Goal: Download file/media

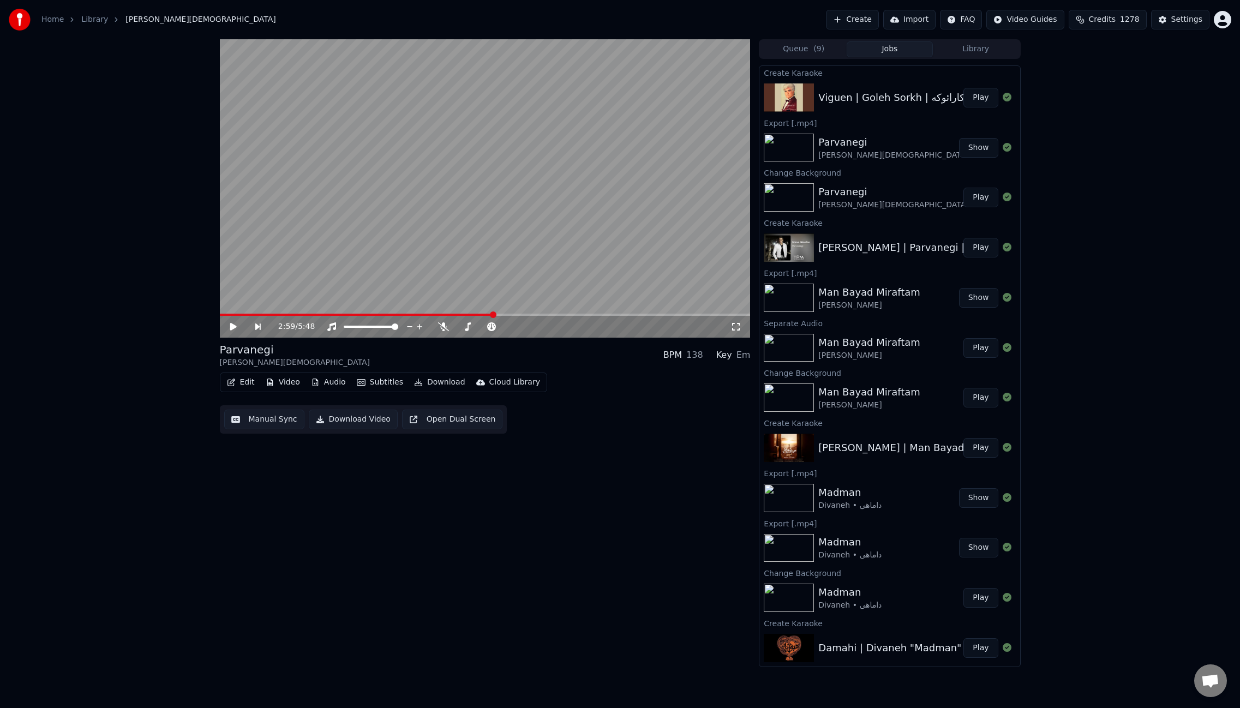
click at [972, 102] on button "Play" at bounding box center [980, 98] width 34 height 20
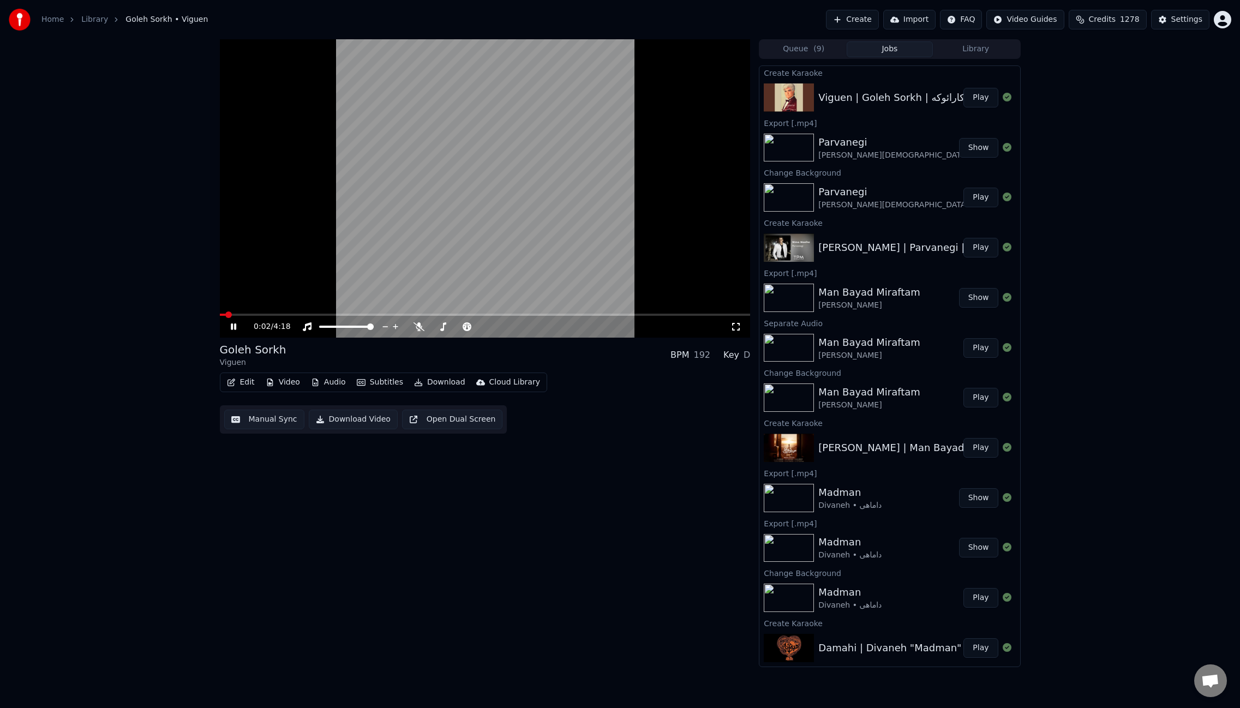
click at [271, 315] on span at bounding box center [485, 315] width 531 height 2
click at [417, 328] on icon at bounding box center [419, 326] width 11 height 9
click at [501, 270] on video at bounding box center [485, 188] width 531 height 298
click at [241, 384] on button "Edit" at bounding box center [241, 382] width 37 height 15
click at [271, 422] on div "Edit Metadata" at bounding box center [271, 423] width 53 height 11
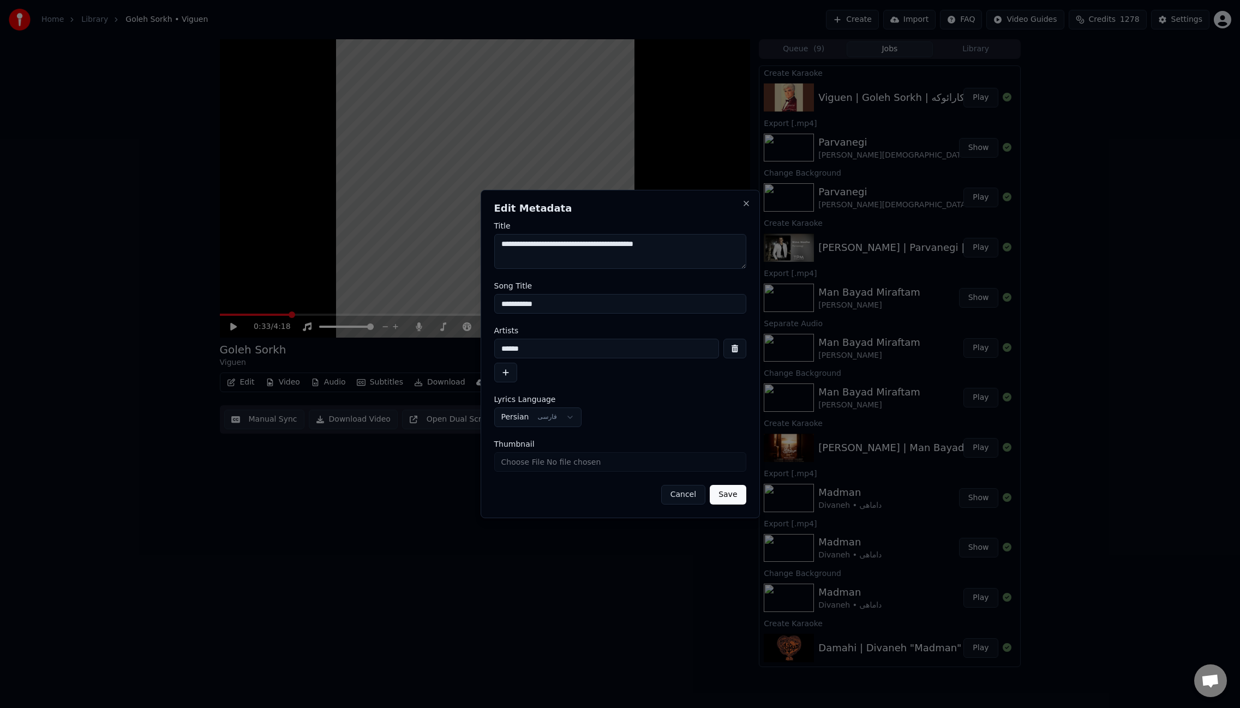
click at [513, 244] on textarea "**********" at bounding box center [620, 251] width 252 height 35
drag, startPoint x: 532, startPoint y: 243, endPoint x: 573, endPoint y: 247, distance: 41.0
click at [573, 247] on textarea "**********" at bounding box center [620, 251] width 252 height 35
click at [617, 246] on textarea "**********" at bounding box center [620, 251] width 252 height 35
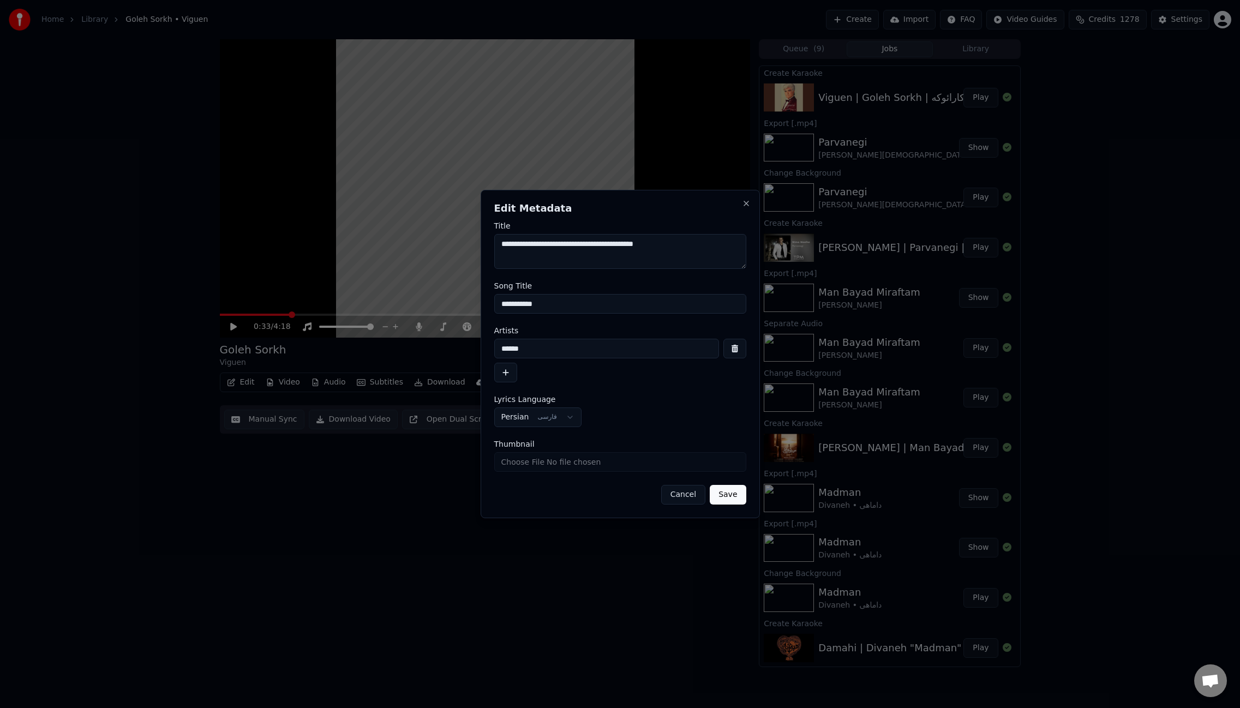
click at [617, 246] on textarea "**********" at bounding box center [620, 251] width 252 height 35
drag, startPoint x: 656, startPoint y: 243, endPoint x: 634, endPoint y: 243, distance: 22.4
click at [634, 243] on textarea "**********" at bounding box center [620, 251] width 252 height 35
drag, startPoint x: 629, startPoint y: 244, endPoint x: 651, endPoint y: 244, distance: 22.4
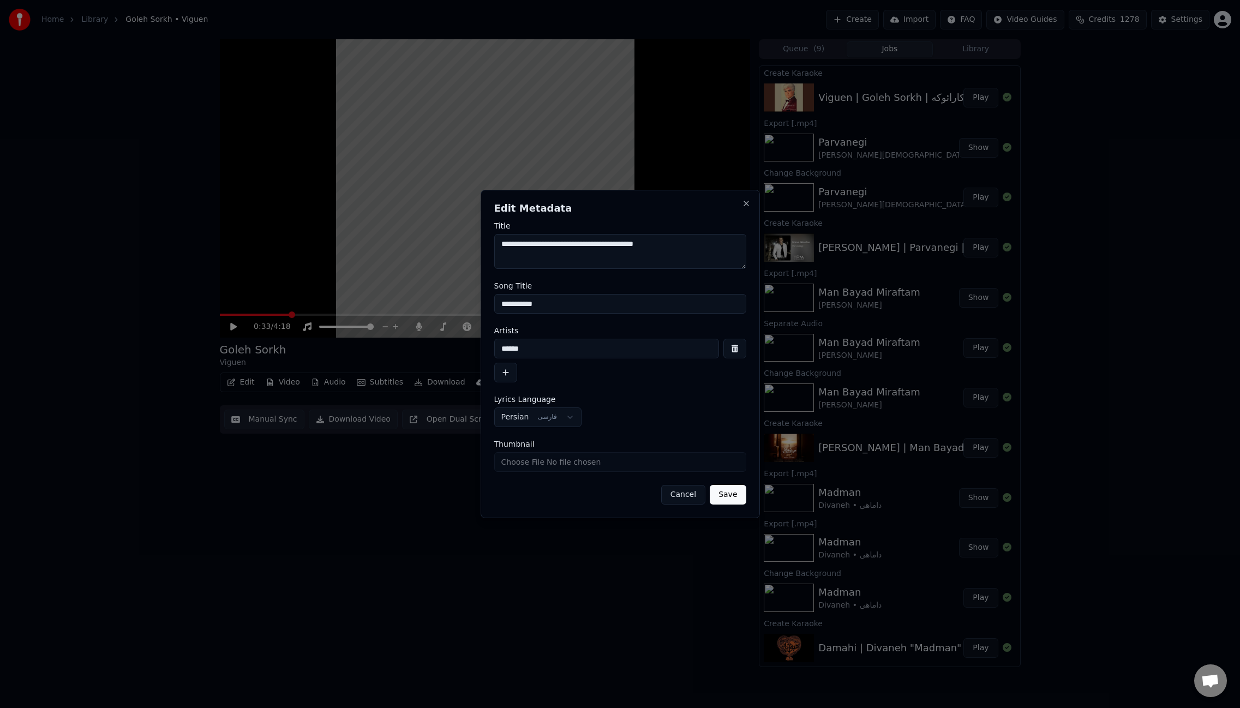
click at [651, 244] on textarea "**********" at bounding box center [620, 251] width 252 height 35
drag, startPoint x: 655, startPoint y: 243, endPoint x: 644, endPoint y: 241, distance: 11.1
click at [644, 241] on textarea "**********" at bounding box center [620, 251] width 252 height 35
click at [637, 244] on textarea "**********" at bounding box center [620, 251] width 252 height 35
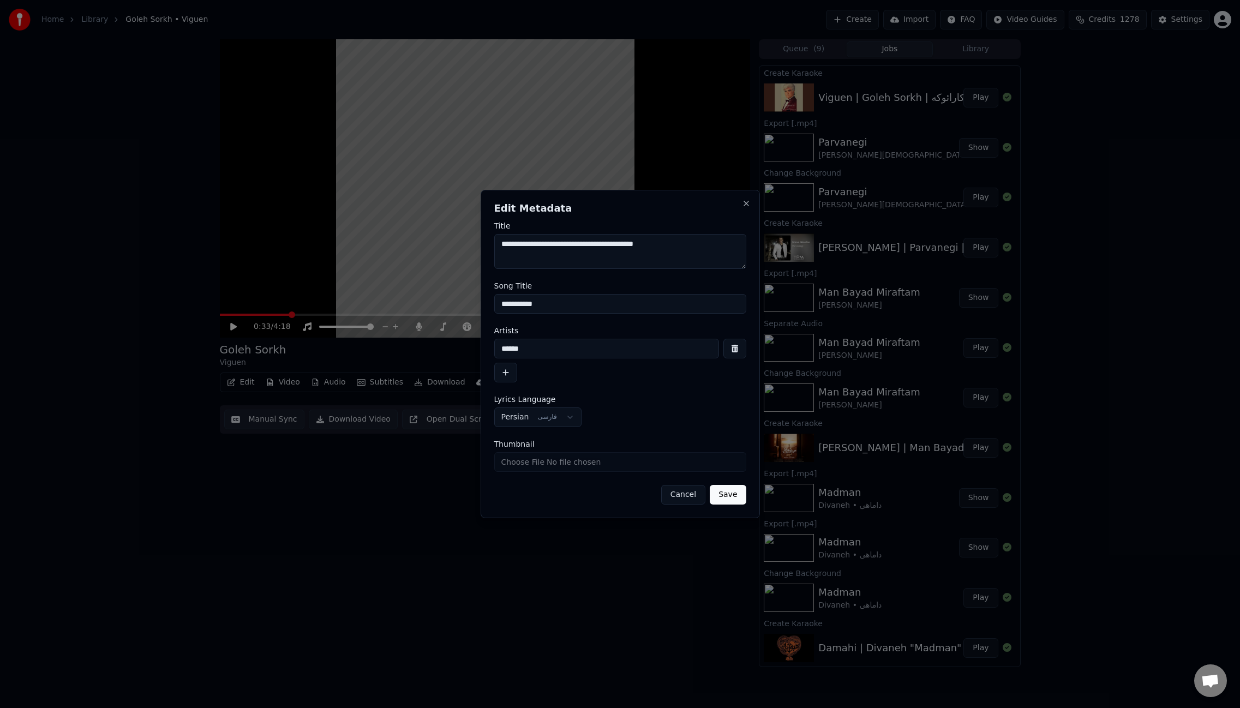
click at [654, 246] on textarea "**********" at bounding box center [620, 251] width 252 height 35
click at [648, 246] on textarea "**********" at bounding box center [620, 251] width 252 height 35
click at [650, 245] on textarea "**********" at bounding box center [620, 251] width 252 height 35
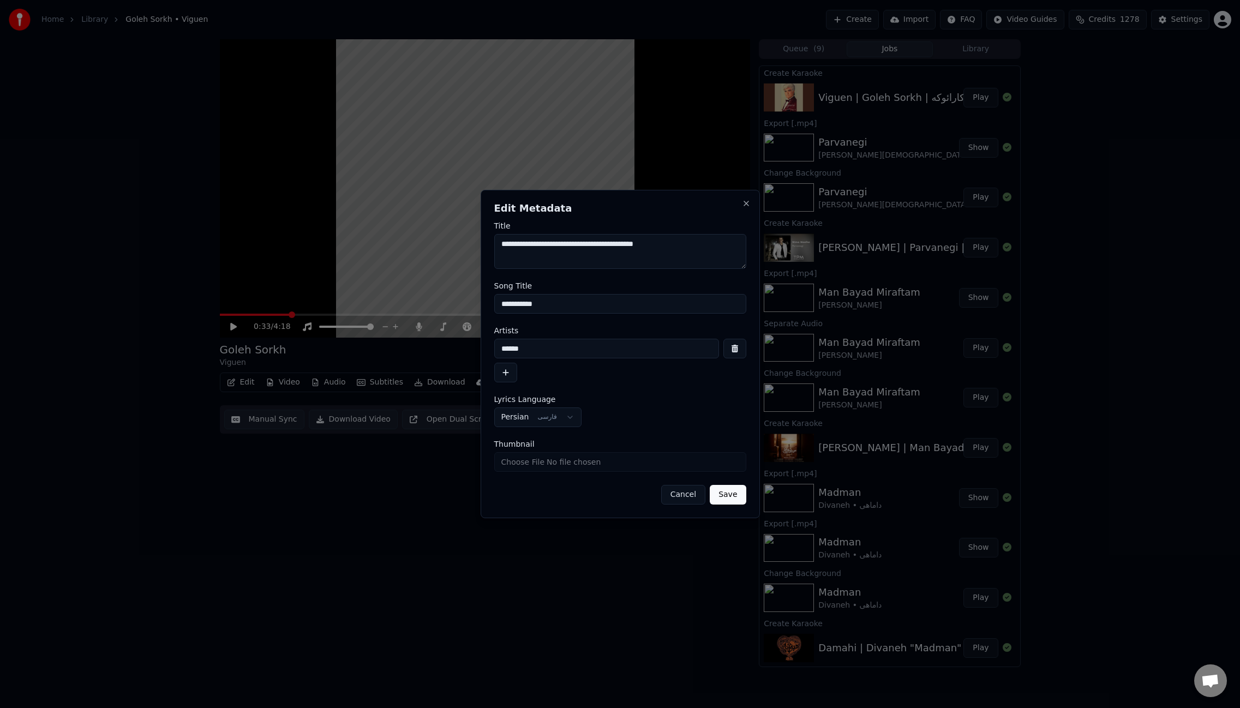
click at [650, 244] on textarea "**********" at bounding box center [620, 251] width 252 height 35
click at [633, 246] on textarea "**********" at bounding box center [620, 251] width 252 height 35
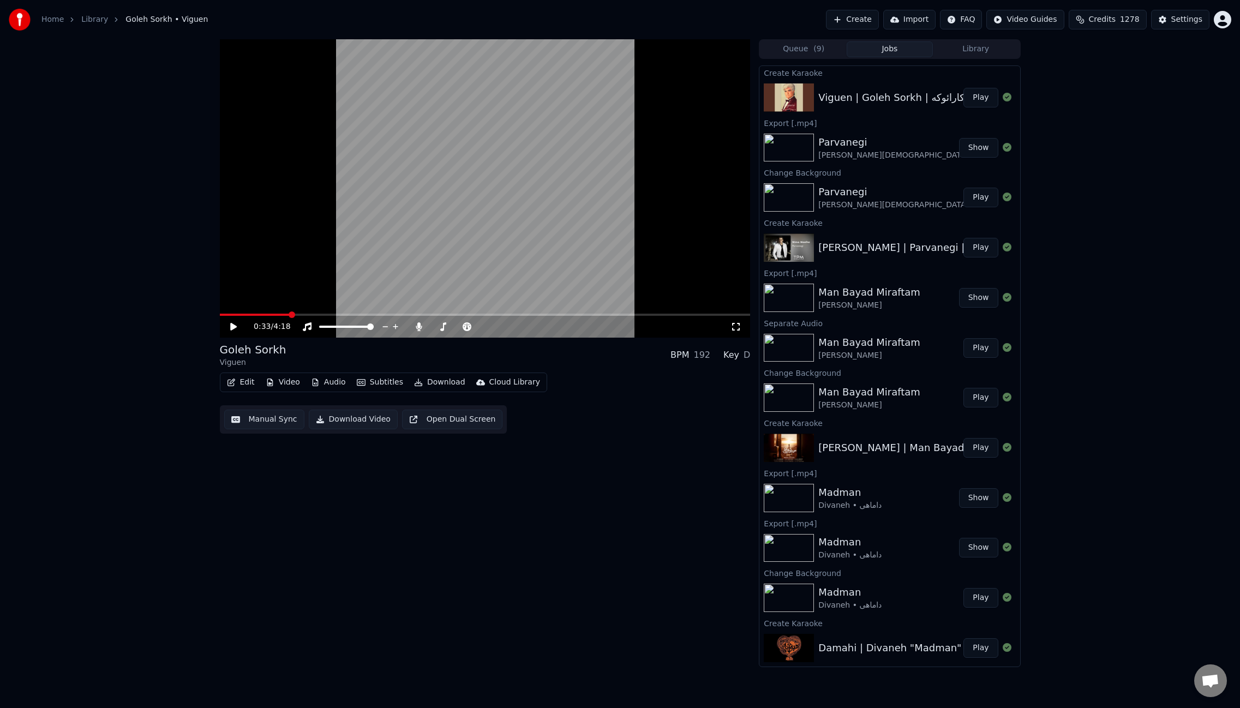
click at [282, 387] on button "Video" at bounding box center [282, 382] width 43 height 15
click at [313, 499] on div "Change Background" at bounding box center [321, 498] width 77 height 11
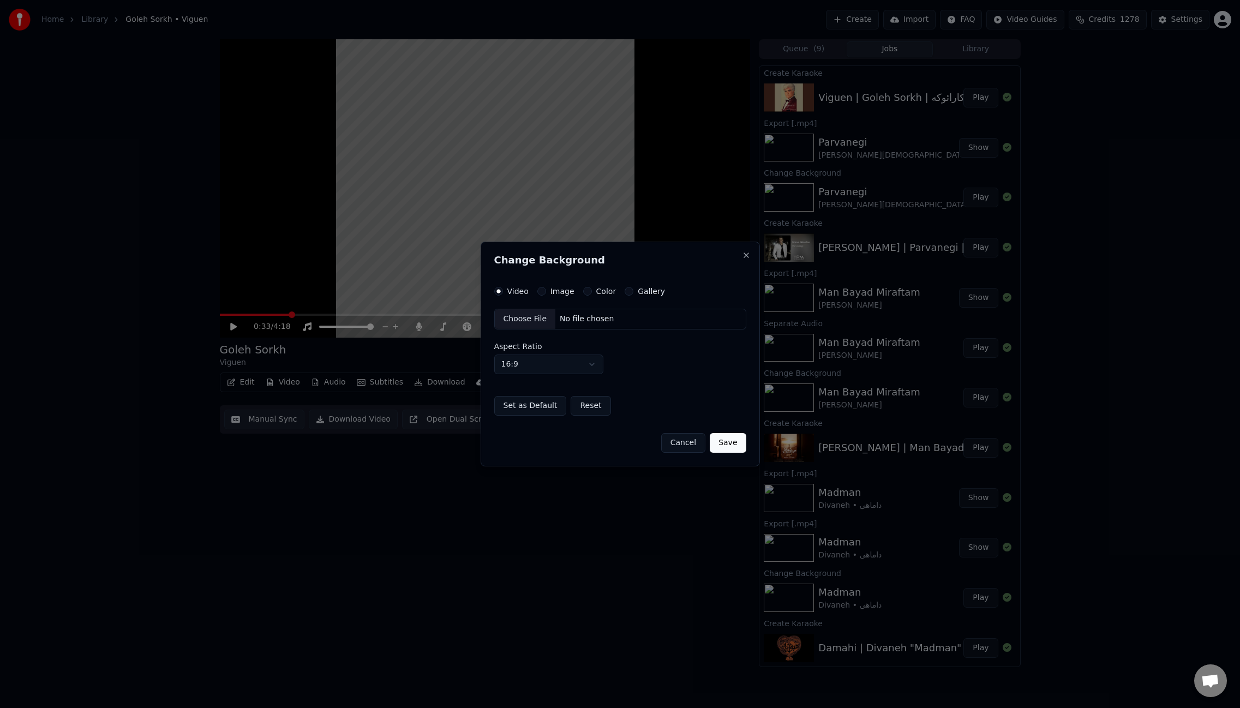
click at [540, 292] on button "Image" at bounding box center [541, 291] width 9 height 9
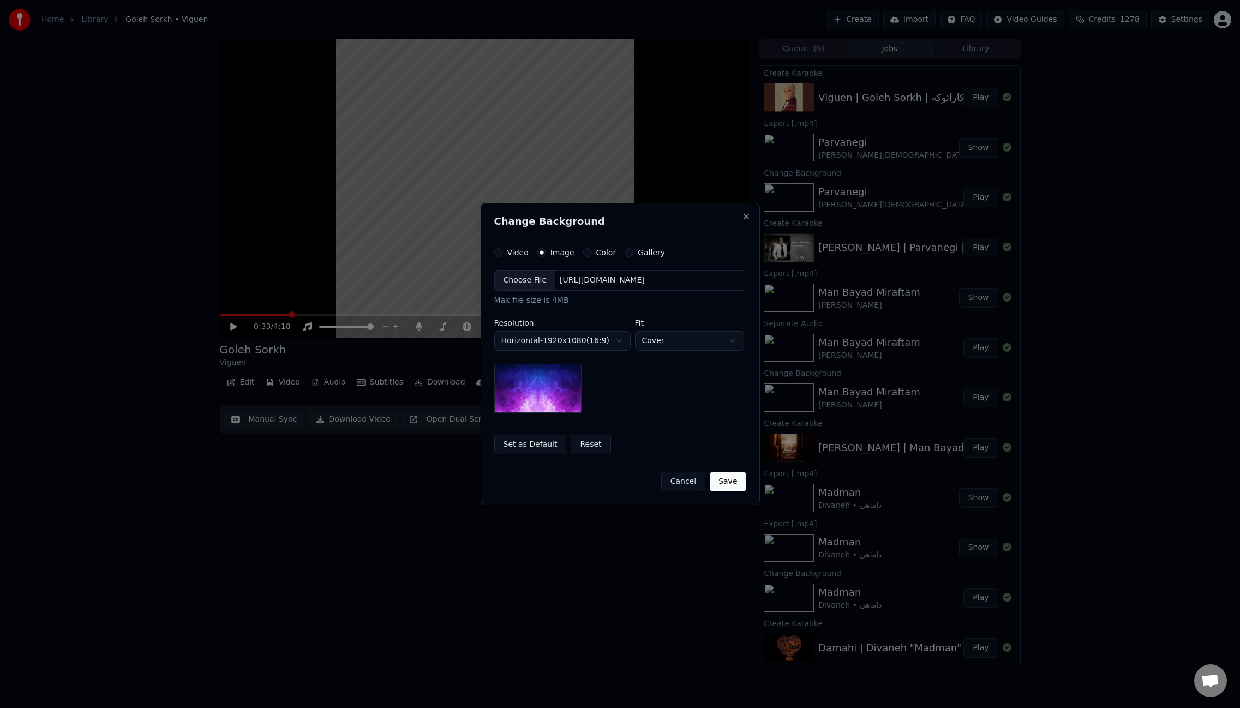
click at [531, 285] on div "Choose File" at bounding box center [525, 281] width 61 height 20
click at [731, 485] on button "Save" at bounding box center [728, 482] width 36 height 20
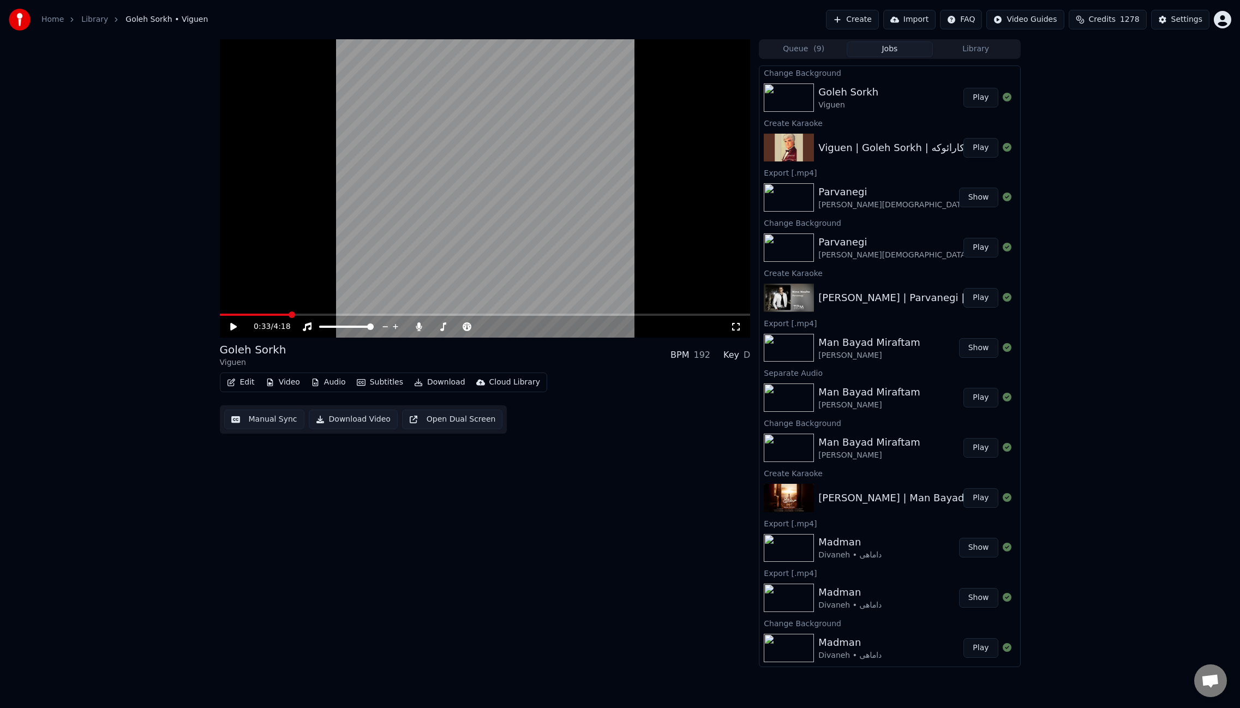
click at [971, 95] on button "Play" at bounding box center [980, 98] width 34 height 20
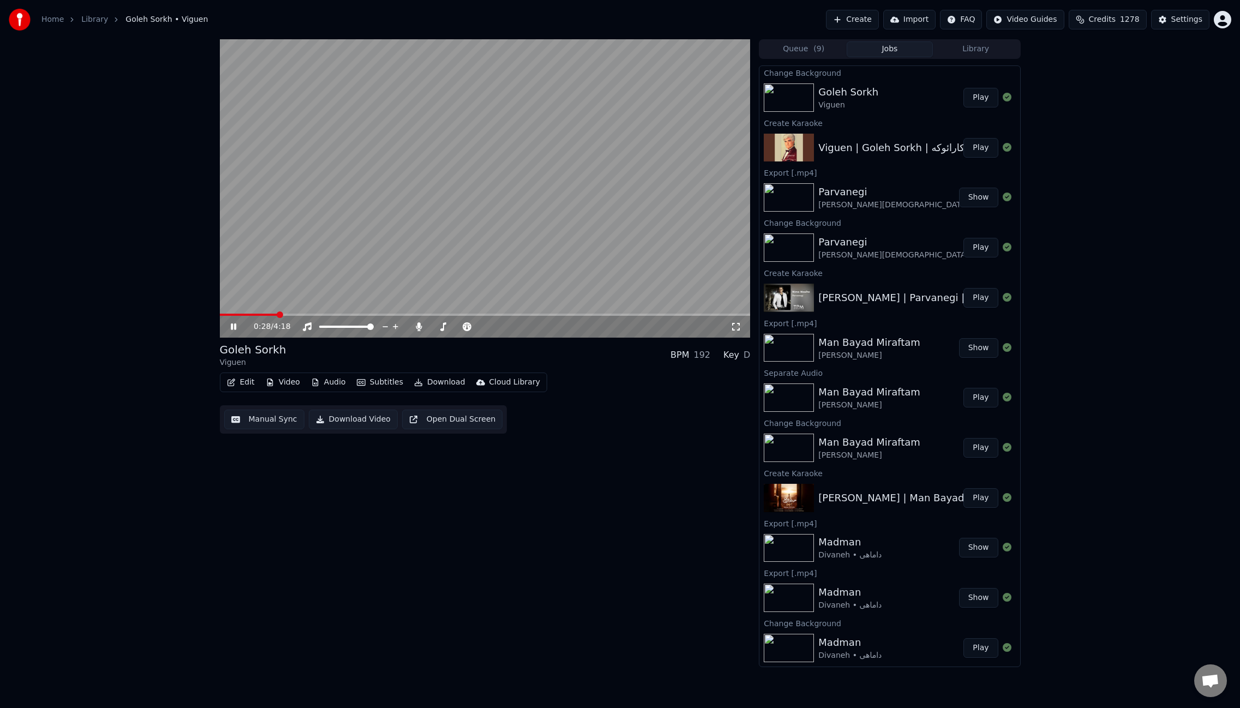
click at [277, 315] on span at bounding box center [485, 315] width 531 height 2
click at [338, 315] on span at bounding box center [485, 315] width 531 height 2
click at [239, 385] on button "Edit" at bounding box center [241, 382] width 37 height 15
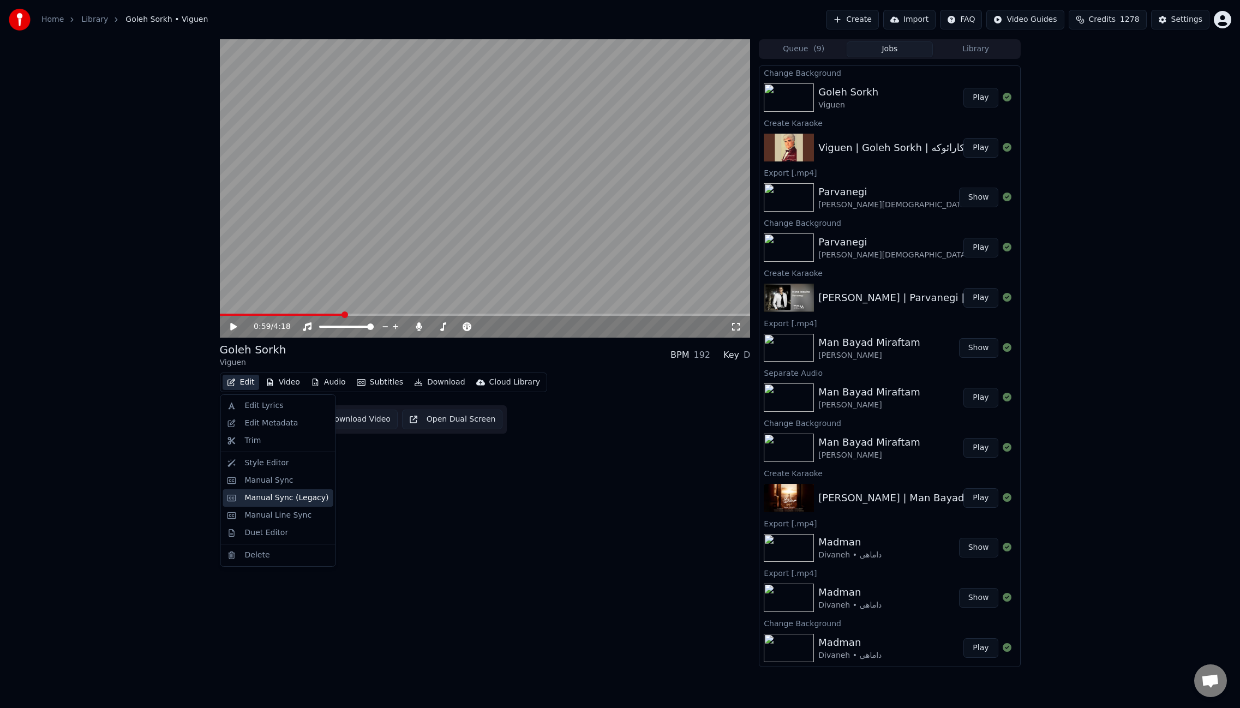
click at [302, 495] on div "Manual Sync (Legacy)" at bounding box center [287, 498] width 84 height 11
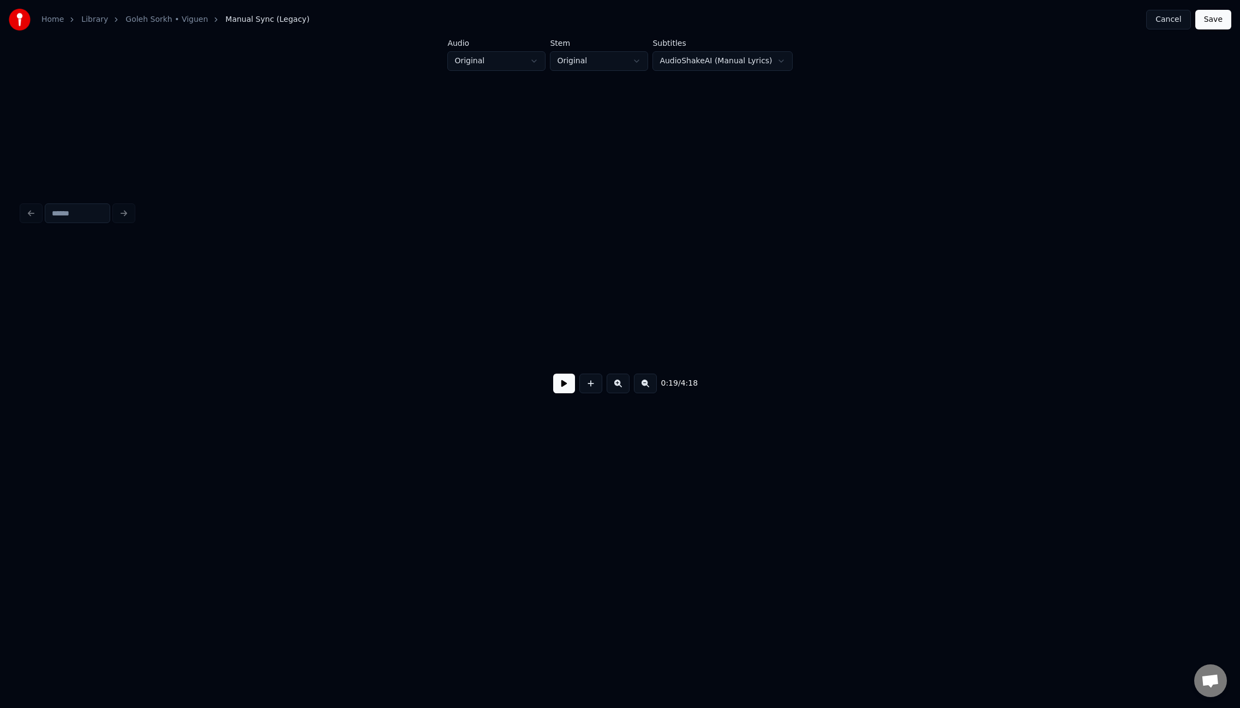
scroll to position [0, 1606]
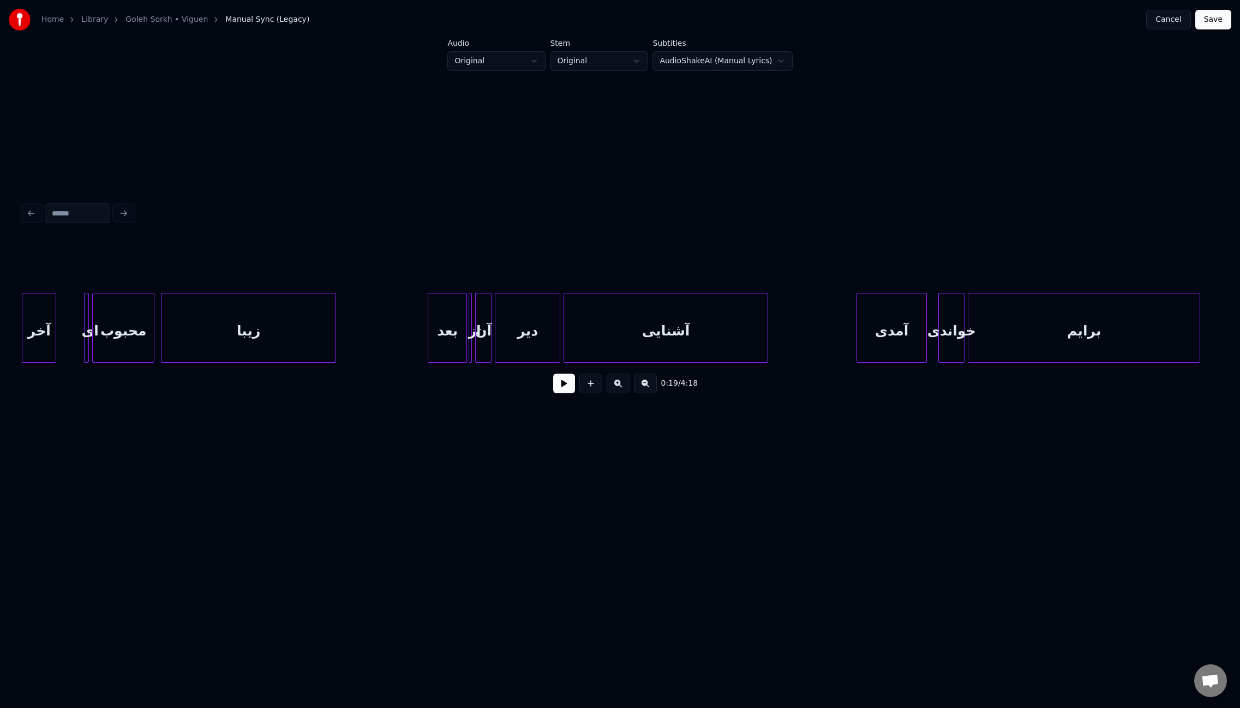
click at [84, 340] on div "ای" at bounding box center [86, 328] width 5 height 70
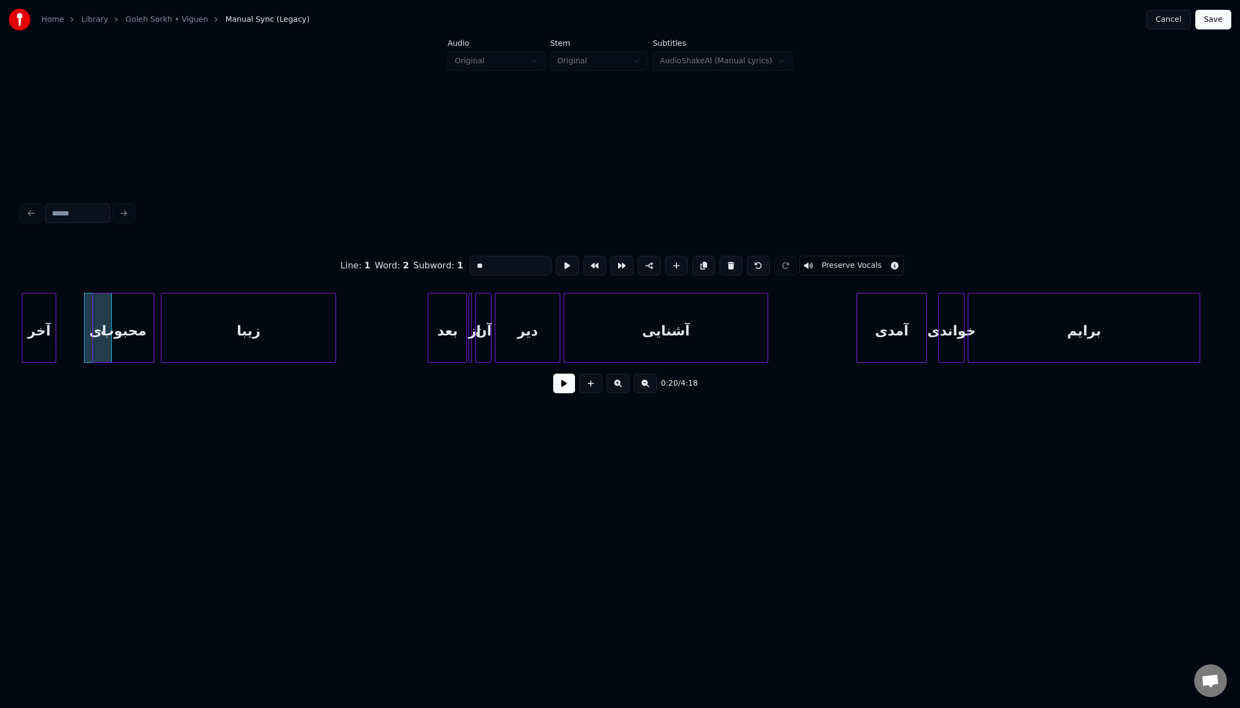
click at [87, 346] on div at bounding box center [86, 328] width 3 height 69
click at [67, 345] on div "ای" at bounding box center [73, 331] width 27 height 74
click at [560, 391] on button at bounding box center [564, 384] width 22 height 20
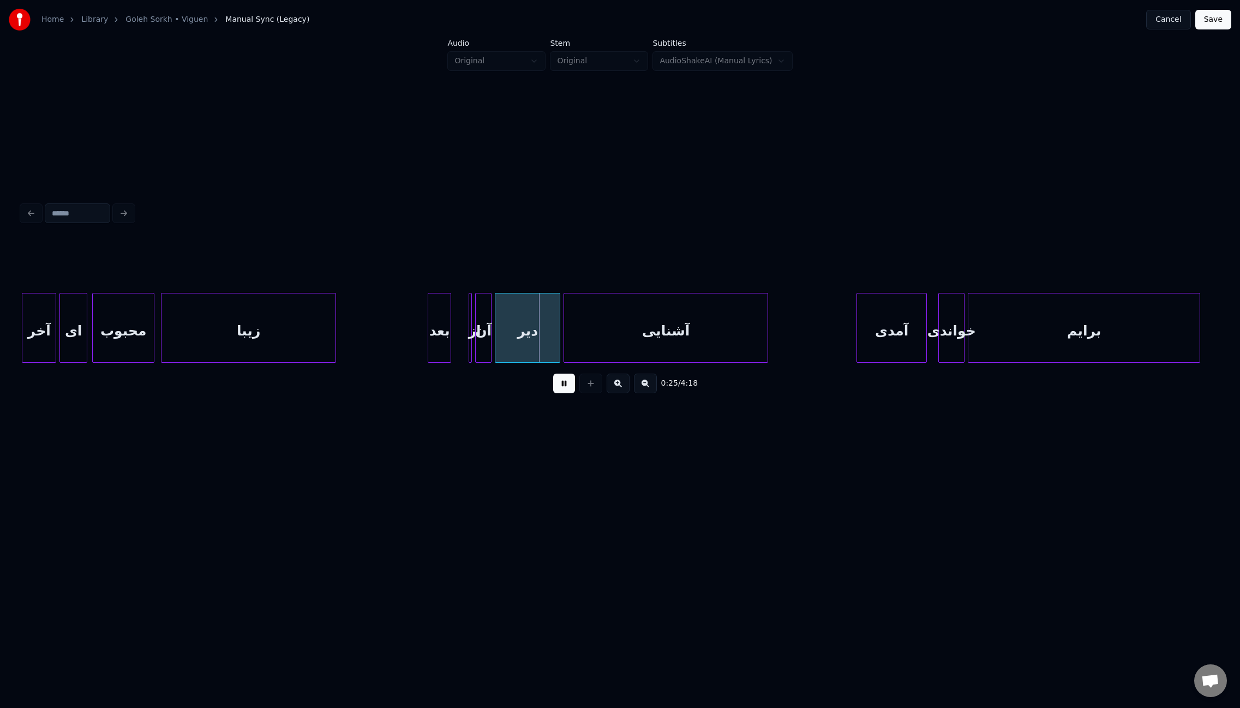
click at [450, 338] on div at bounding box center [448, 328] width 3 height 69
click at [474, 343] on div "از" at bounding box center [479, 328] width 21 height 70
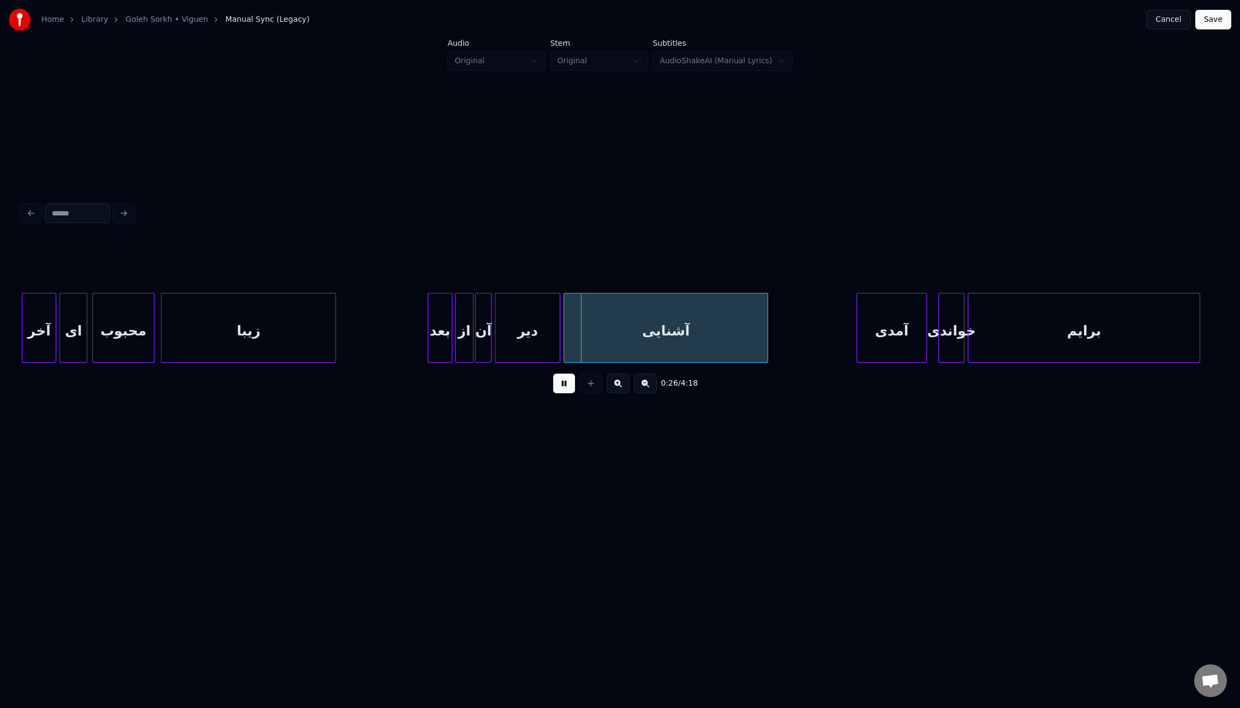
click at [459, 345] on div "از" at bounding box center [464, 331] width 17 height 74
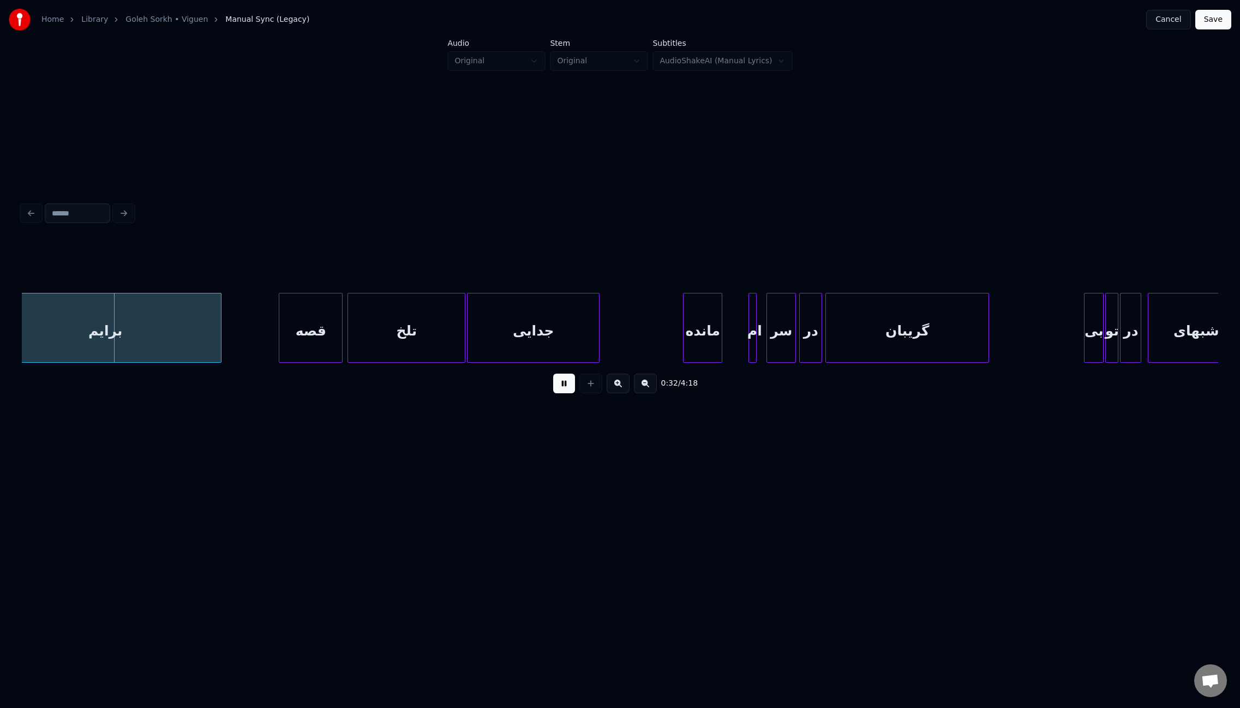
scroll to position [0, 2589]
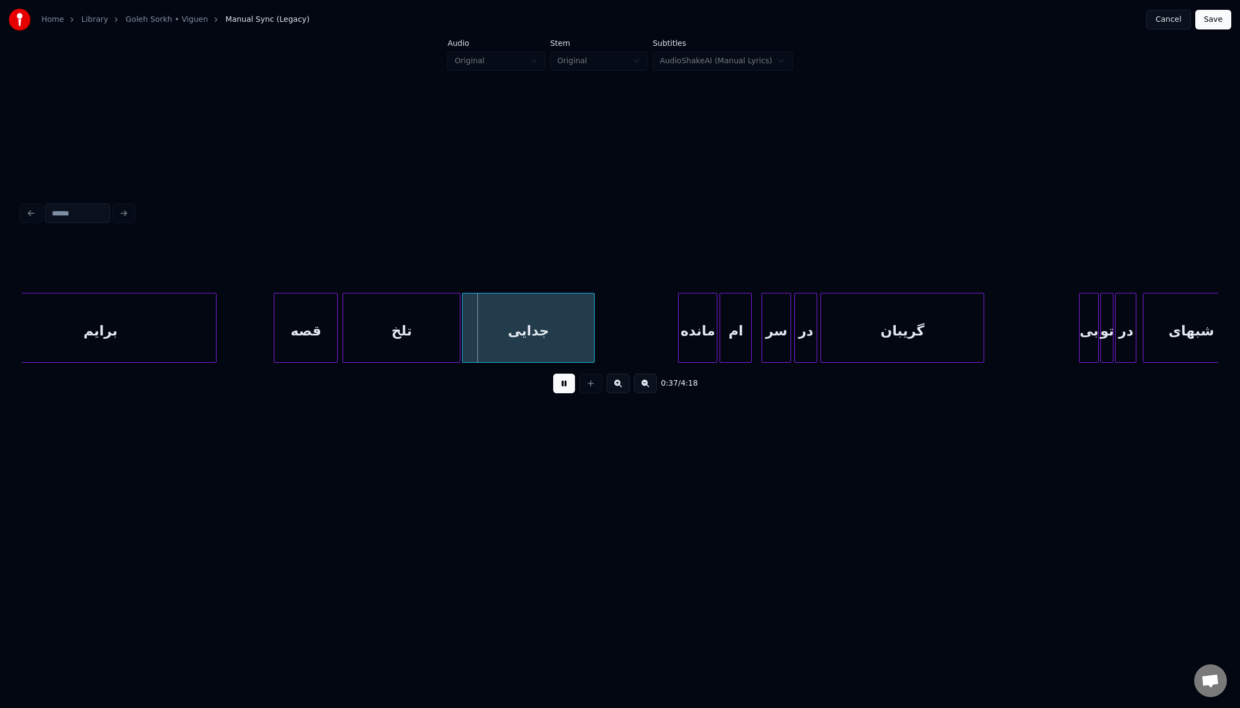
click at [722, 342] on div at bounding box center [721, 328] width 3 height 69
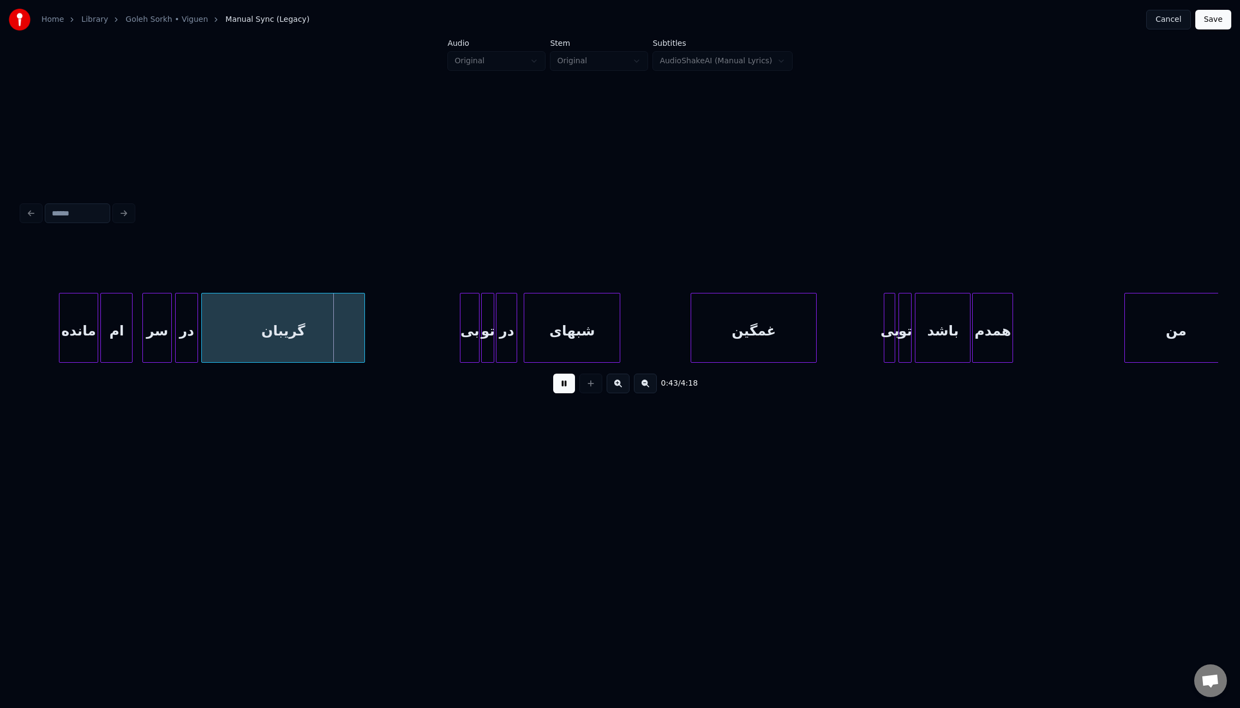
scroll to position [0, 3348]
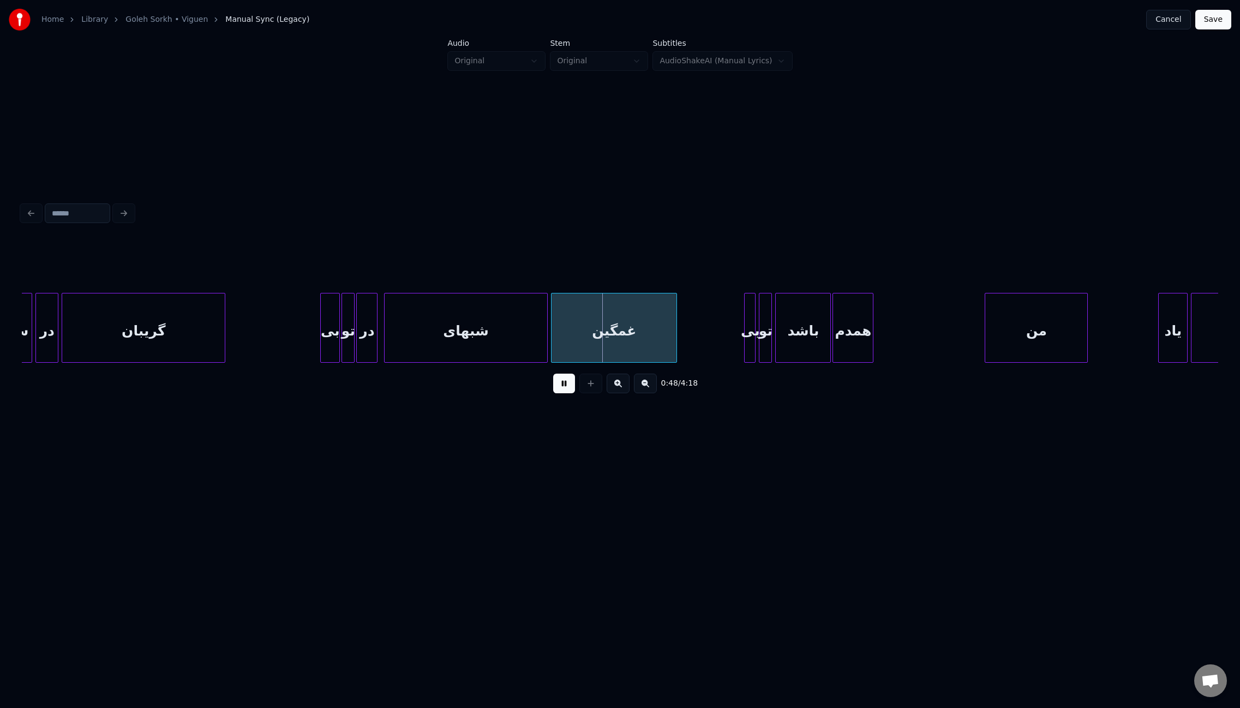
click at [544, 326] on div at bounding box center [545, 328] width 3 height 69
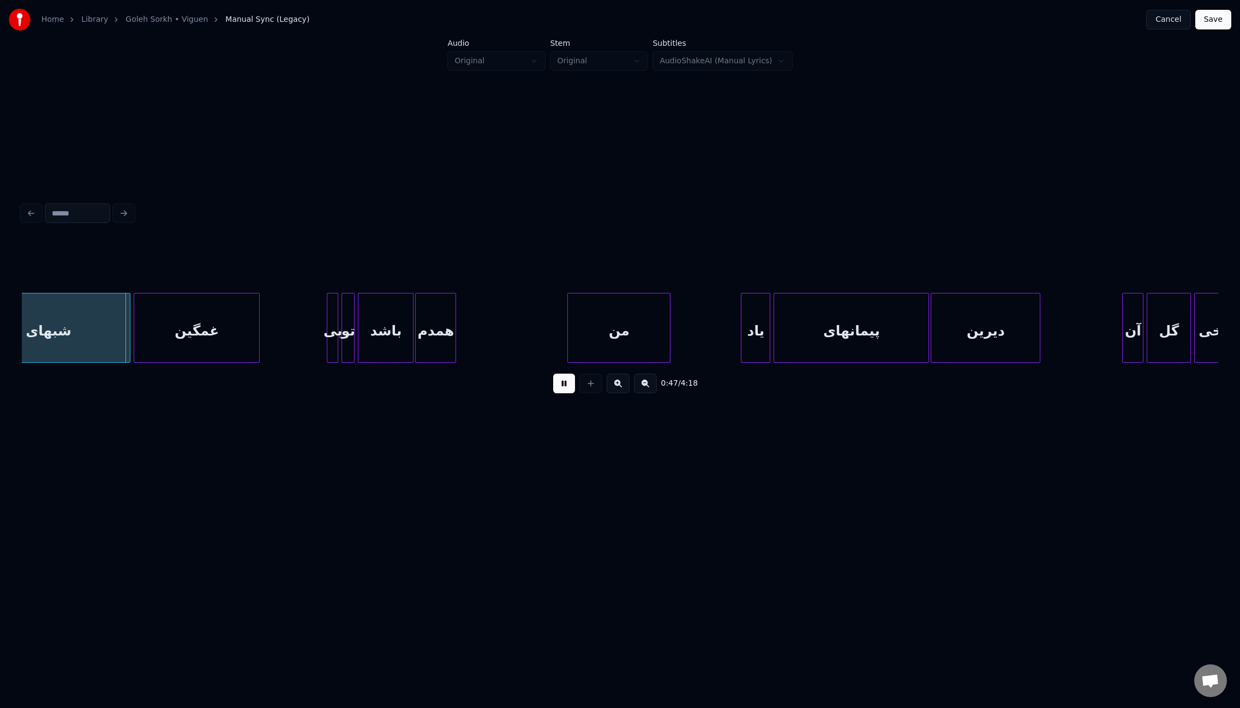
scroll to position [0, 3804]
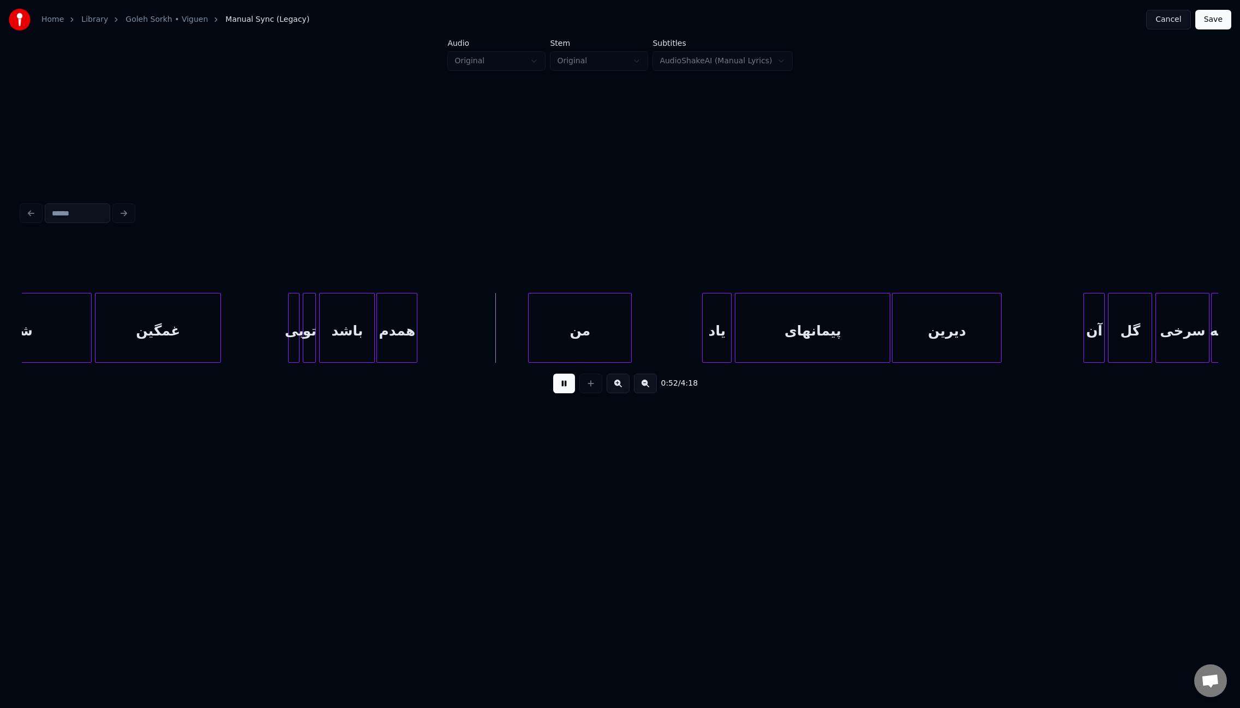
click at [531, 326] on div at bounding box center [530, 328] width 3 height 69
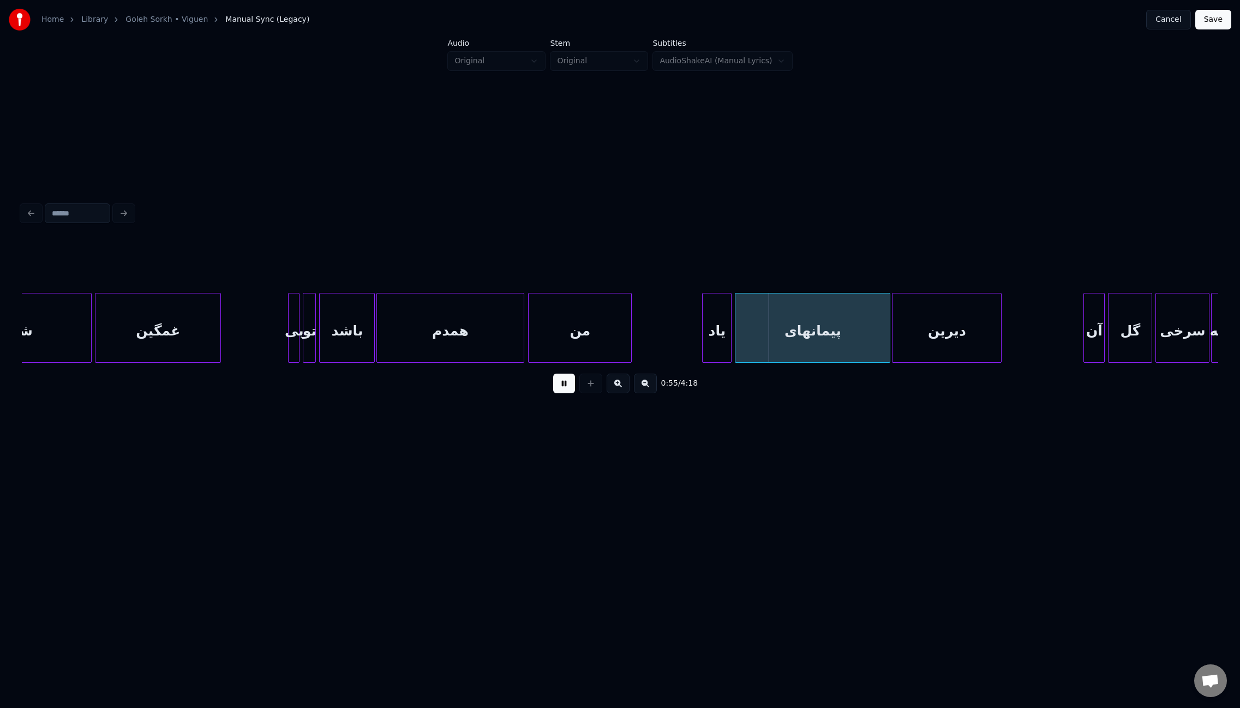
click at [521, 333] on div at bounding box center [521, 328] width 3 height 69
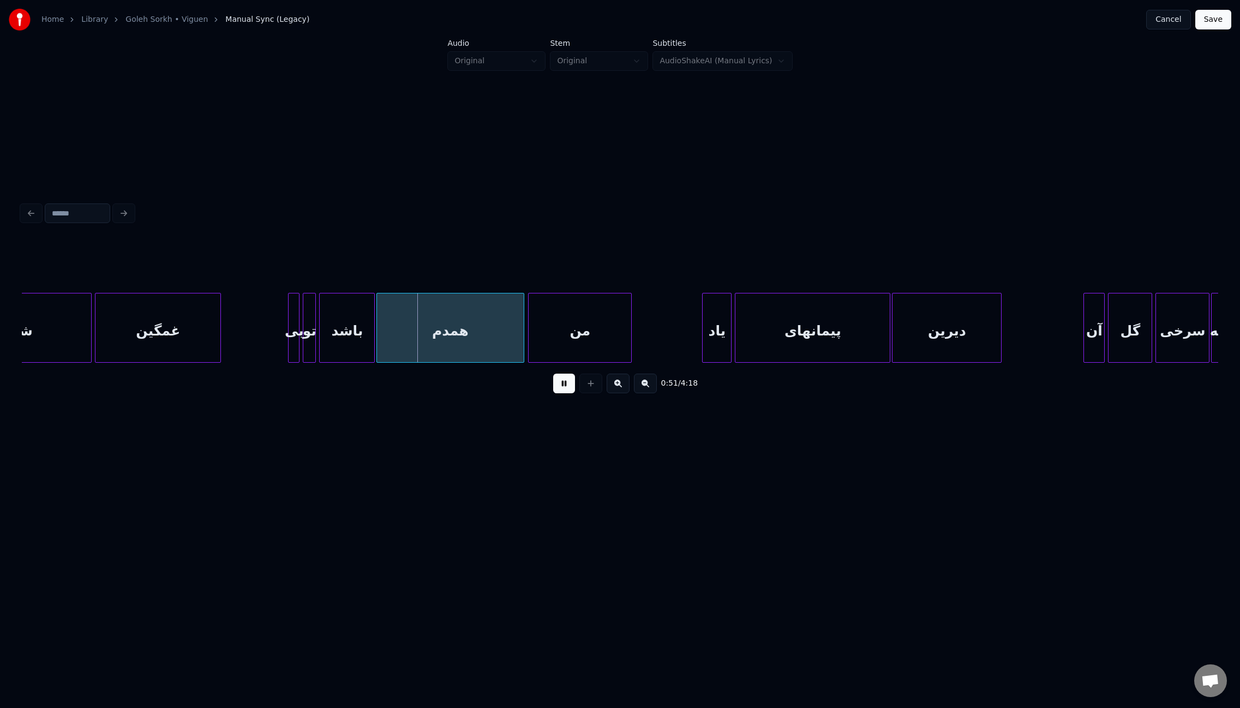
click at [573, 391] on button at bounding box center [564, 384] width 22 height 20
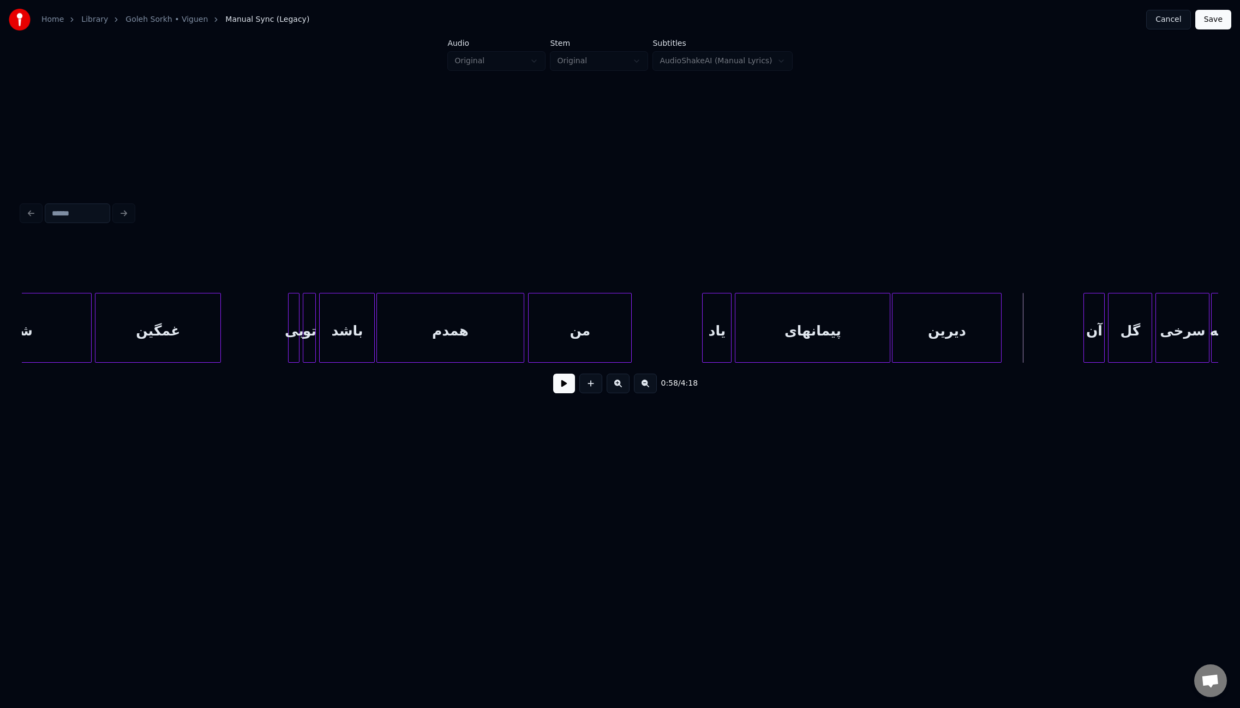
drag, startPoint x: 561, startPoint y: 388, endPoint x: 478, endPoint y: 386, distance: 83.0
click at [557, 388] on button at bounding box center [564, 384] width 22 height 20
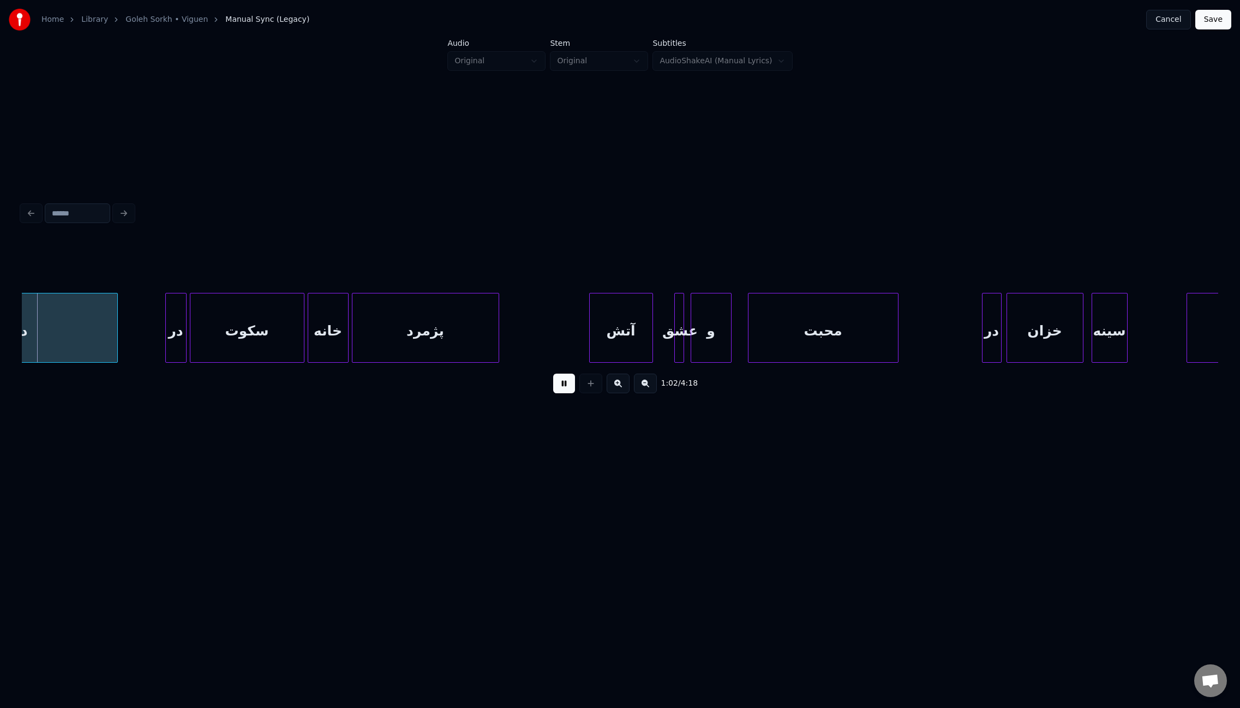
scroll to position [0, 5140]
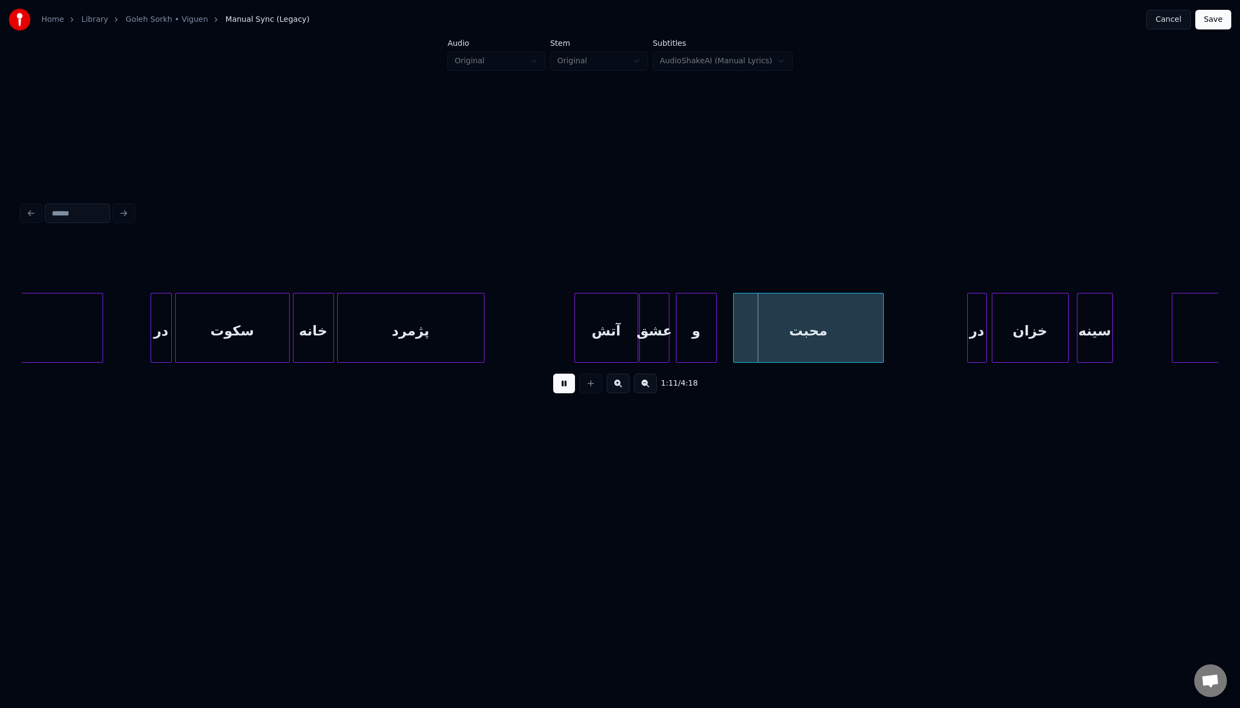
click at [640, 349] on div at bounding box center [641, 328] width 3 height 69
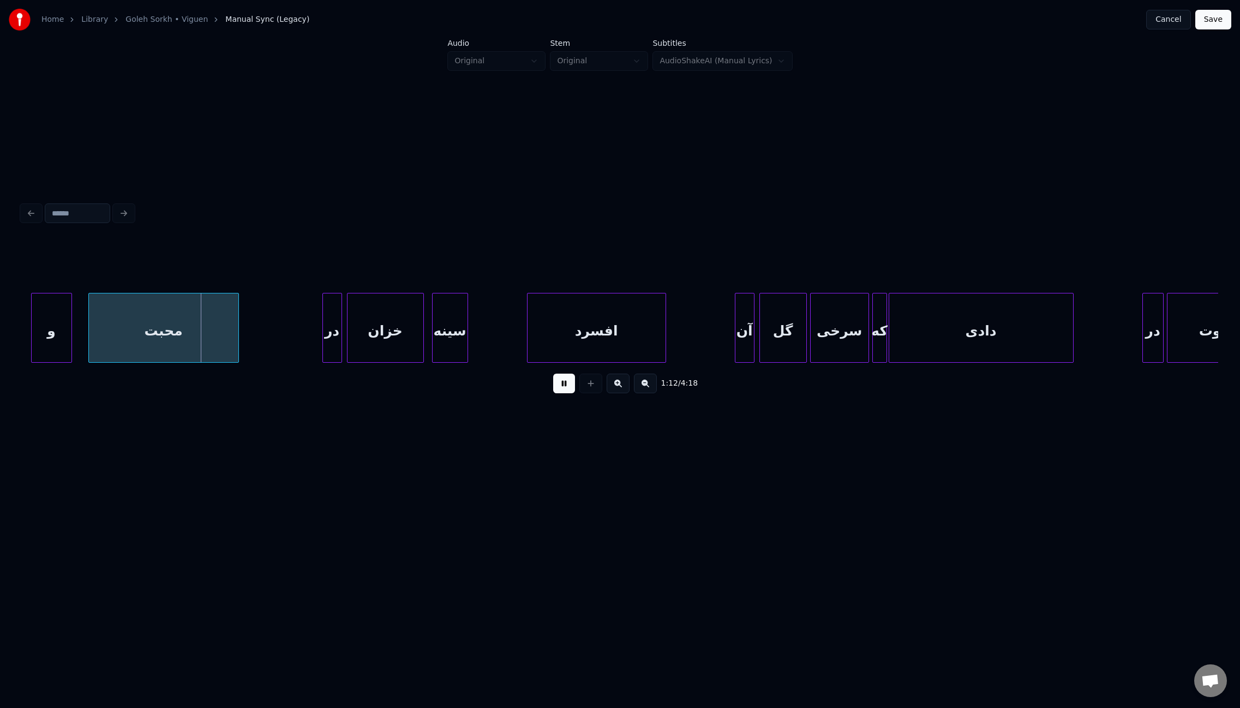
scroll to position [0, 5790]
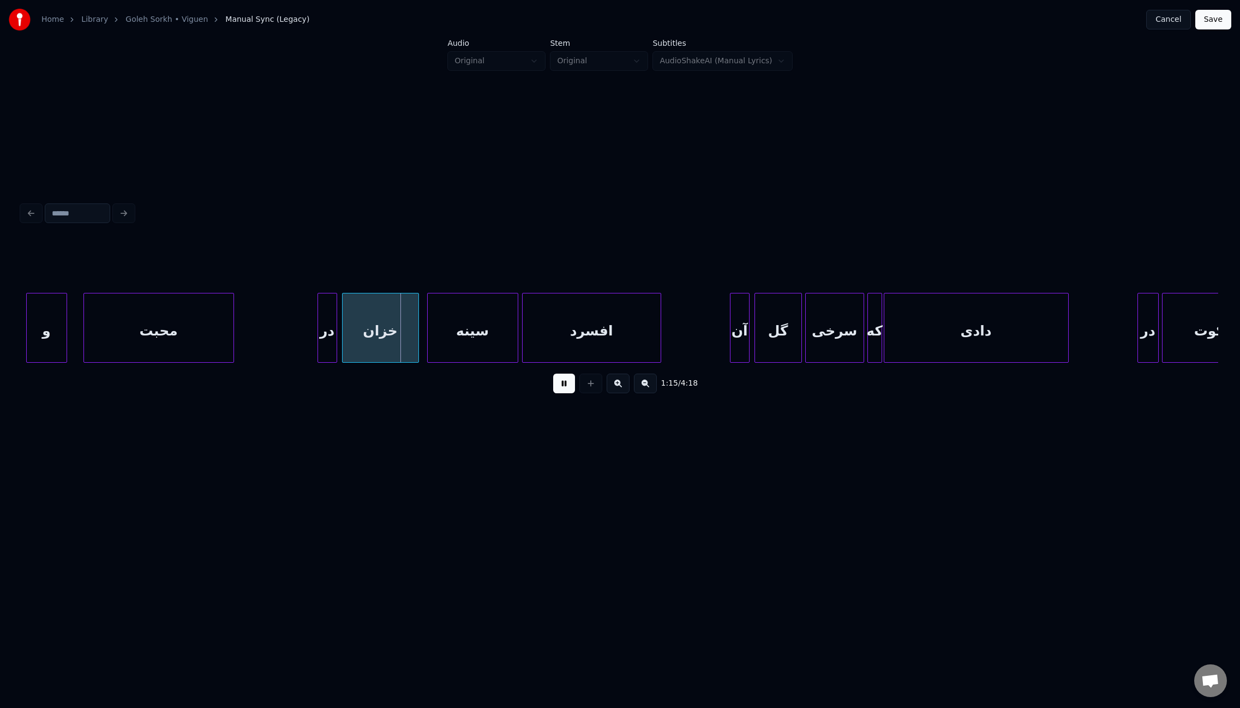
click at [516, 345] on div at bounding box center [515, 328] width 3 height 69
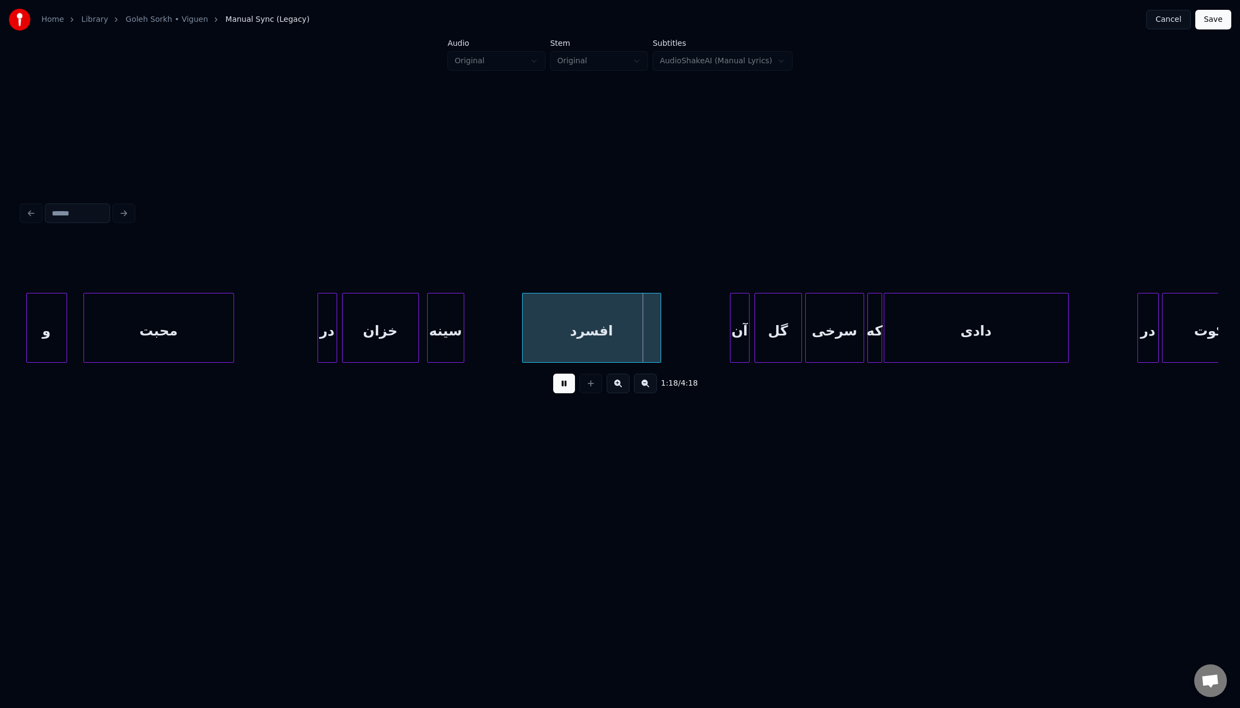
click at [462, 338] on div at bounding box center [461, 328] width 3 height 69
click at [464, 335] on div at bounding box center [465, 328] width 3 height 69
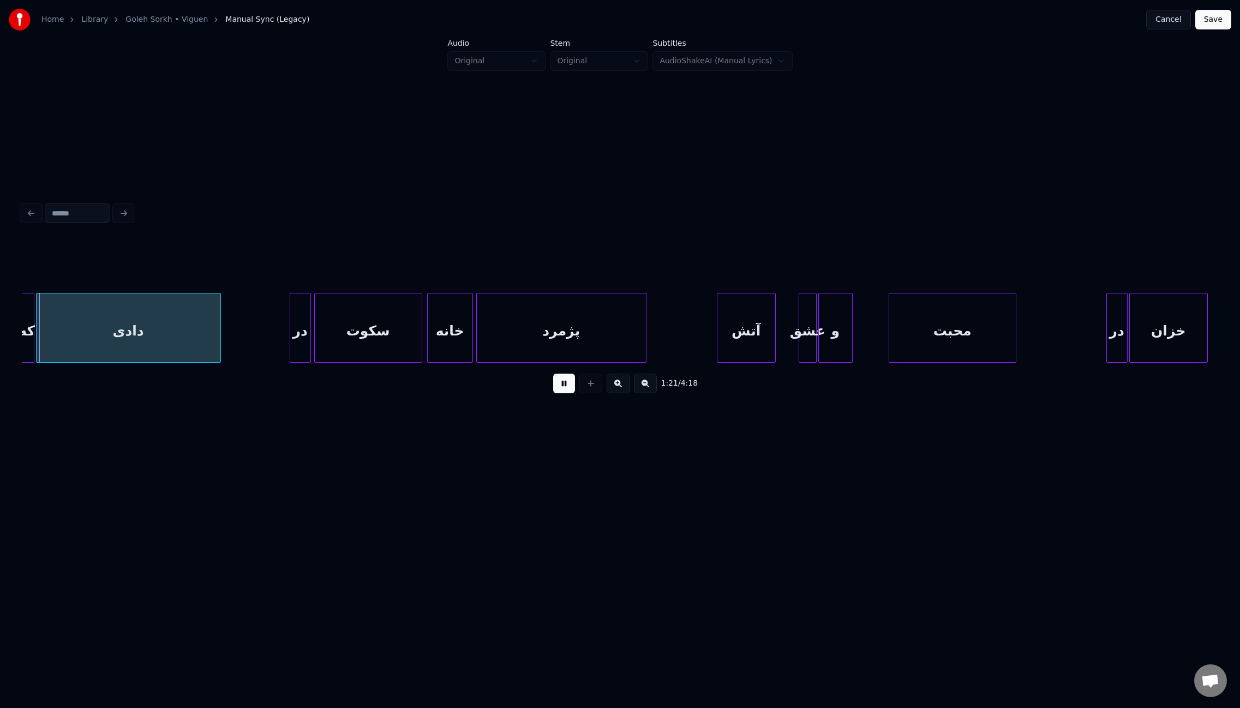
scroll to position [0, 6665]
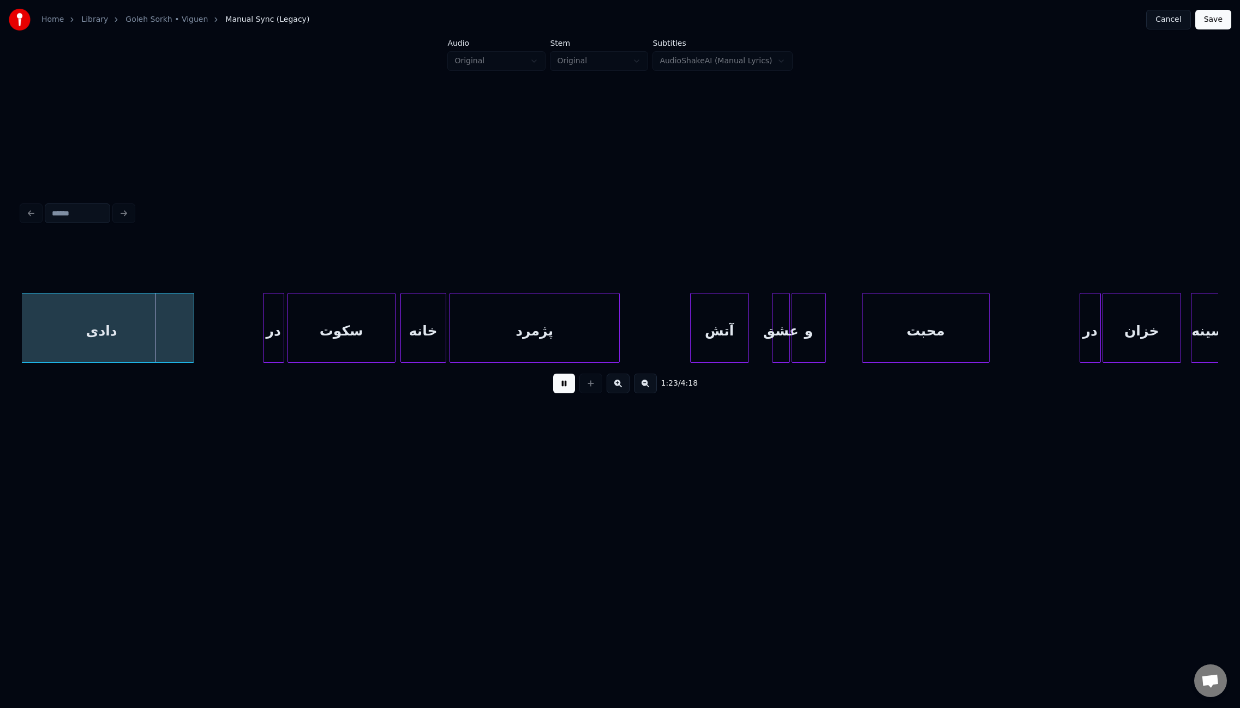
click at [772, 347] on div "عشق" at bounding box center [781, 328] width 18 height 70
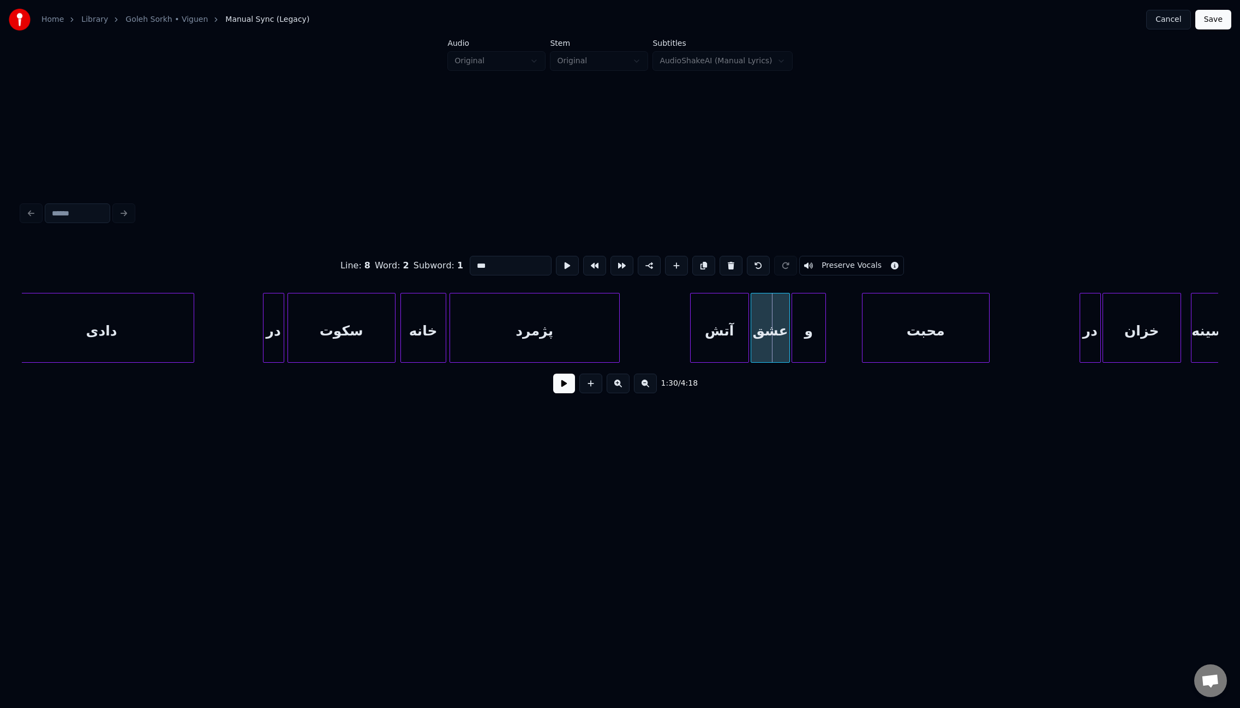
click at [751, 347] on div at bounding box center [752, 328] width 3 height 69
click at [564, 390] on button at bounding box center [564, 384] width 22 height 20
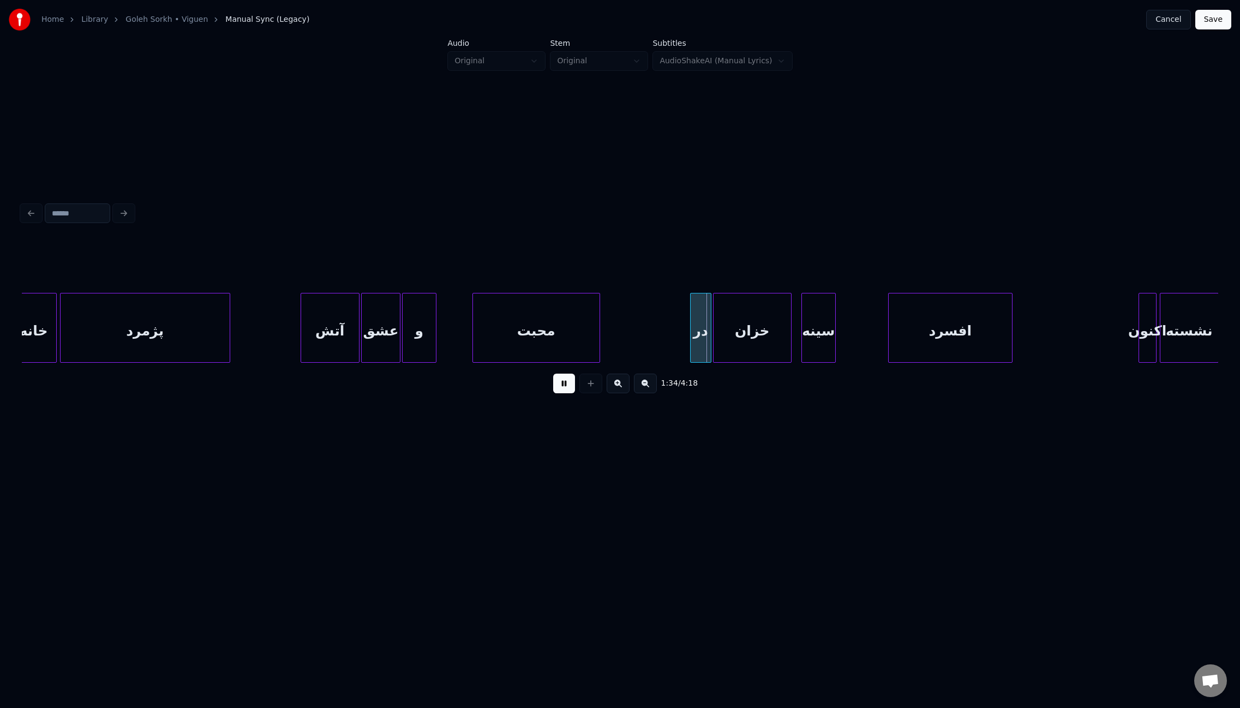
scroll to position [0, 7266]
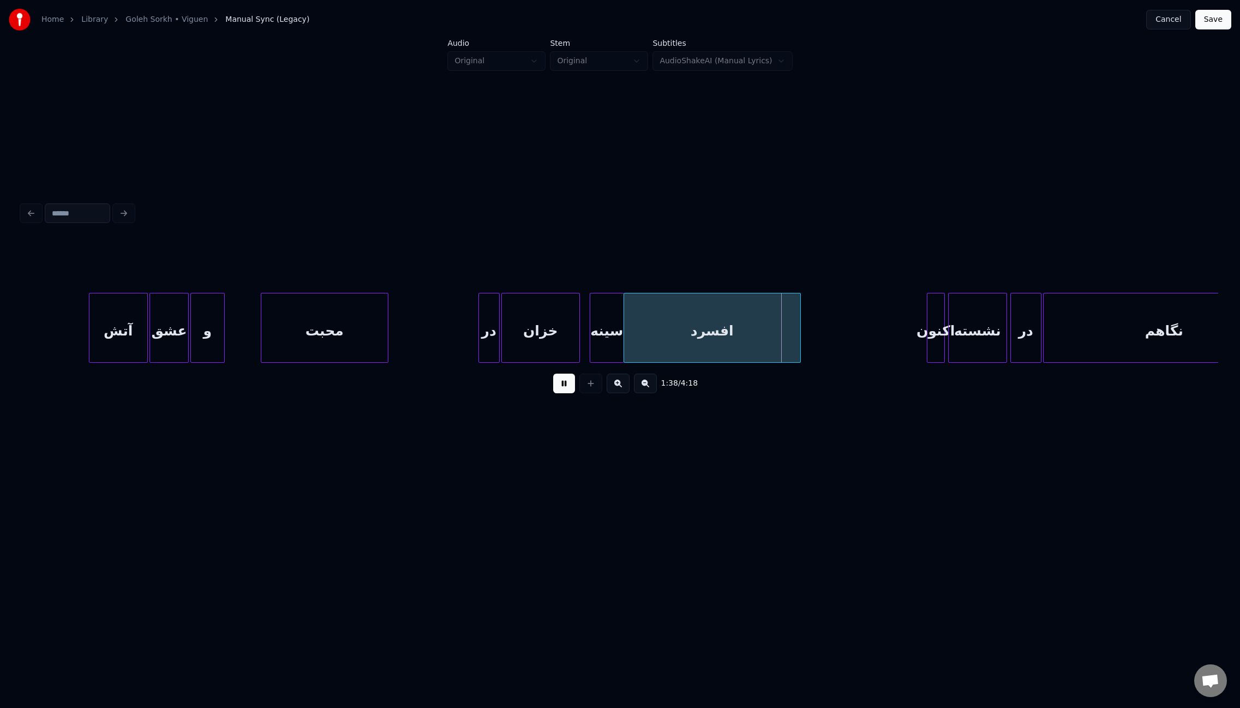
click at [624, 336] on div at bounding box center [625, 328] width 3 height 69
click at [907, 345] on div at bounding box center [907, 328] width 3 height 69
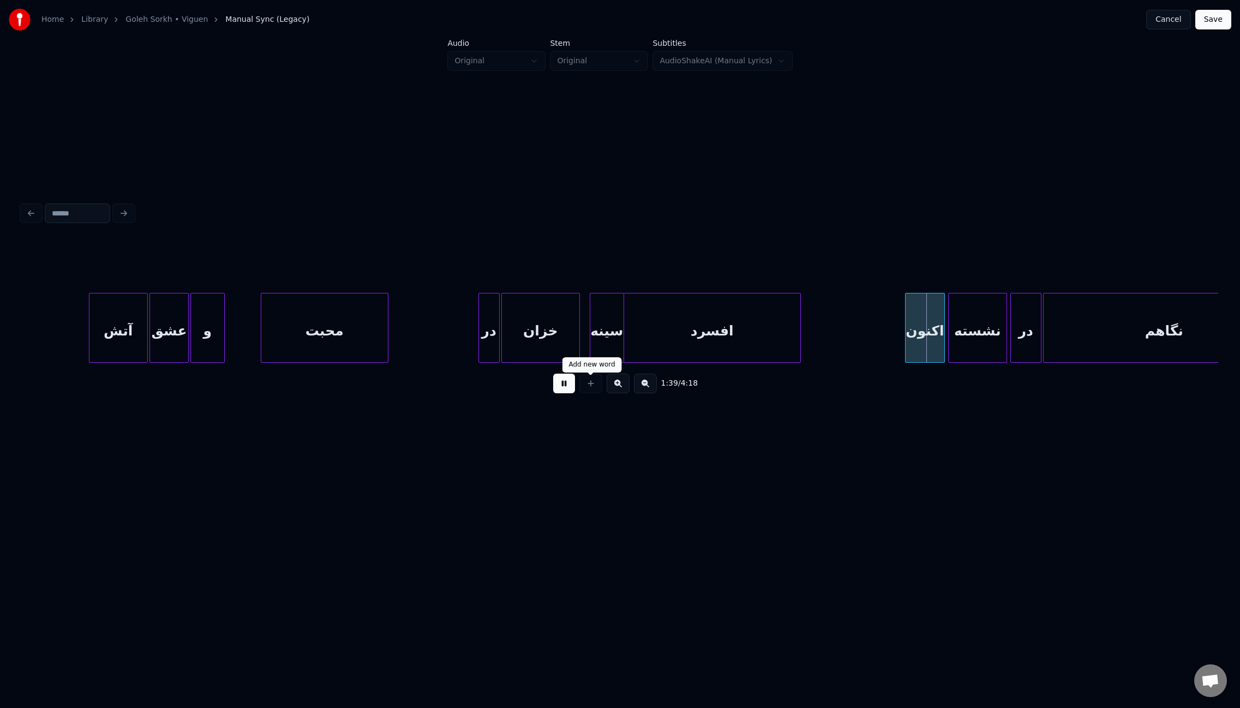
click at [561, 389] on button at bounding box center [564, 384] width 22 height 20
drag, startPoint x: 566, startPoint y: 394, endPoint x: 475, endPoint y: 369, distance: 94.5
click at [566, 393] on button at bounding box center [564, 384] width 22 height 20
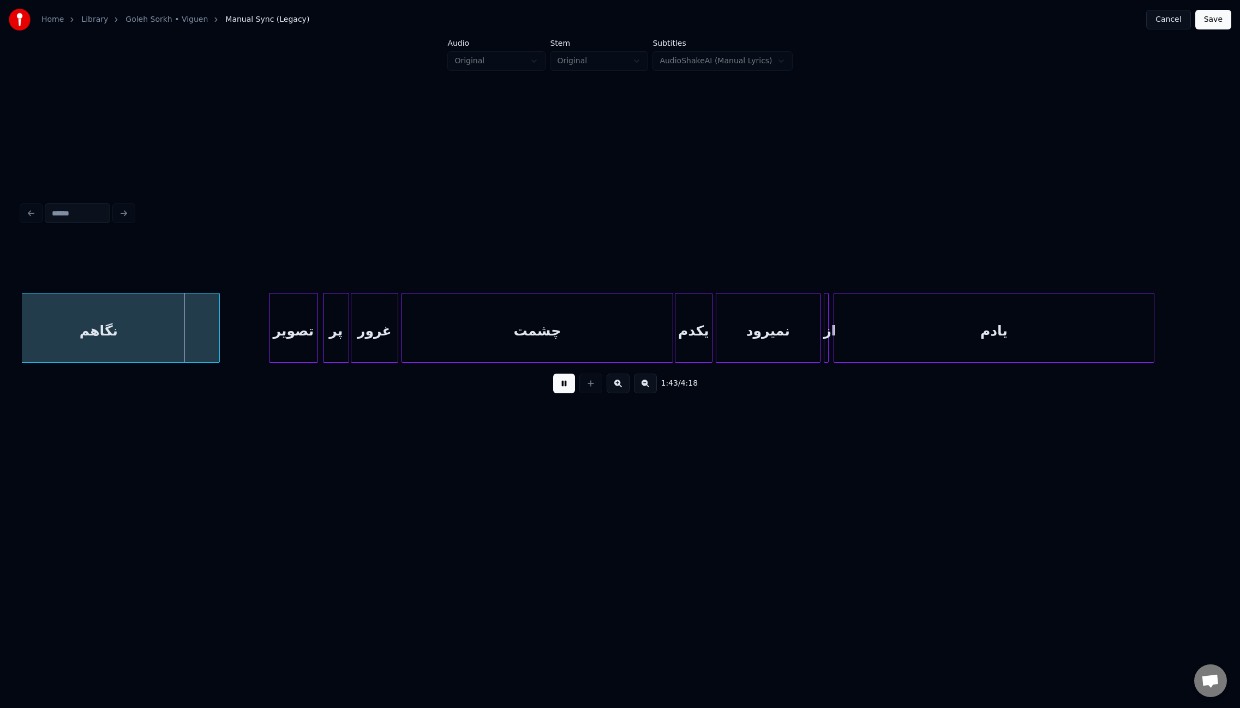
scroll to position [0, 8365]
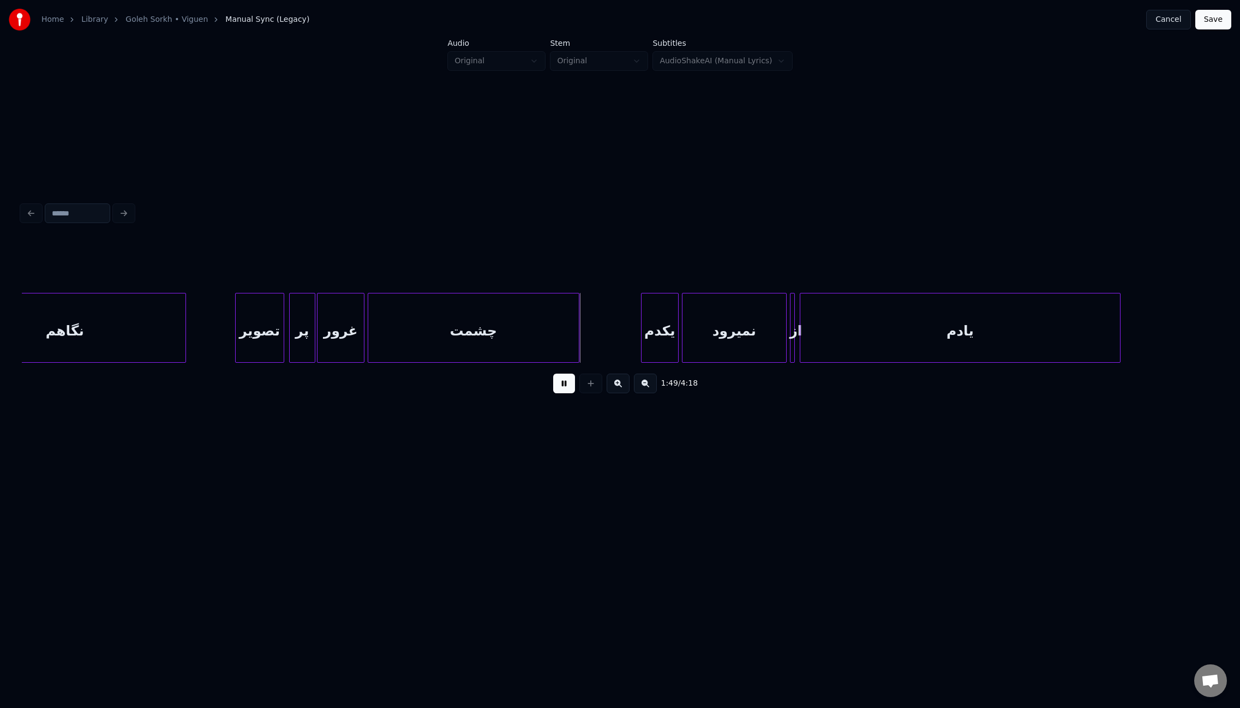
click at [578, 346] on div at bounding box center [577, 328] width 3 height 69
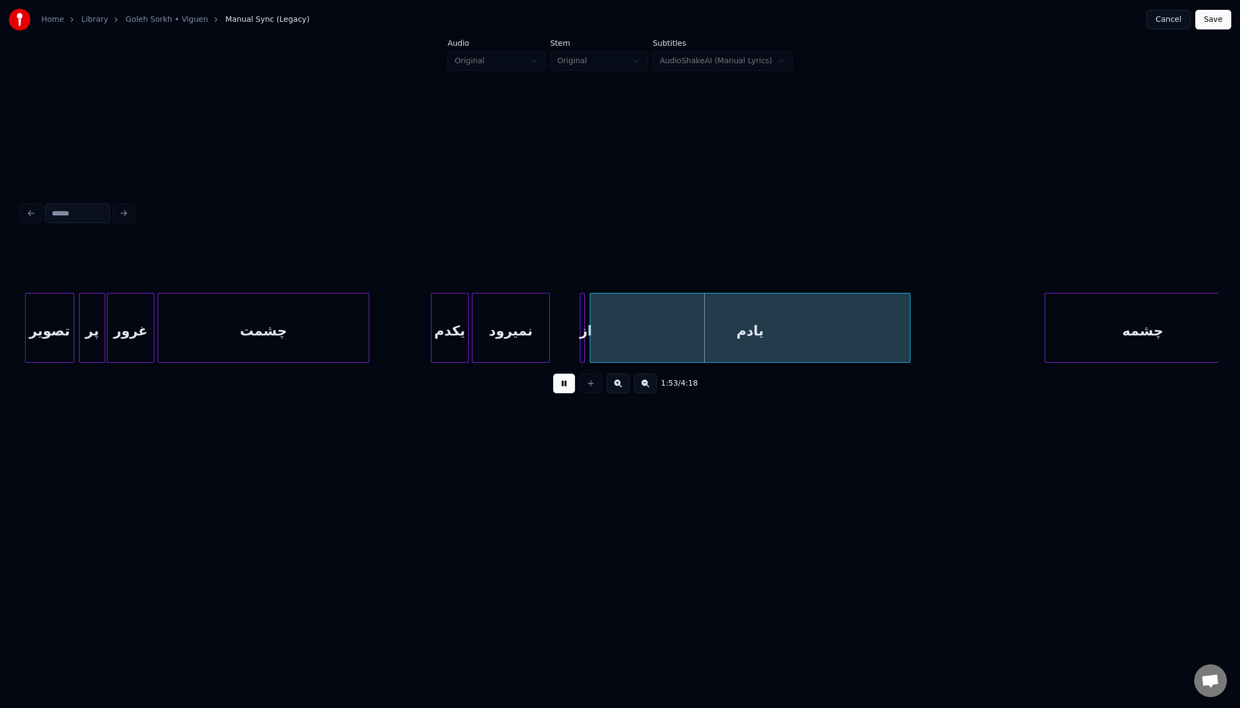
click at [547, 337] on div at bounding box center [547, 328] width 3 height 69
click at [560, 347] on div "از" at bounding box center [568, 331] width 31 height 74
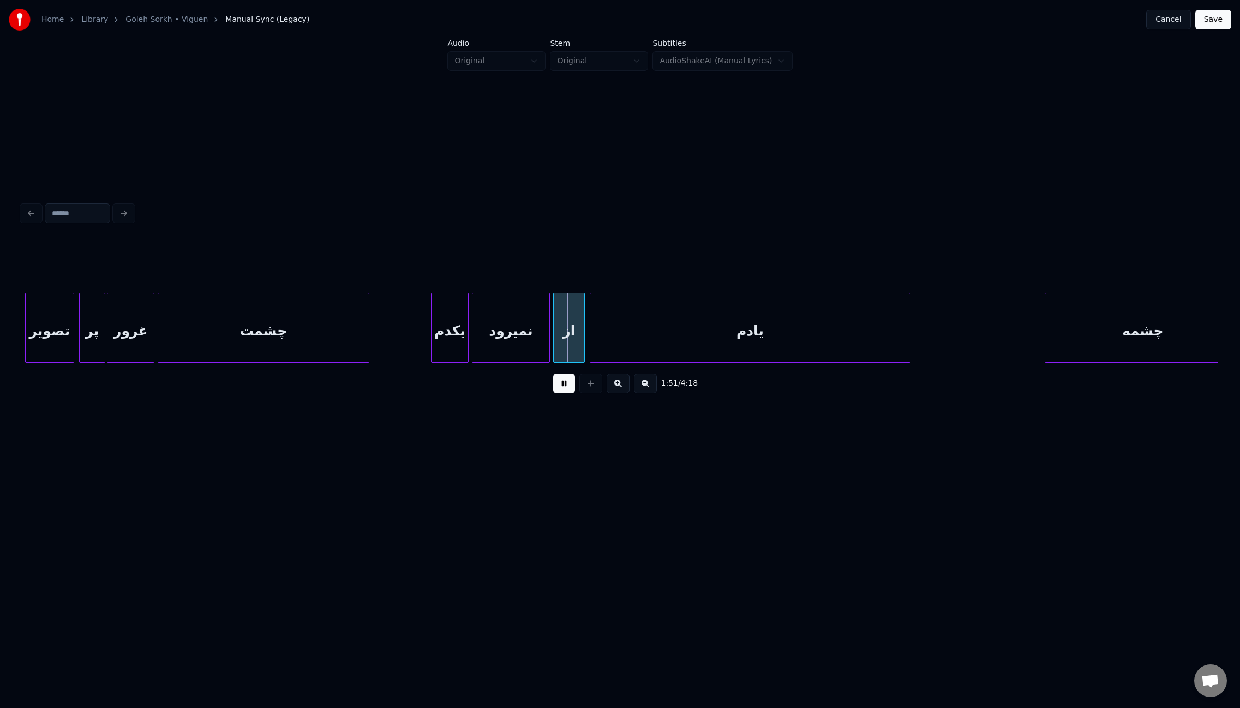
click at [567, 388] on button at bounding box center [564, 384] width 22 height 20
drag, startPoint x: 575, startPoint y: 394, endPoint x: 568, endPoint y: 391, distance: 7.1
click at [575, 394] on div "1:49 / 4:18" at bounding box center [620, 384] width 1179 height 24
click at [559, 384] on button at bounding box center [564, 384] width 22 height 20
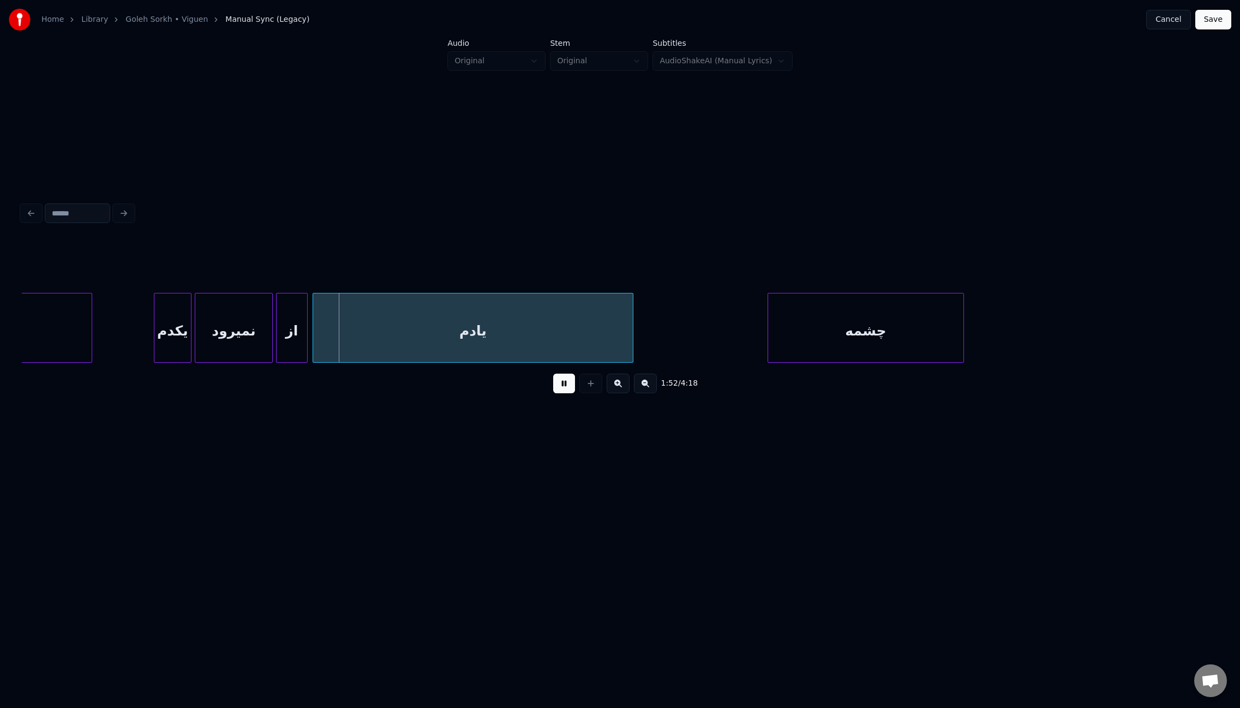
scroll to position [0, 8886]
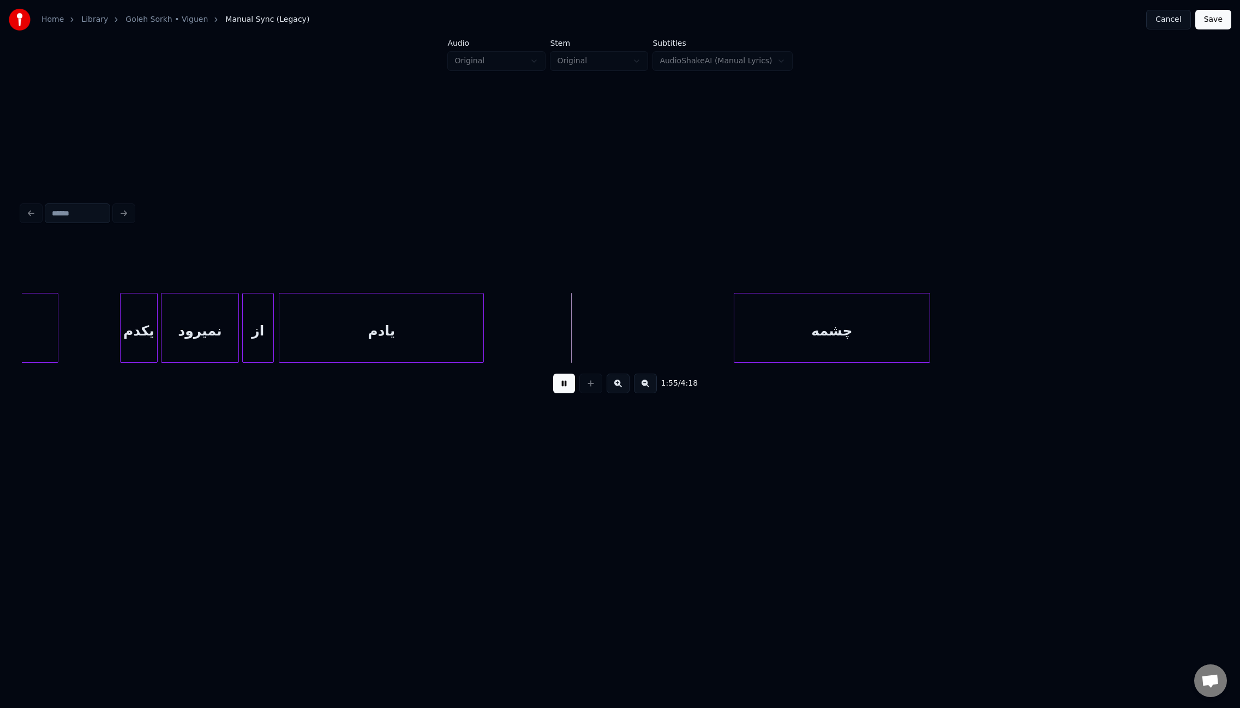
click at [483, 338] on div at bounding box center [481, 328] width 3 height 69
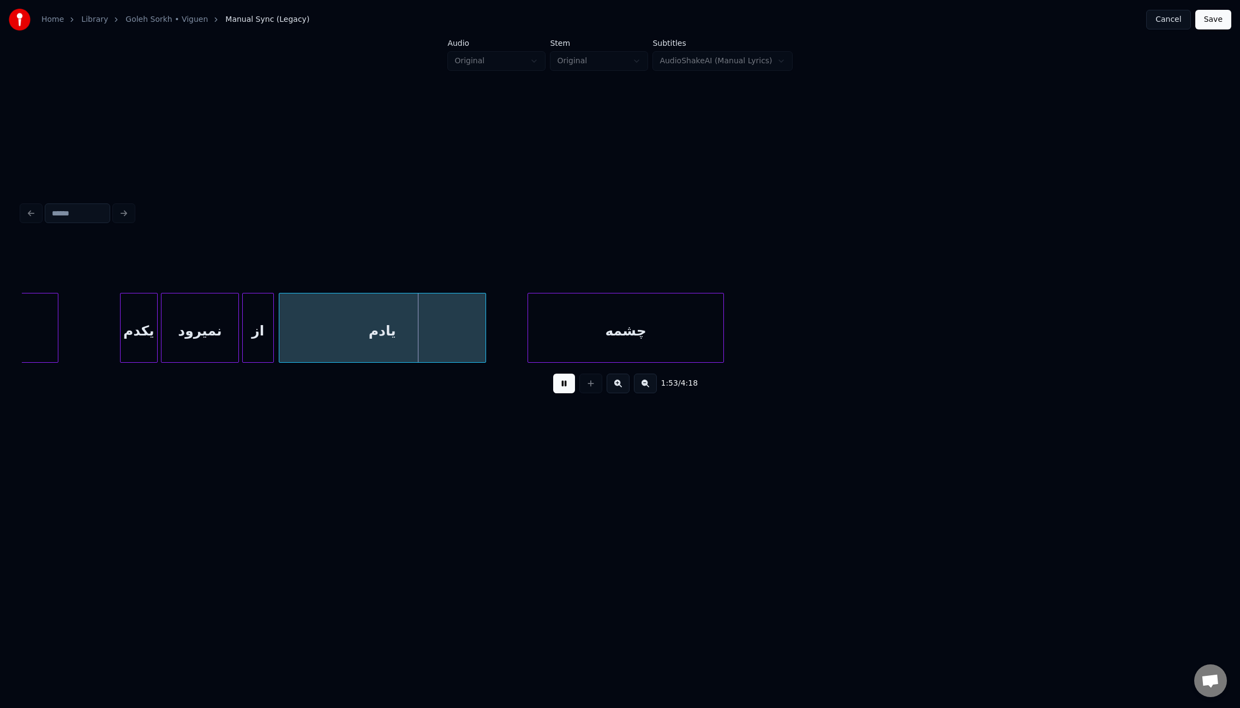
click at [564, 329] on div "چشمه" at bounding box center [625, 331] width 195 height 74
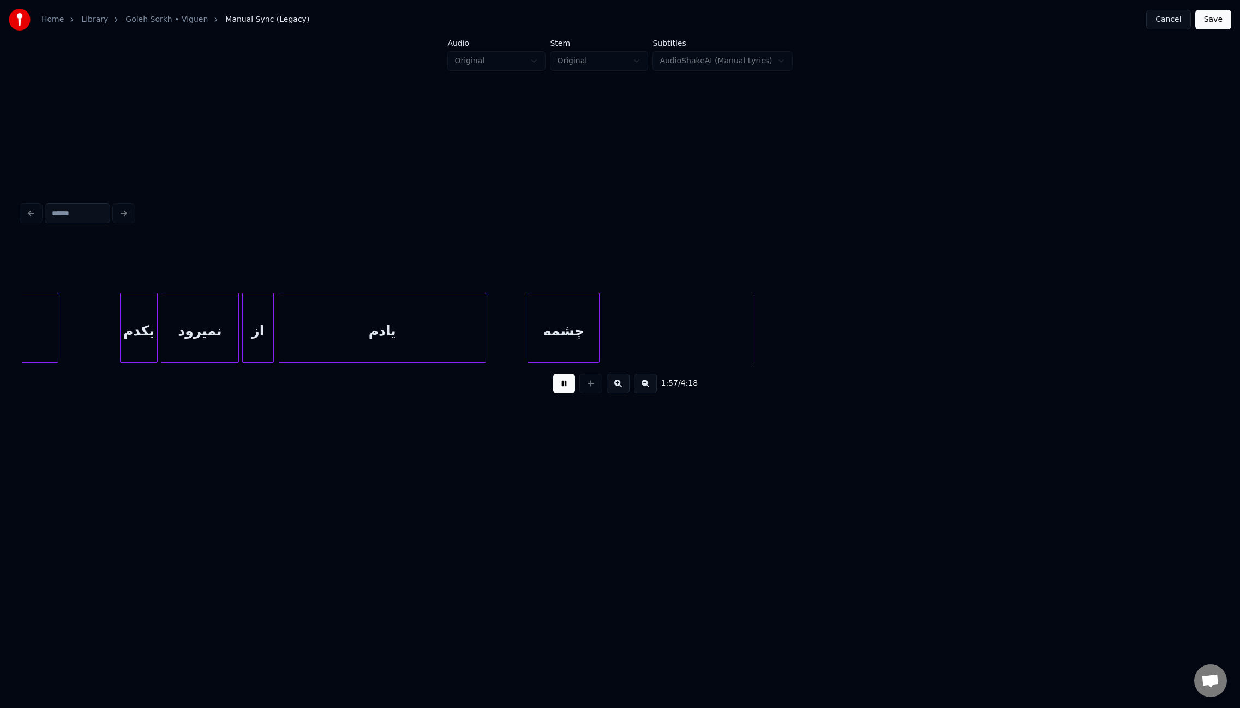
click at [597, 331] on div at bounding box center [597, 328] width 3 height 69
click at [565, 386] on button at bounding box center [564, 384] width 22 height 20
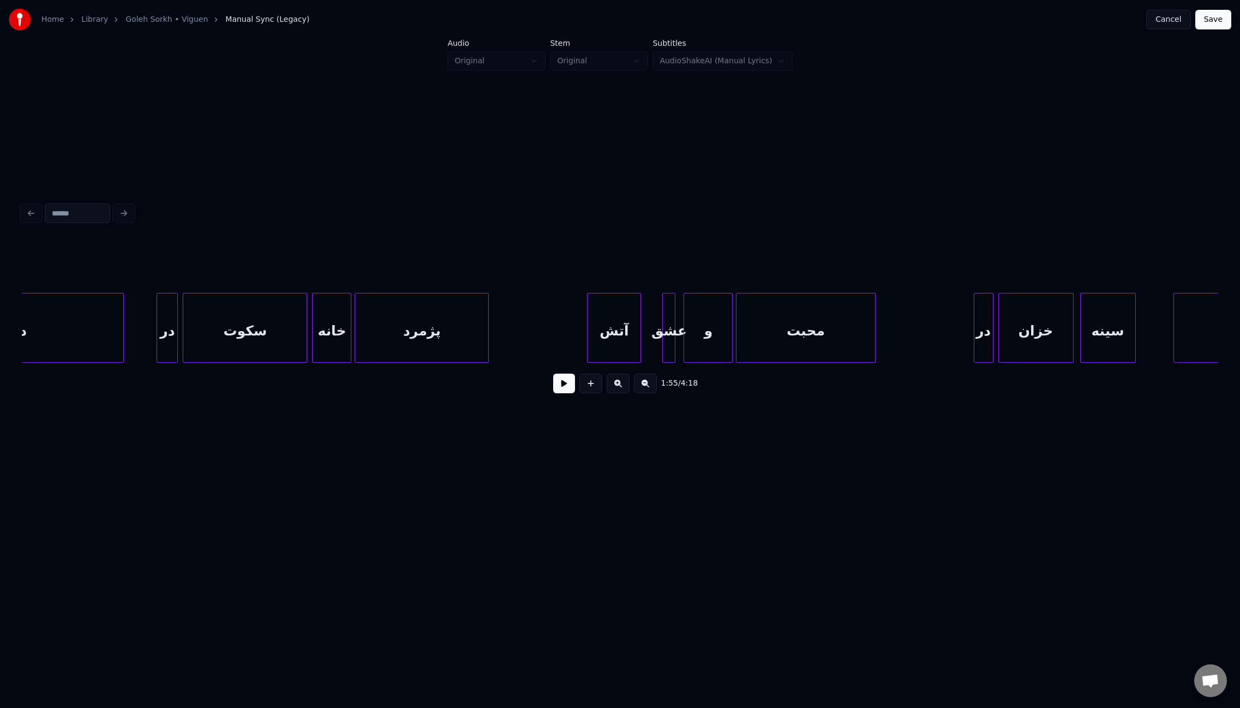
scroll to position [0, 14972]
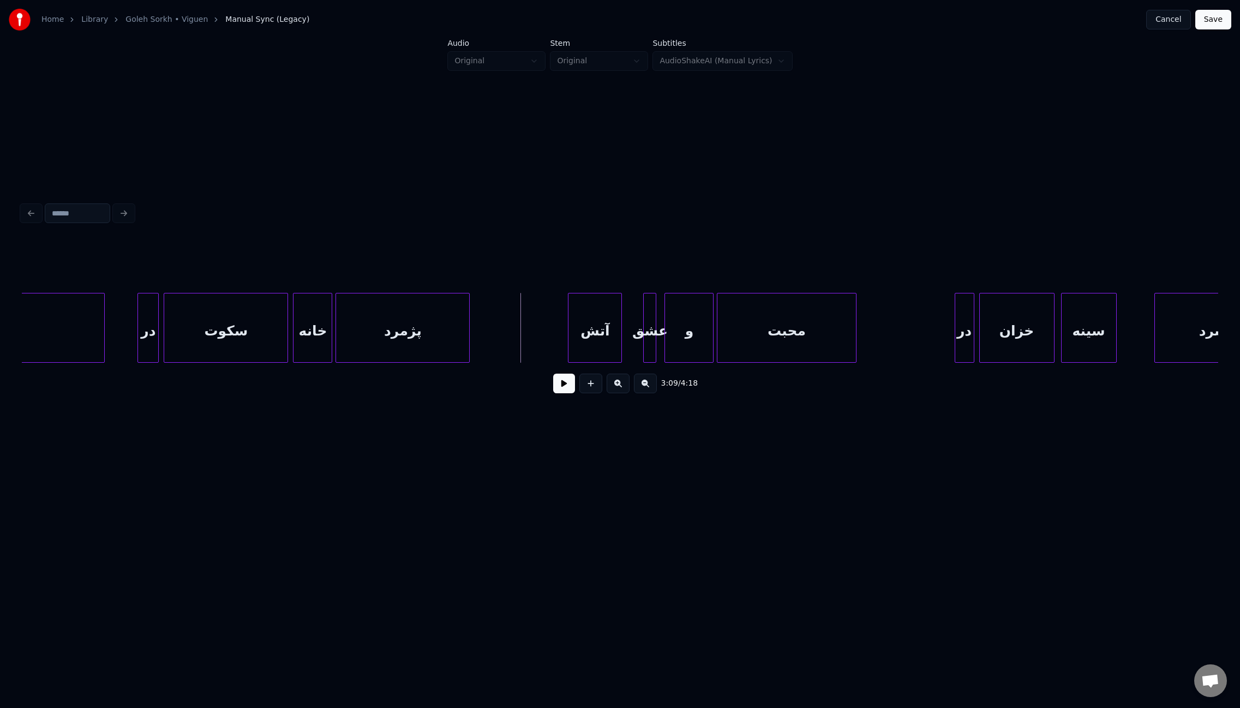
drag, startPoint x: 561, startPoint y: 389, endPoint x: 533, endPoint y: 388, distance: 27.8
click at [561, 389] on button at bounding box center [564, 384] width 22 height 20
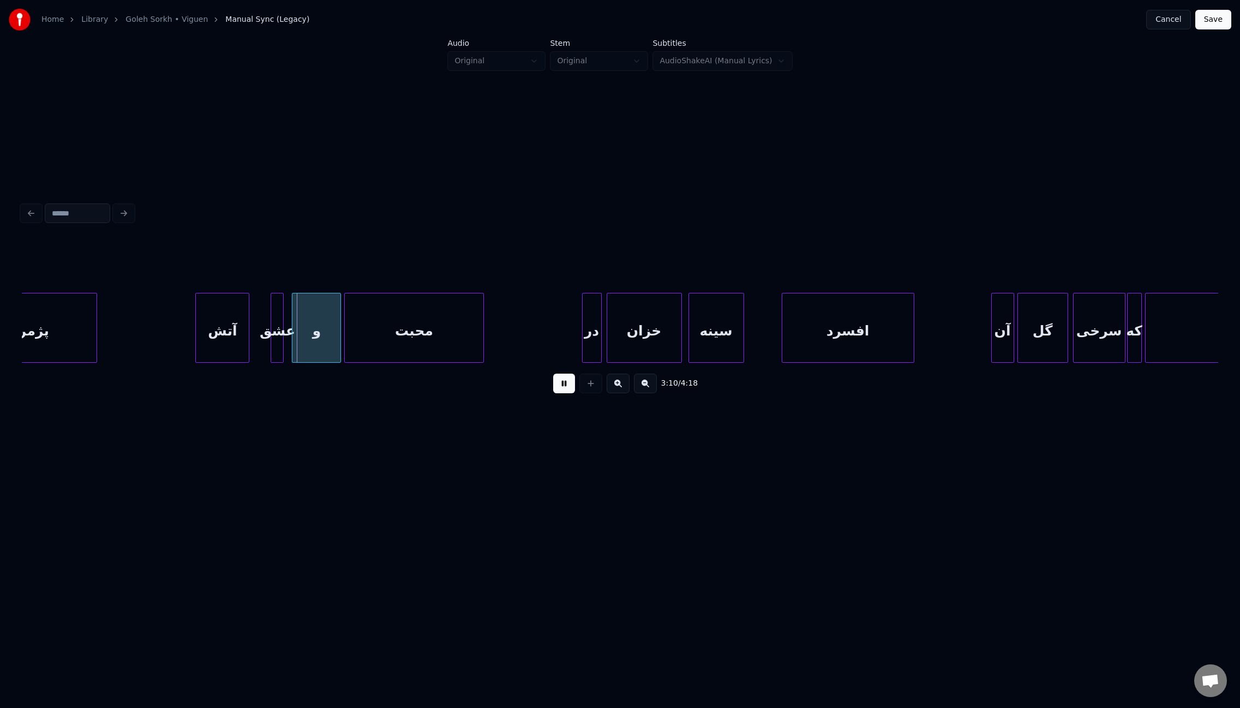
scroll to position [0, 15340]
click at [751, 326] on div at bounding box center [752, 328] width 3 height 69
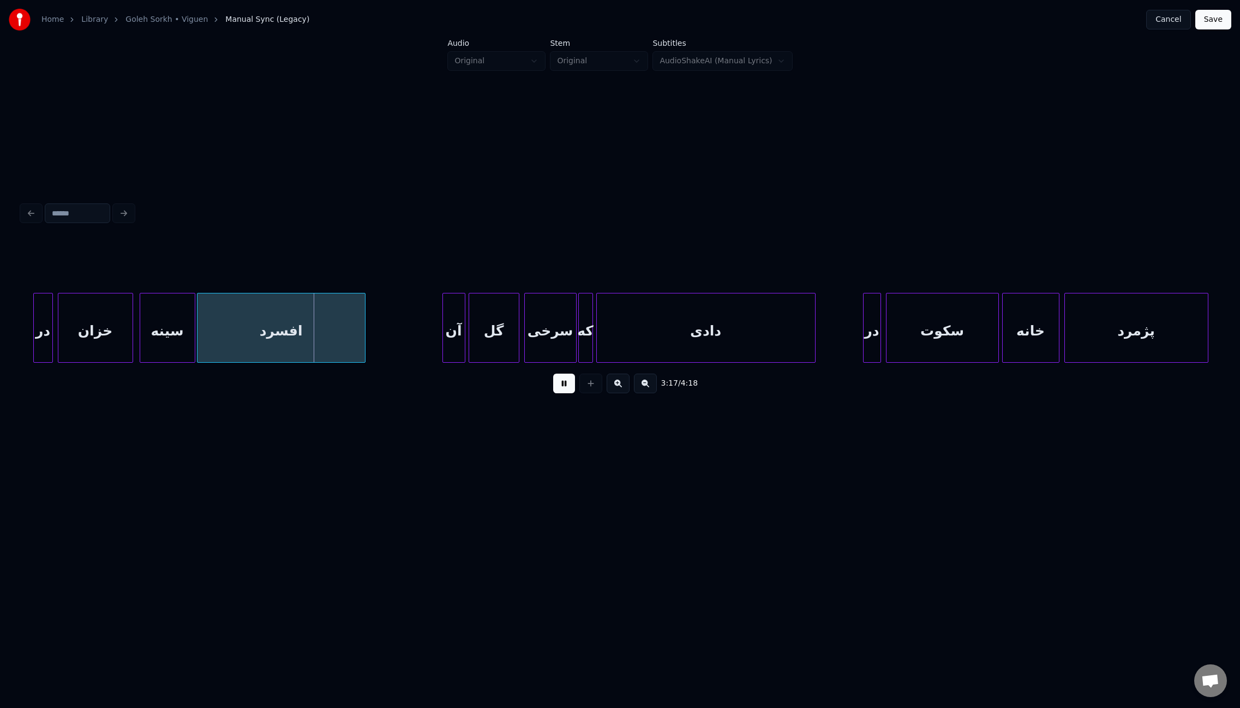
scroll to position [0, 15907]
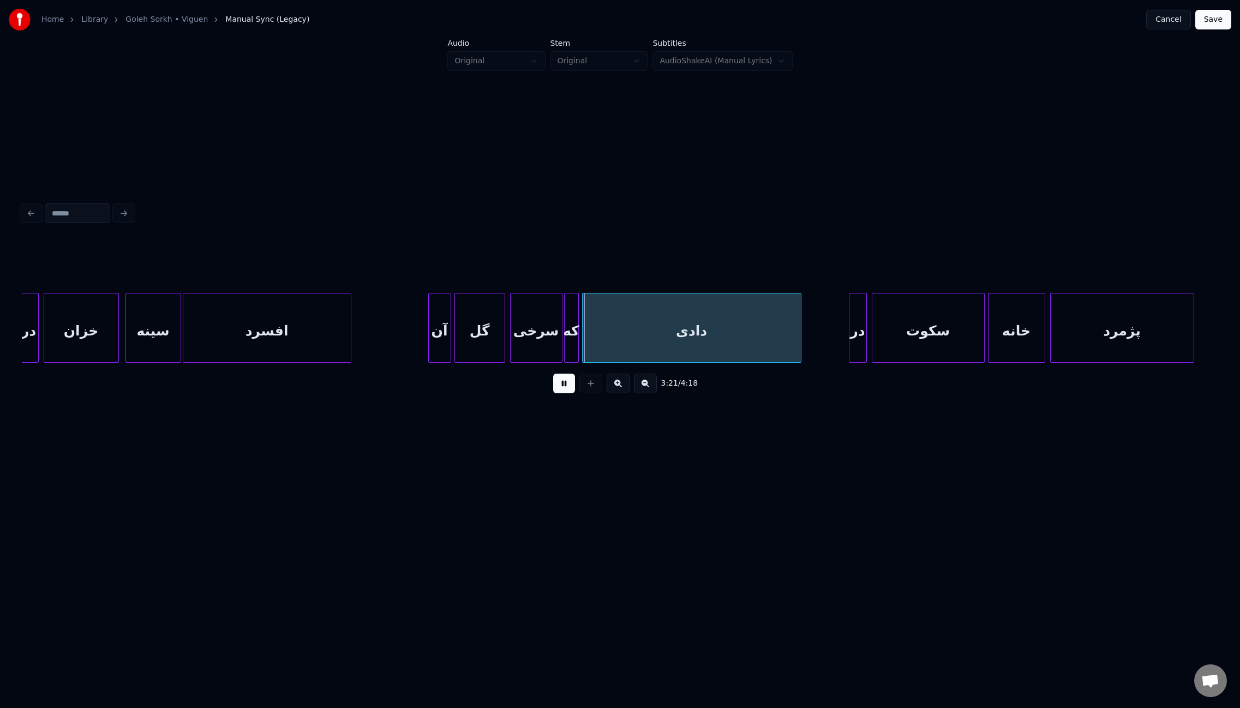
click at [564, 393] on button at bounding box center [564, 384] width 22 height 20
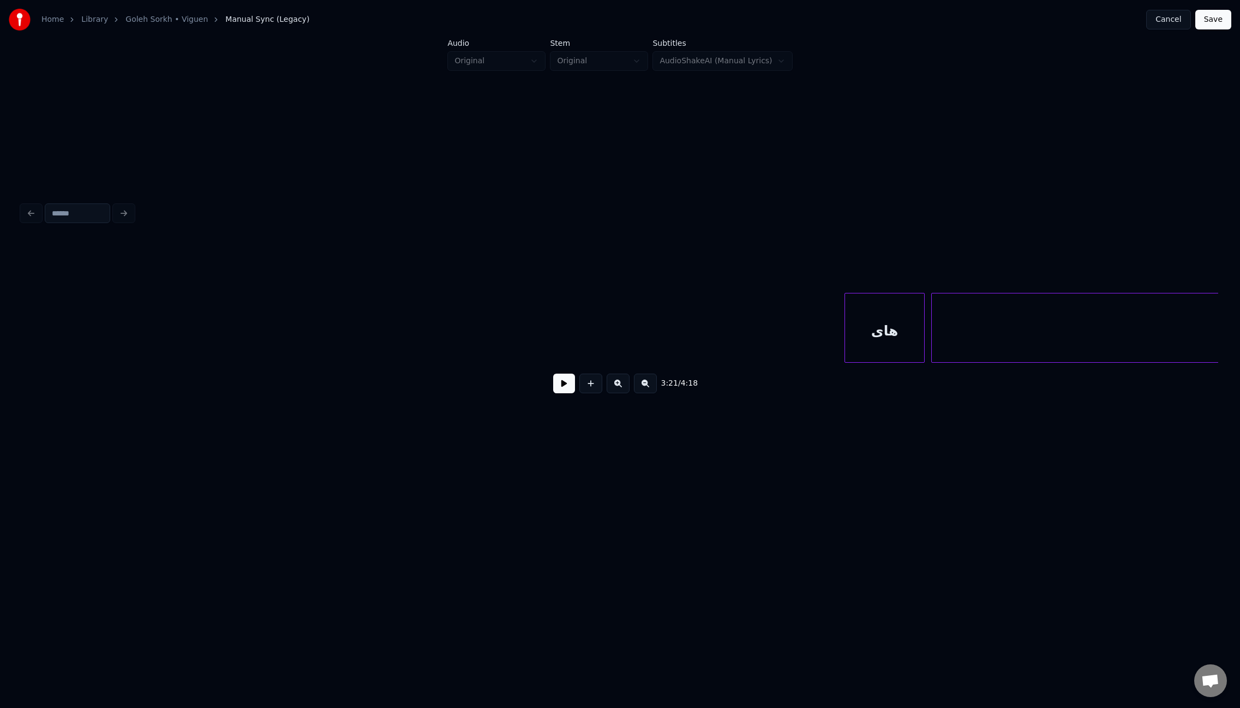
scroll to position [0, 10711]
click at [64, 340] on div "های" at bounding box center [62, 331] width 79 height 74
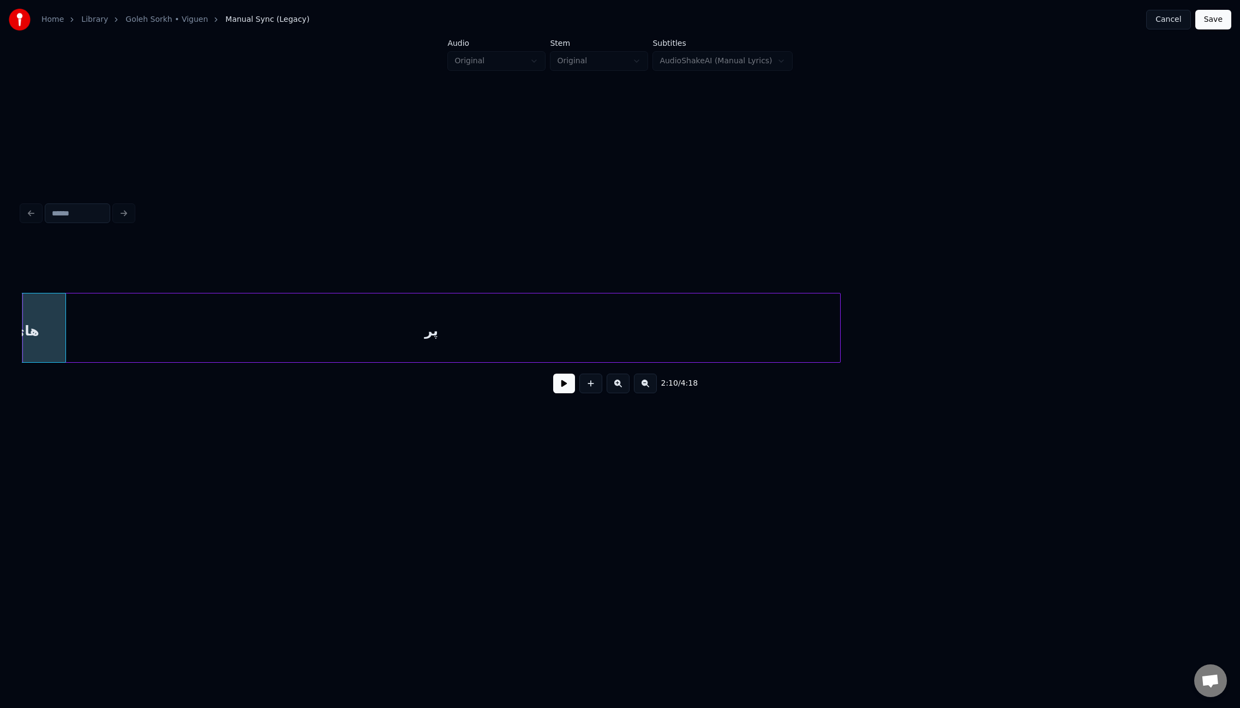
scroll to position [0, 10743]
click at [151, 338] on div "پر" at bounding box center [431, 331] width 817 height 74
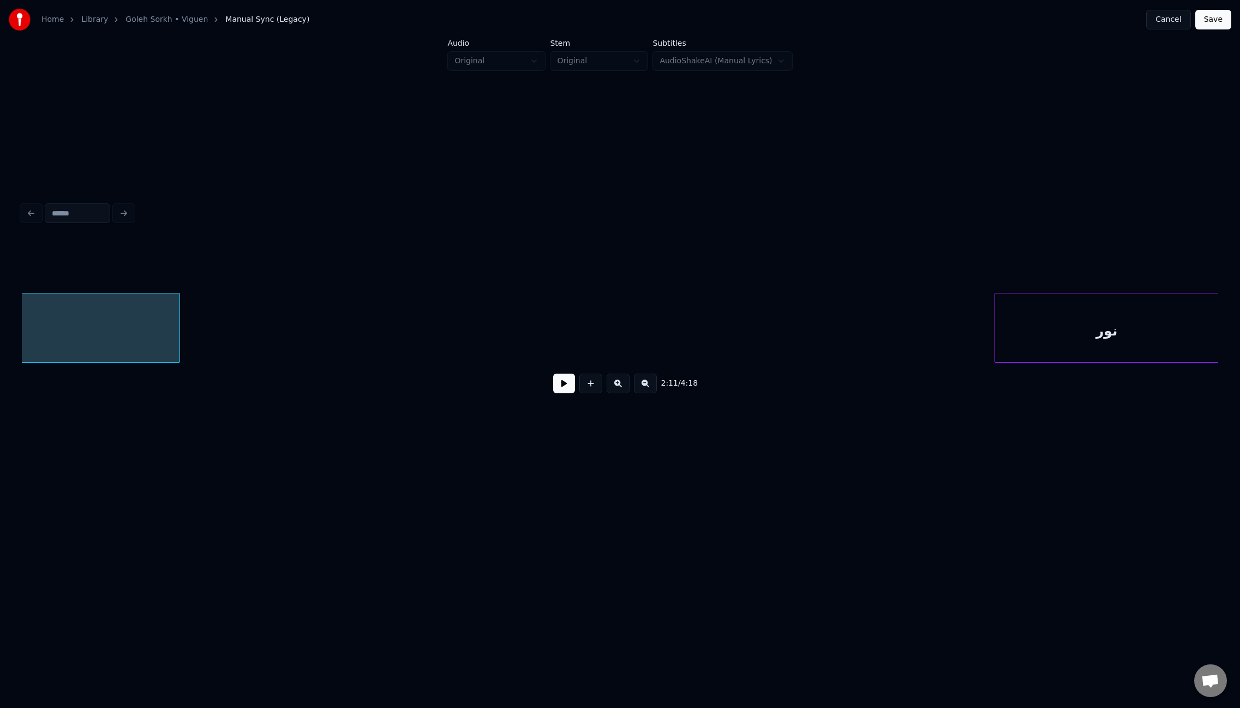
scroll to position [0, 11408]
click at [386, 333] on div "نور" at bounding box center [491, 331] width 223 height 74
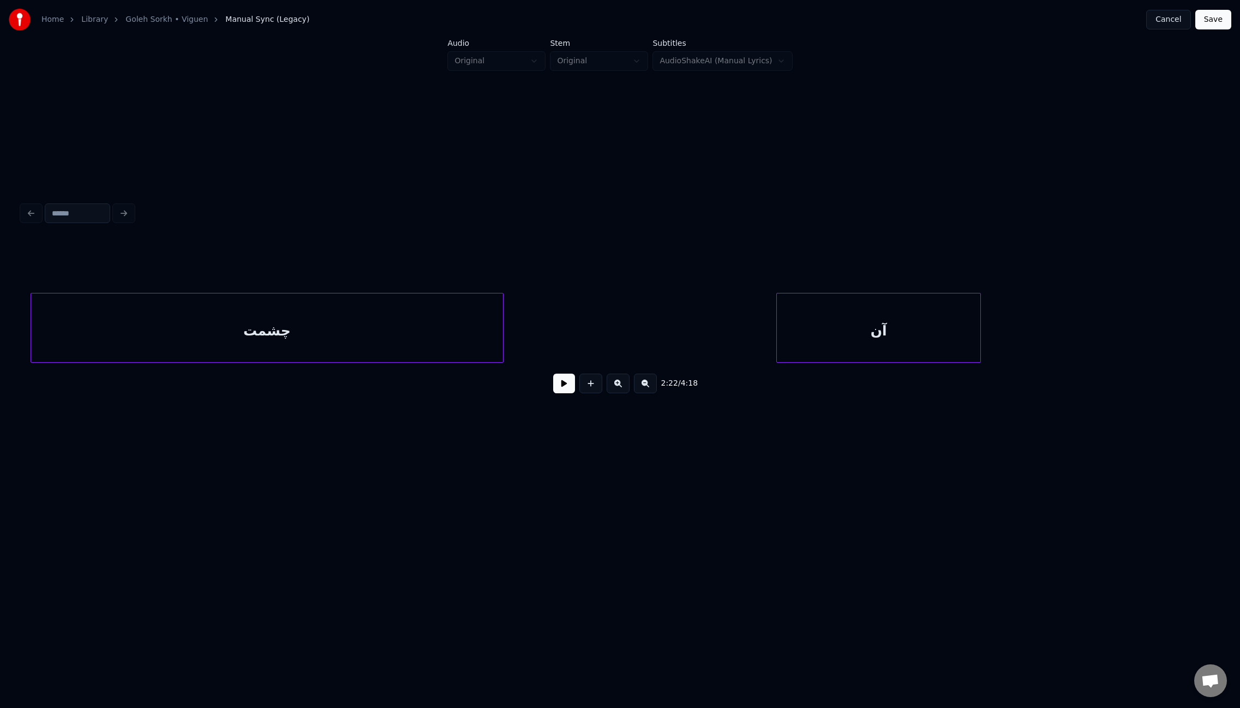
scroll to position [0, 12164]
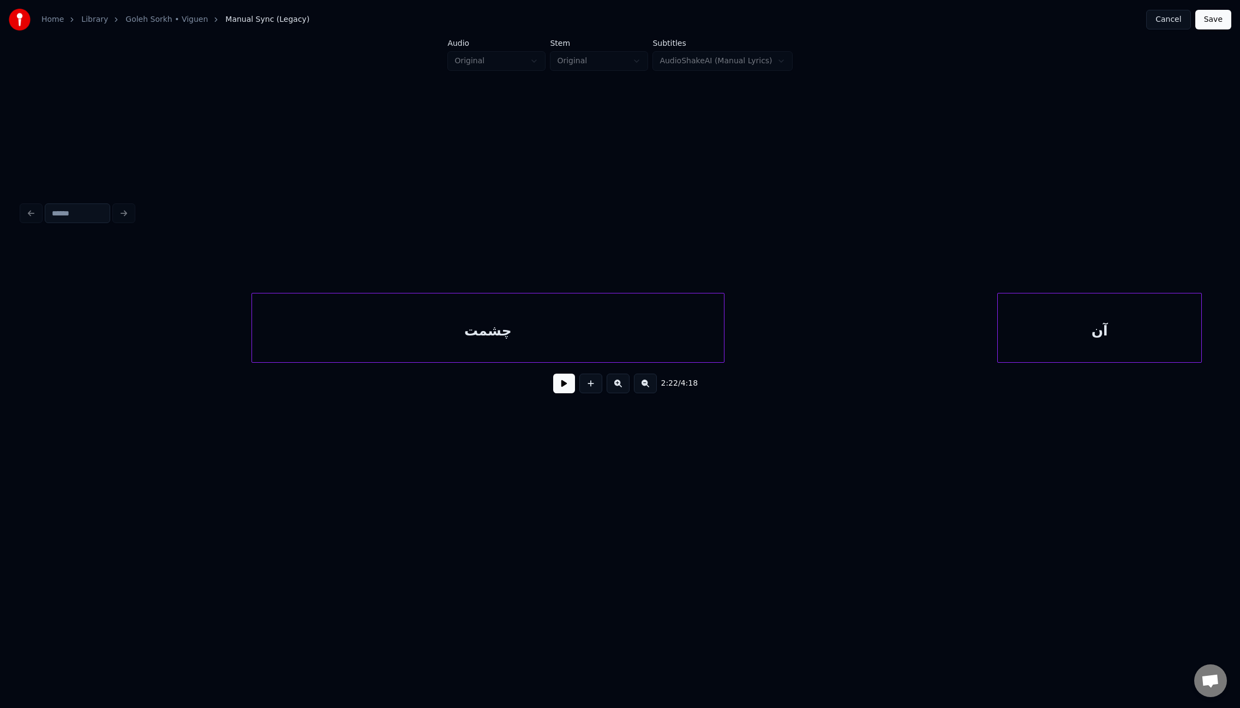
click at [252, 336] on div "چشمت" at bounding box center [488, 331] width 472 height 74
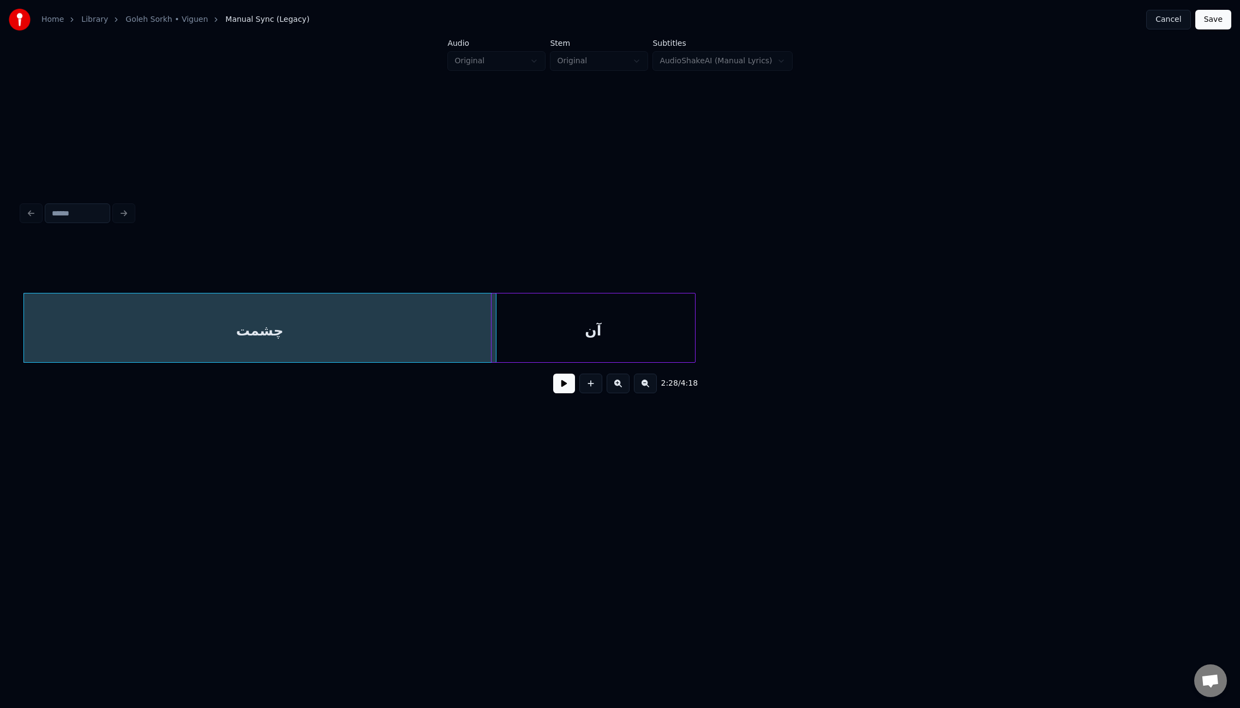
click at [561, 335] on div "آن" at bounding box center [593, 331] width 203 height 74
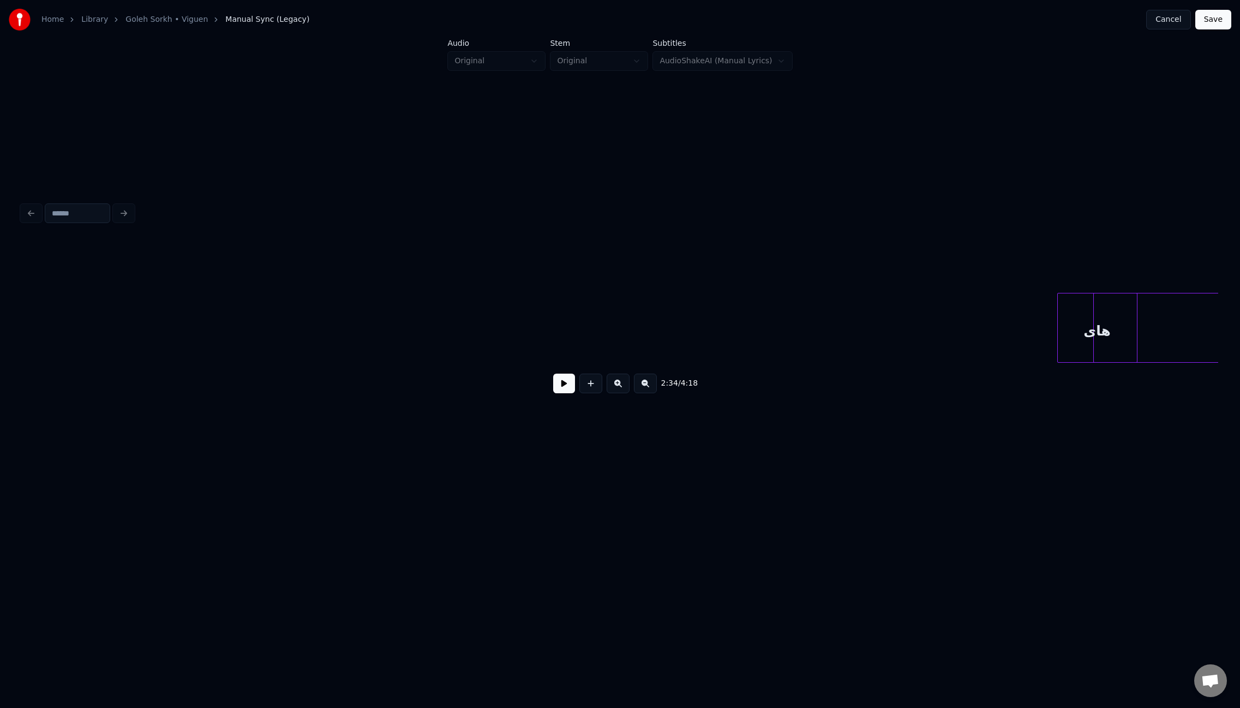
scroll to position [0, 9685]
click at [356, 334] on div "های" at bounding box center [395, 331] width 79 height 74
click at [391, 329] on div "پر" at bounding box center [711, 331] width 817 height 74
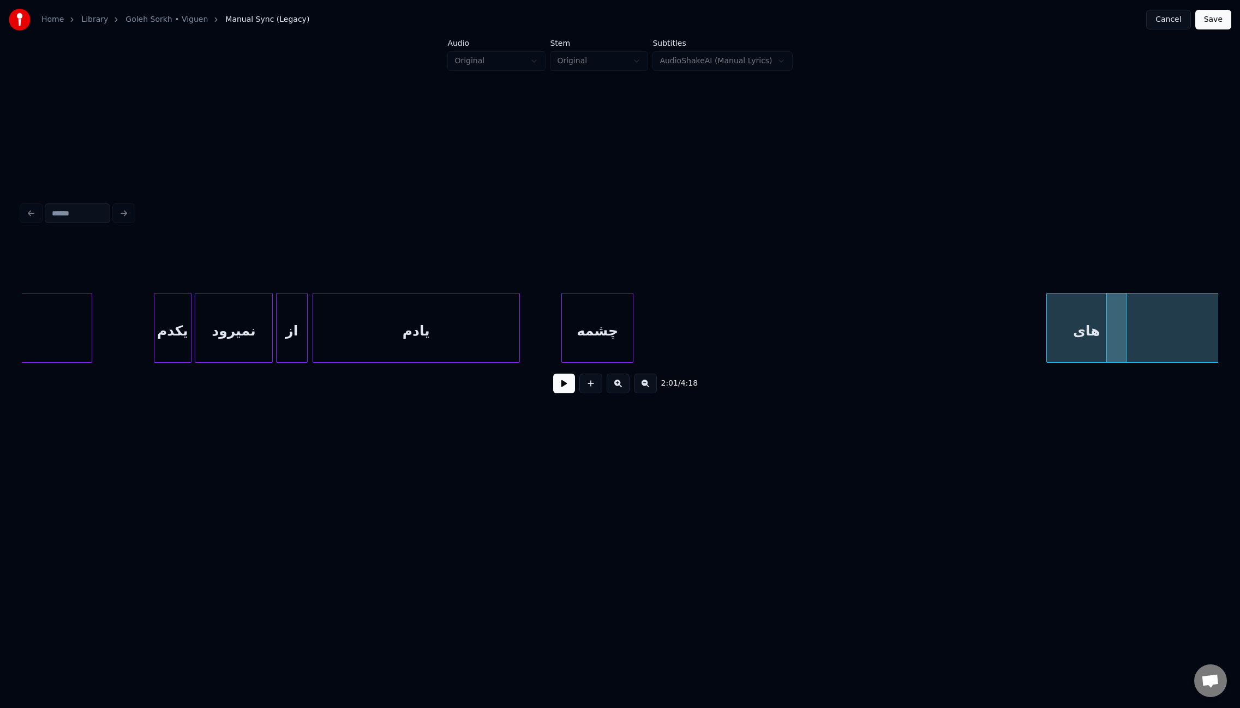
scroll to position [0, 8857]
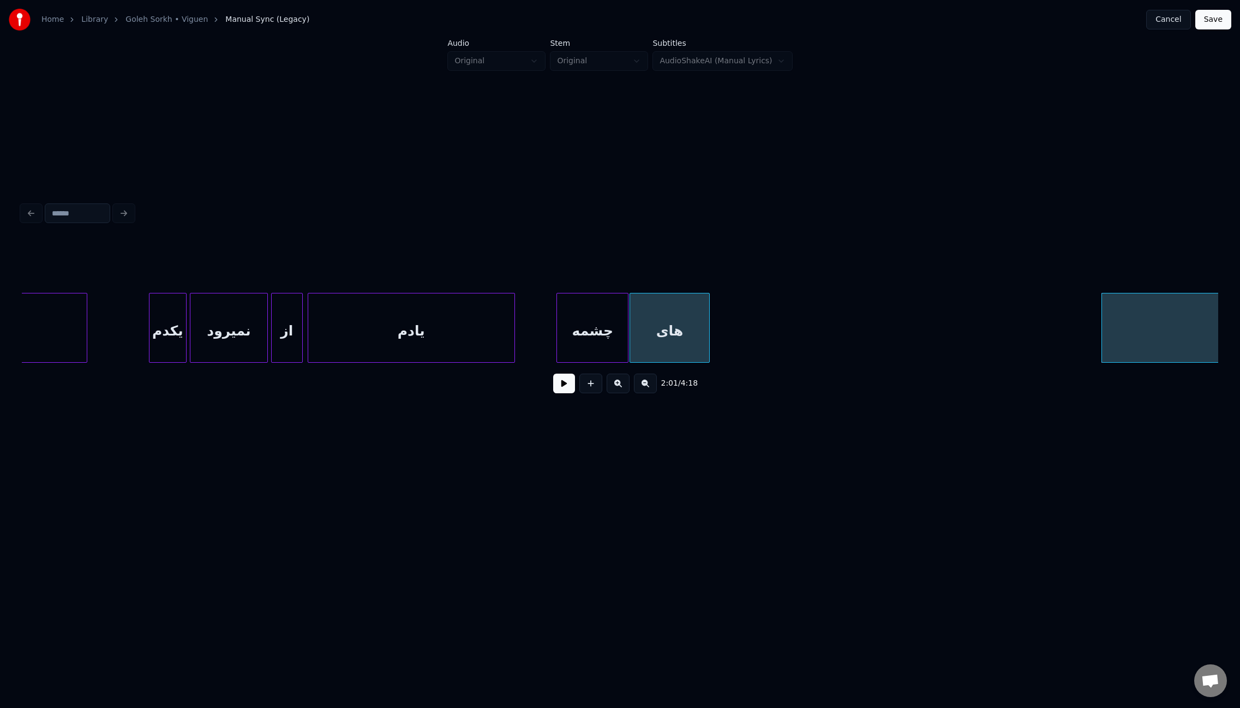
click at [650, 325] on div "های" at bounding box center [669, 331] width 79 height 74
click at [569, 389] on button at bounding box center [564, 384] width 22 height 20
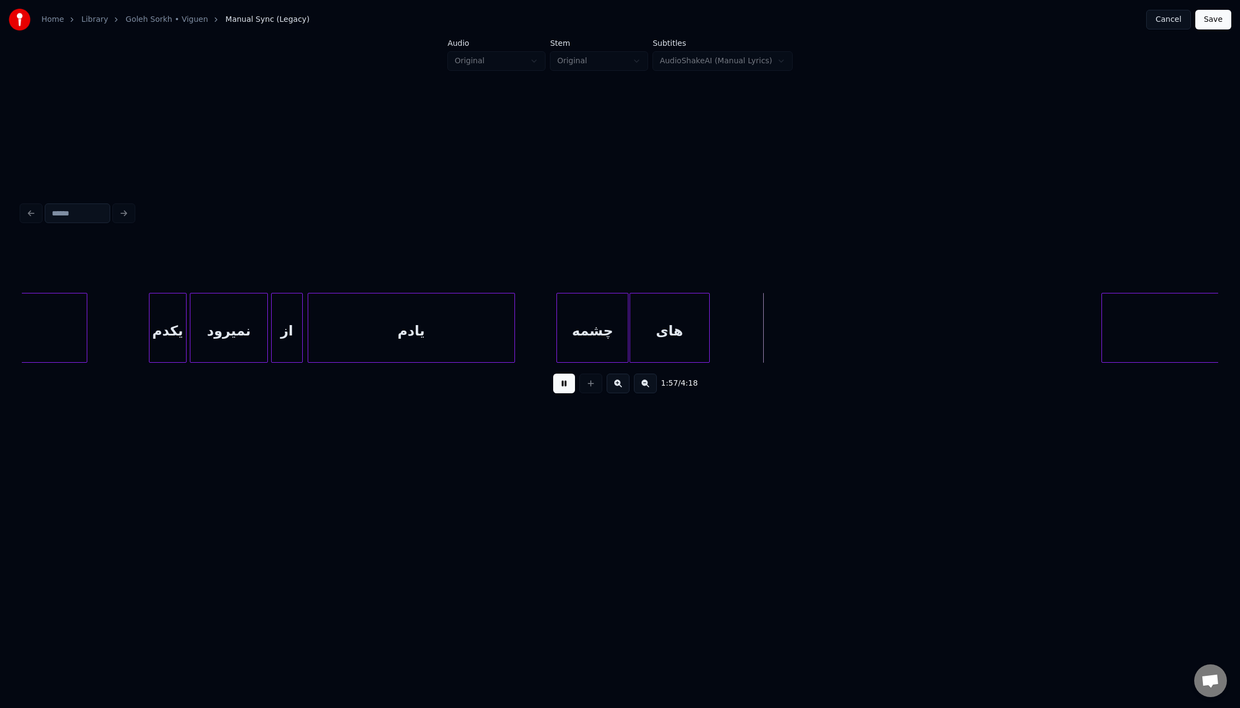
click at [569, 389] on button at bounding box center [564, 384] width 22 height 20
click at [597, 327] on div at bounding box center [597, 328] width 3 height 69
click at [567, 387] on button at bounding box center [564, 384] width 22 height 20
click at [645, 328] on div "های" at bounding box center [642, 331] width 79 height 74
click at [624, 328] on div at bounding box center [623, 328] width 3 height 69
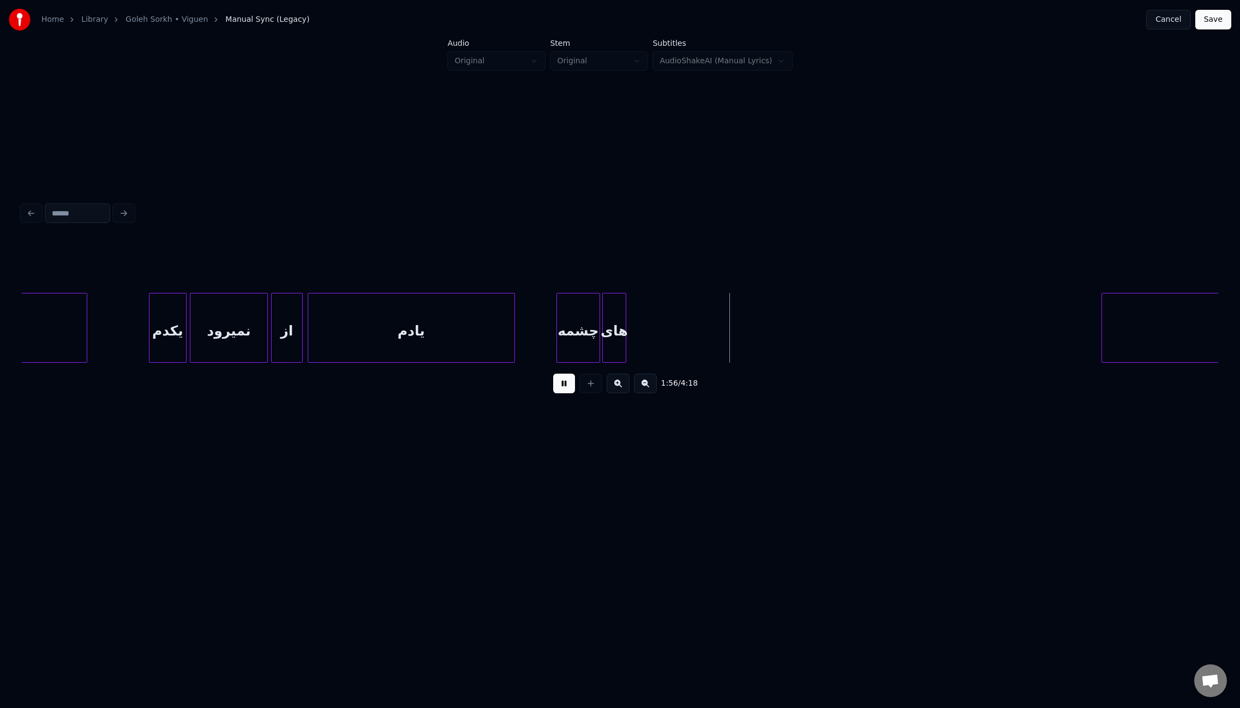
click at [564, 390] on button at bounding box center [564, 384] width 22 height 20
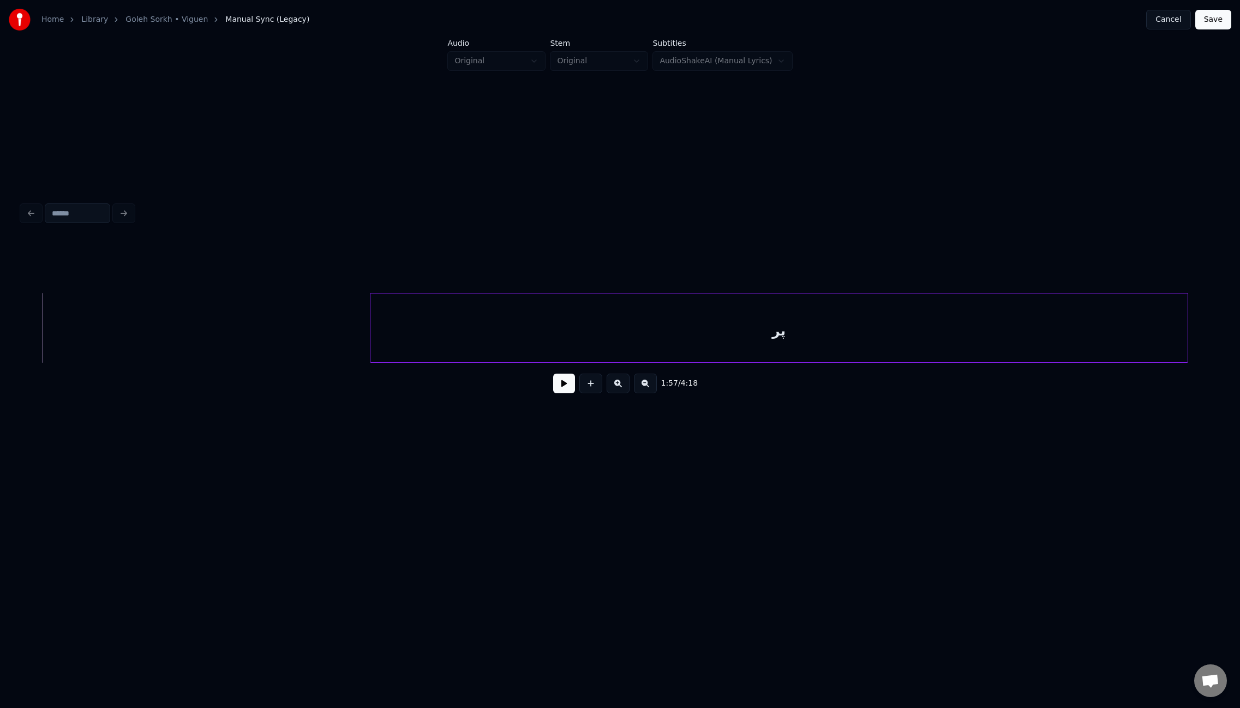
scroll to position [0, 9515]
click at [709, 329] on div "پر" at bounding box center [431, 331] width 817 height 74
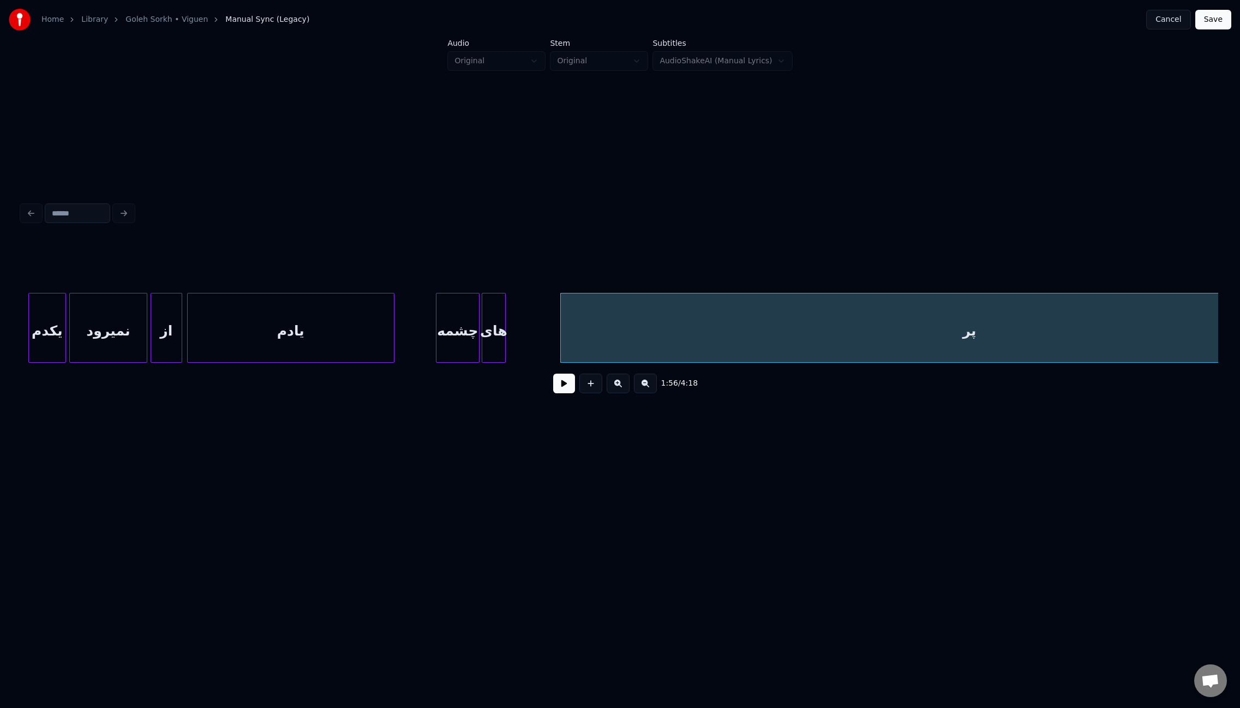
scroll to position [0, 9134]
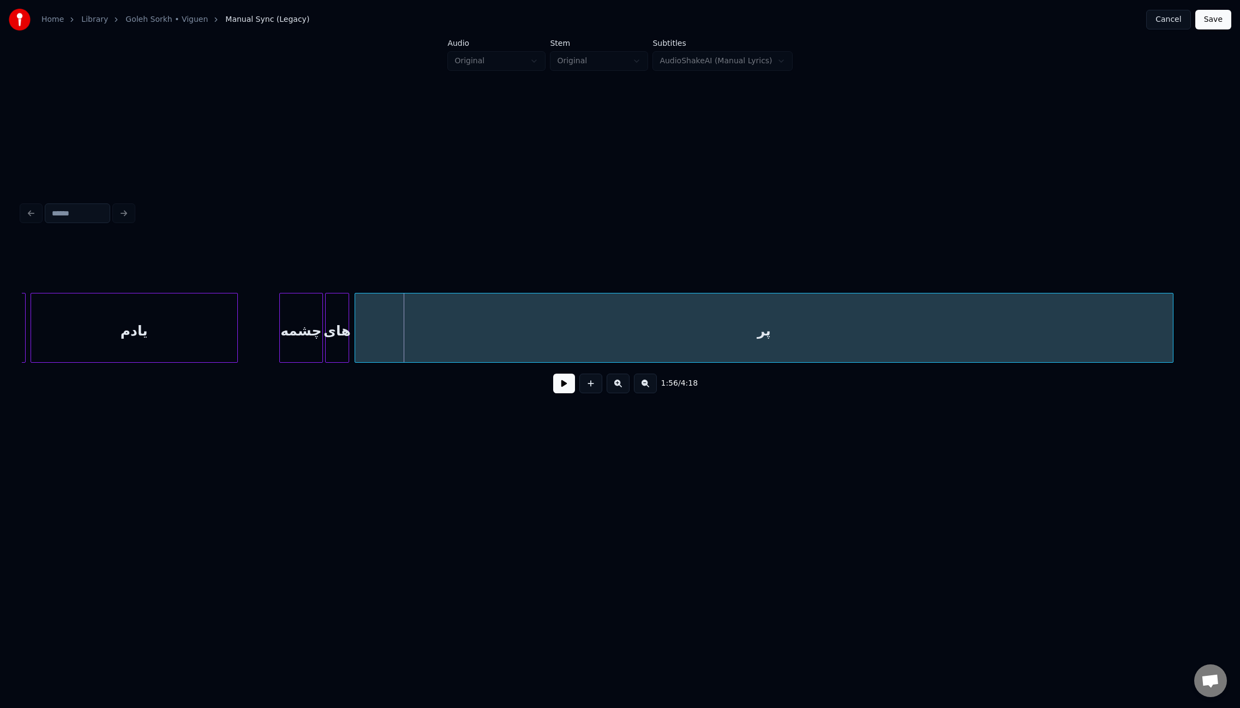
click at [594, 320] on div "پر" at bounding box center [763, 331] width 817 height 74
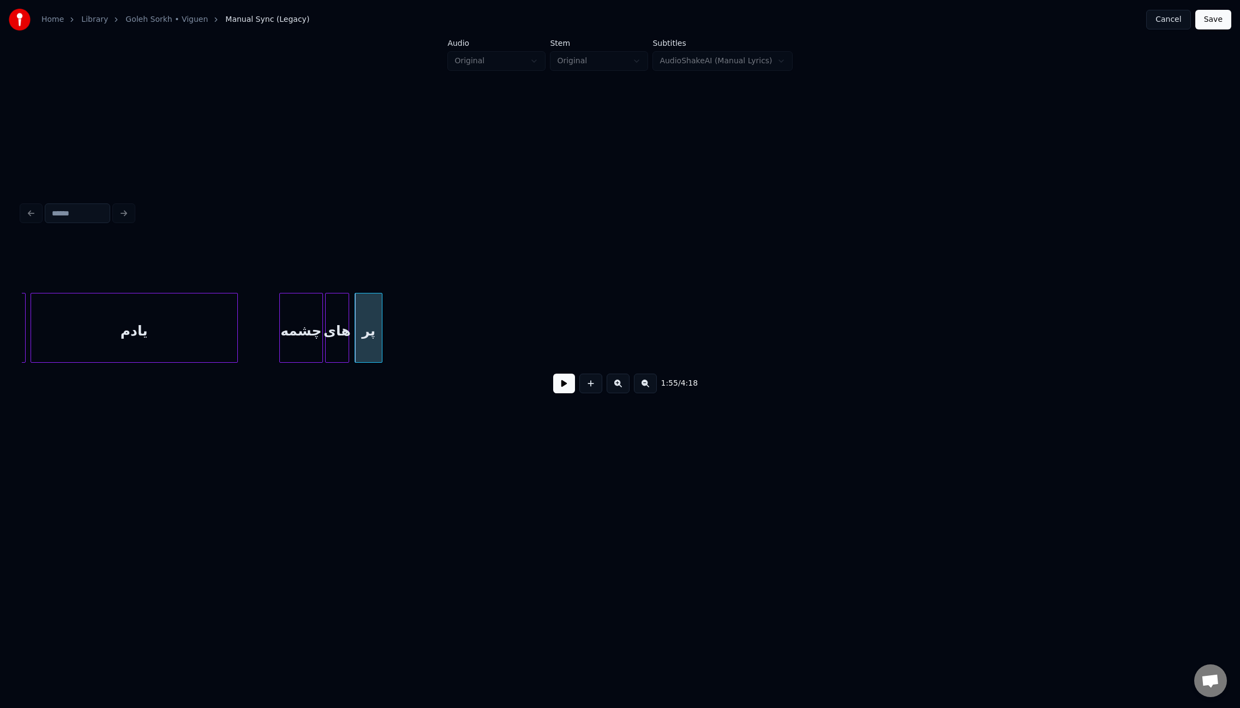
click at [379, 330] on div at bounding box center [380, 328] width 3 height 69
click at [570, 387] on button at bounding box center [564, 384] width 22 height 20
click at [0, 346] on div "Home Library [GEOGRAPHIC_DATA] • Viguen Manual Sync (Legacy) Cancel Save Audio …" at bounding box center [620, 256] width 1240 height 513
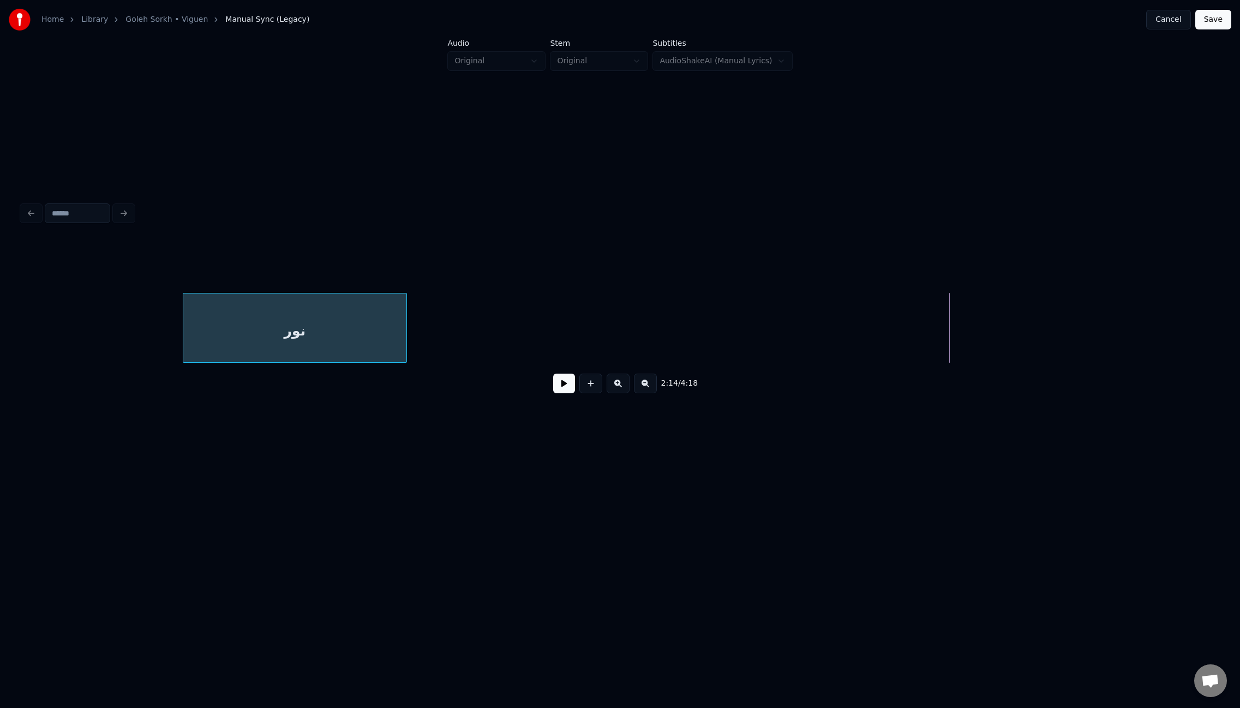
scroll to position [0, 10007]
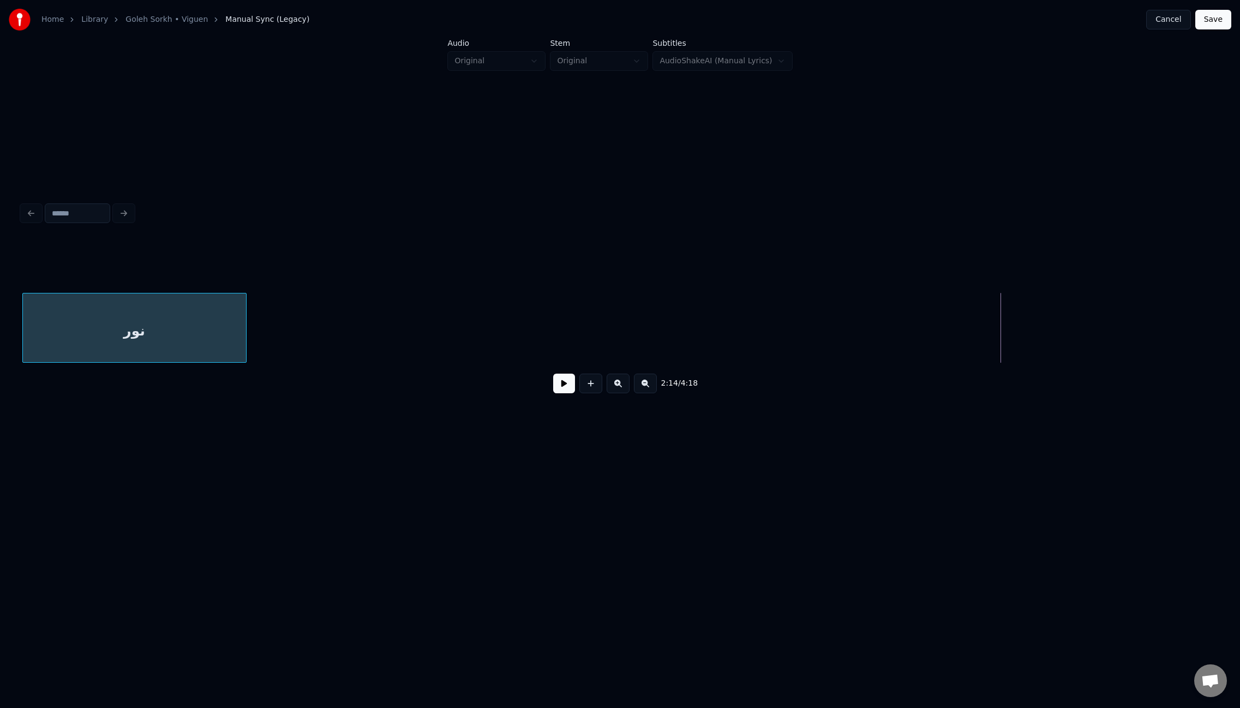
click at [0, 356] on div "Home Library [GEOGRAPHIC_DATA] • Viguen Manual Sync (Legacy) Cancel Save Audio …" at bounding box center [620, 256] width 1240 height 513
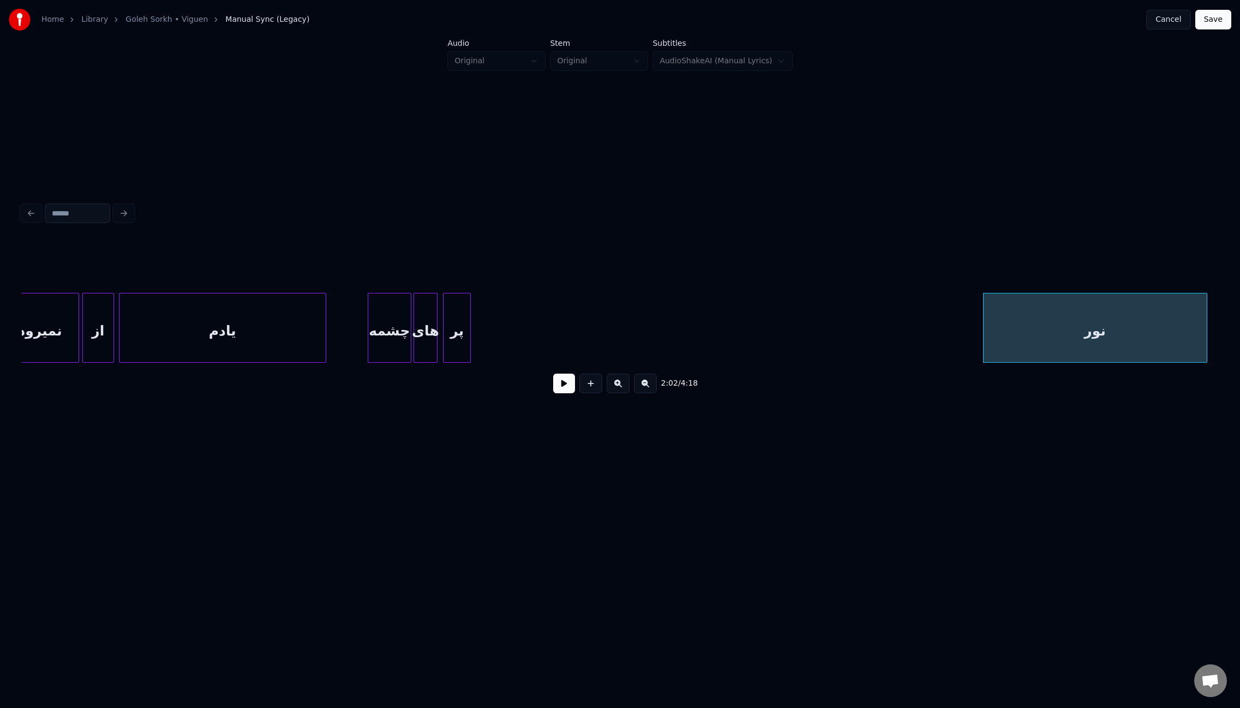
scroll to position [0, 9080]
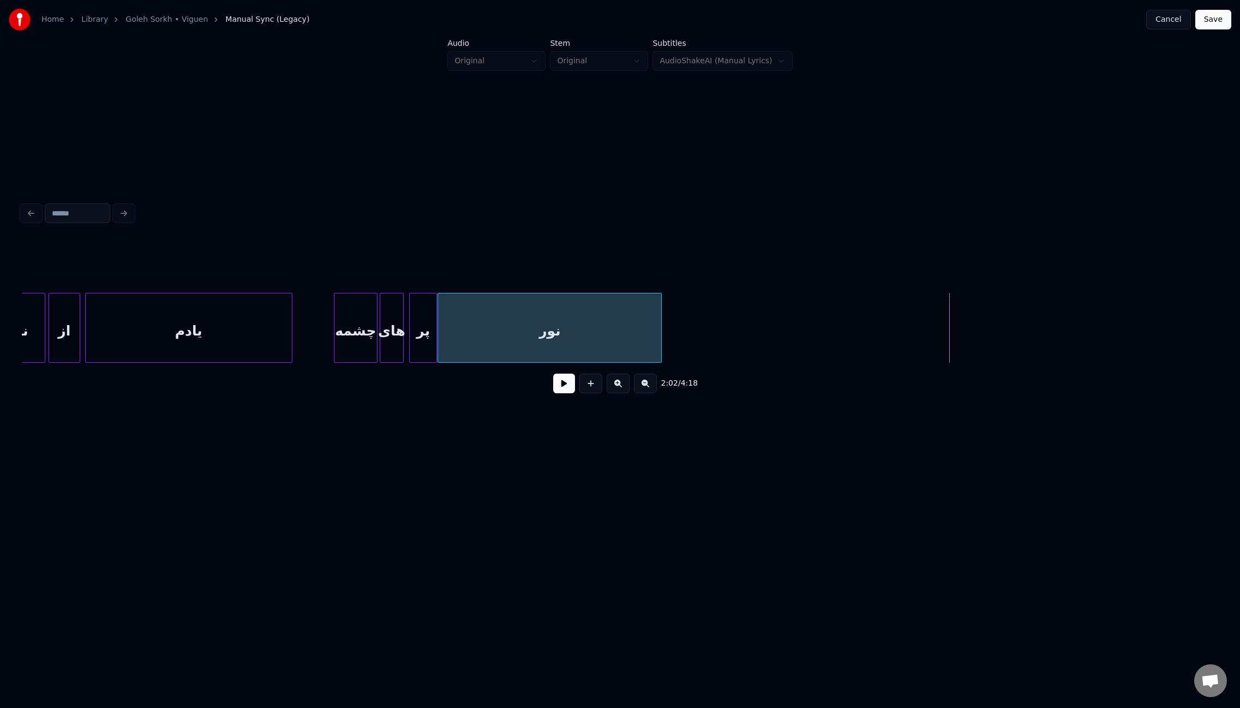
click at [455, 324] on div "نور" at bounding box center [549, 331] width 223 height 74
drag, startPoint x: 557, startPoint y: 388, endPoint x: 565, endPoint y: 391, distance: 8.8
click at [559, 389] on button at bounding box center [564, 384] width 22 height 20
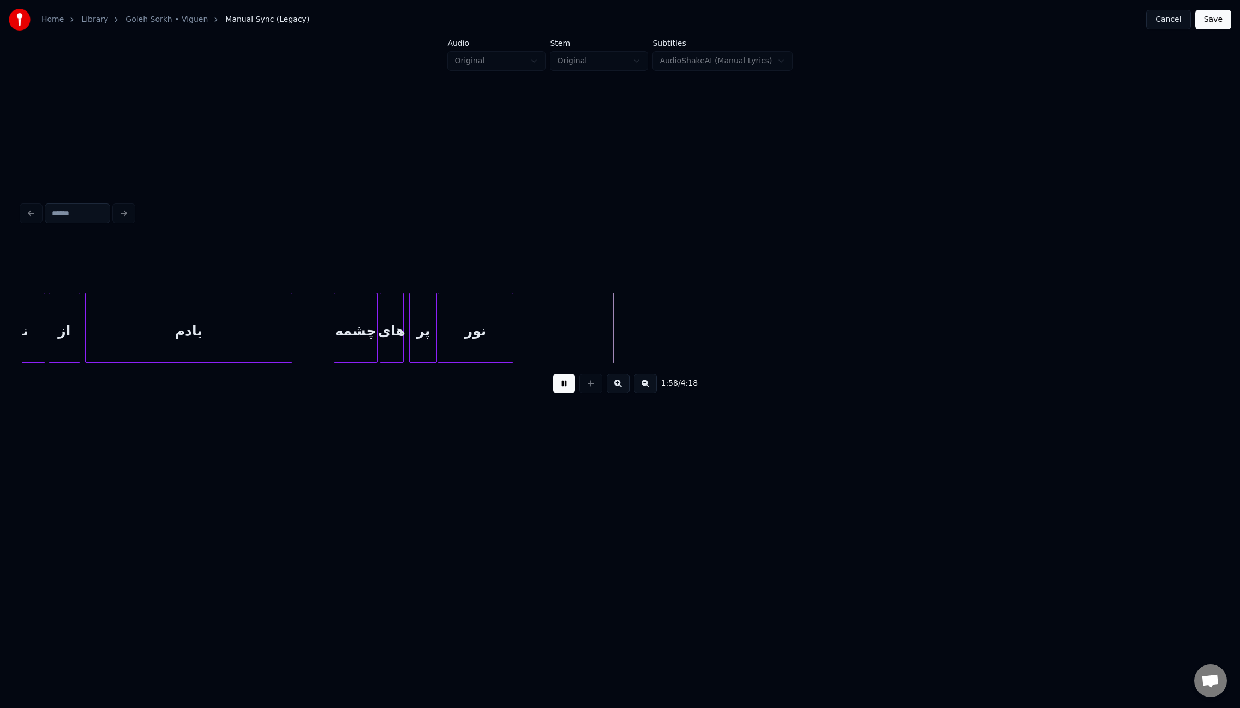
click at [510, 326] on div at bounding box center [511, 328] width 3 height 69
click at [565, 393] on button at bounding box center [564, 384] width 22 height 20
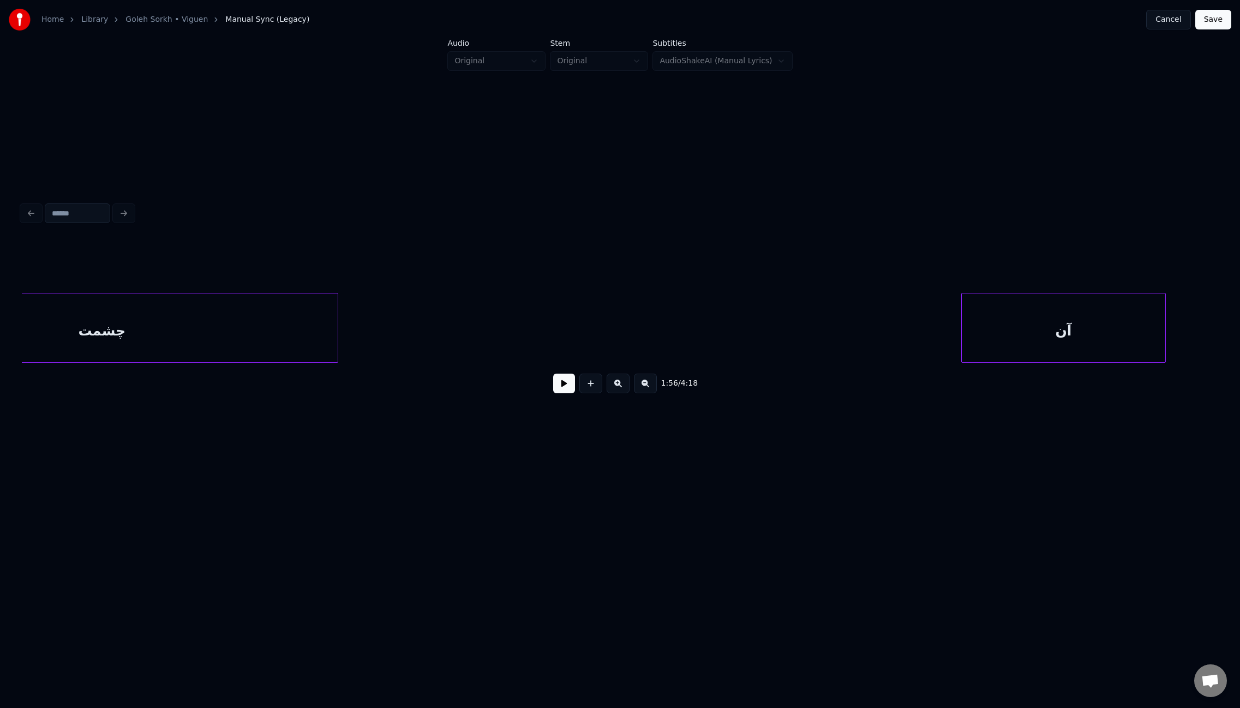
scroll to position [0, 11396]
click at [0, 343] on div "Home Library [GEOGRAPHIC_DATA] • Viguen Manual Sync (Legacy) Cancel Save Audio …" at bounding box center [620, 256] width 1240 height 513
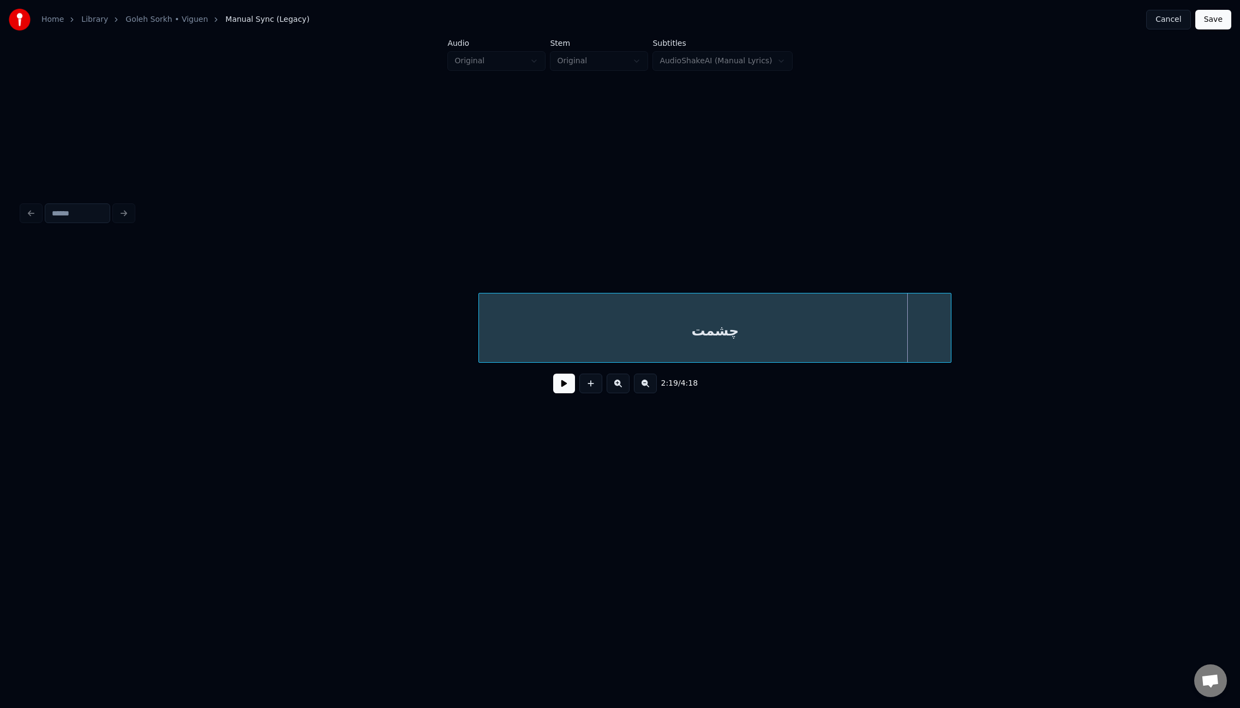
click at [479, 318] on div "چشمت" at bounding box center [715, 331] width 472 height 74
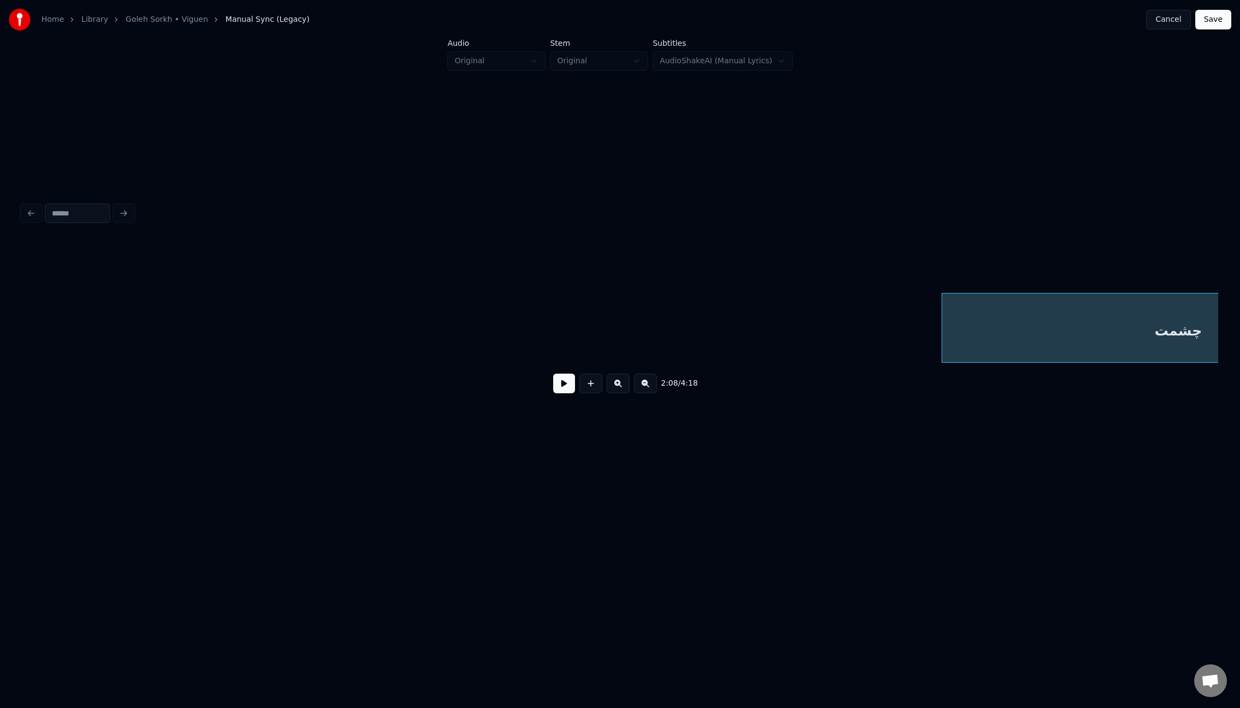
scroll to position [0, 9782]
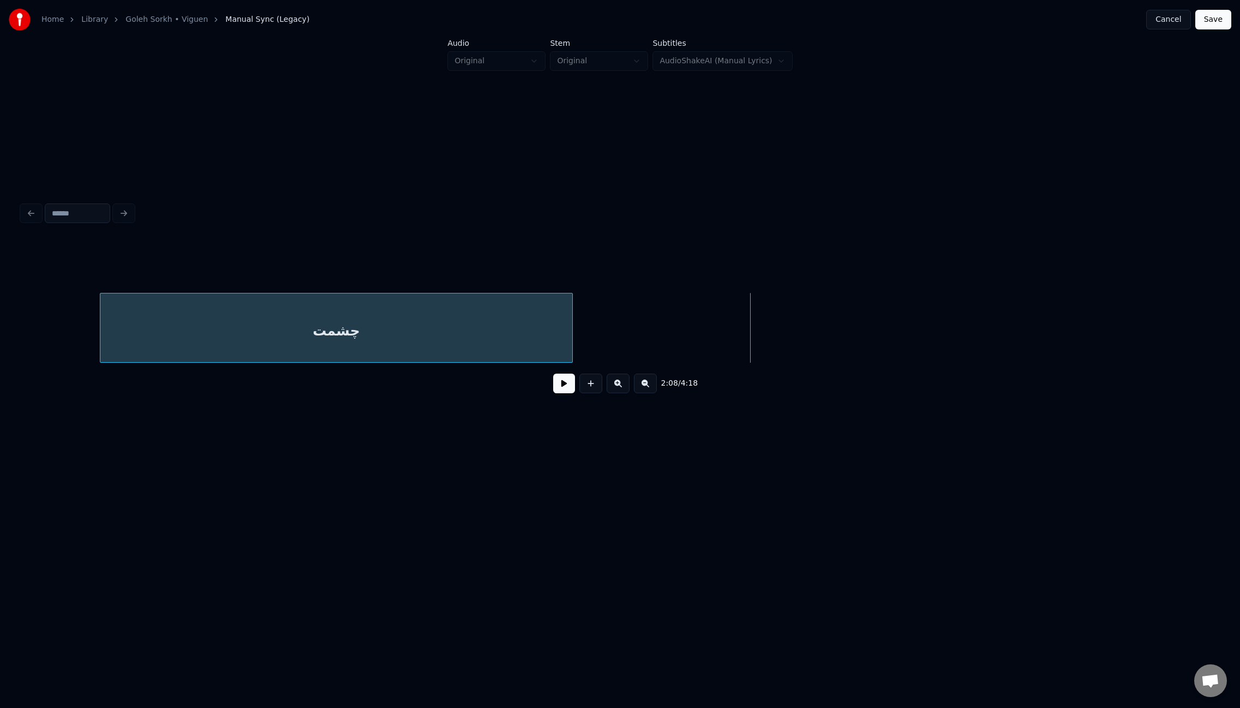
click at [319, 334] on div "چشمت" at bounding box center [336, 331] width 472 height 74
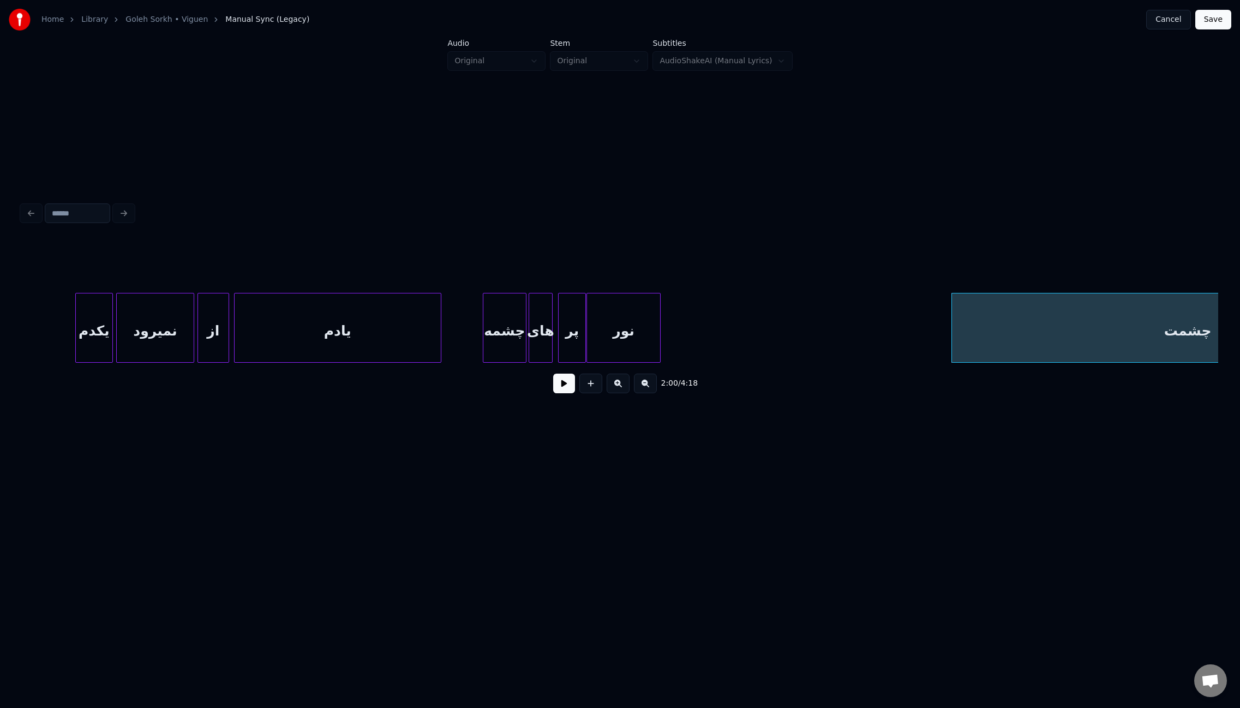
drag, startPoint x: 625, startPoint y: 367, endPoint x: 577, endPoint y: 367, distance: 48.0
click at [577, 367] on div "2:00 / 4:18" at bounding box center [620, 321] width 1196 height 166
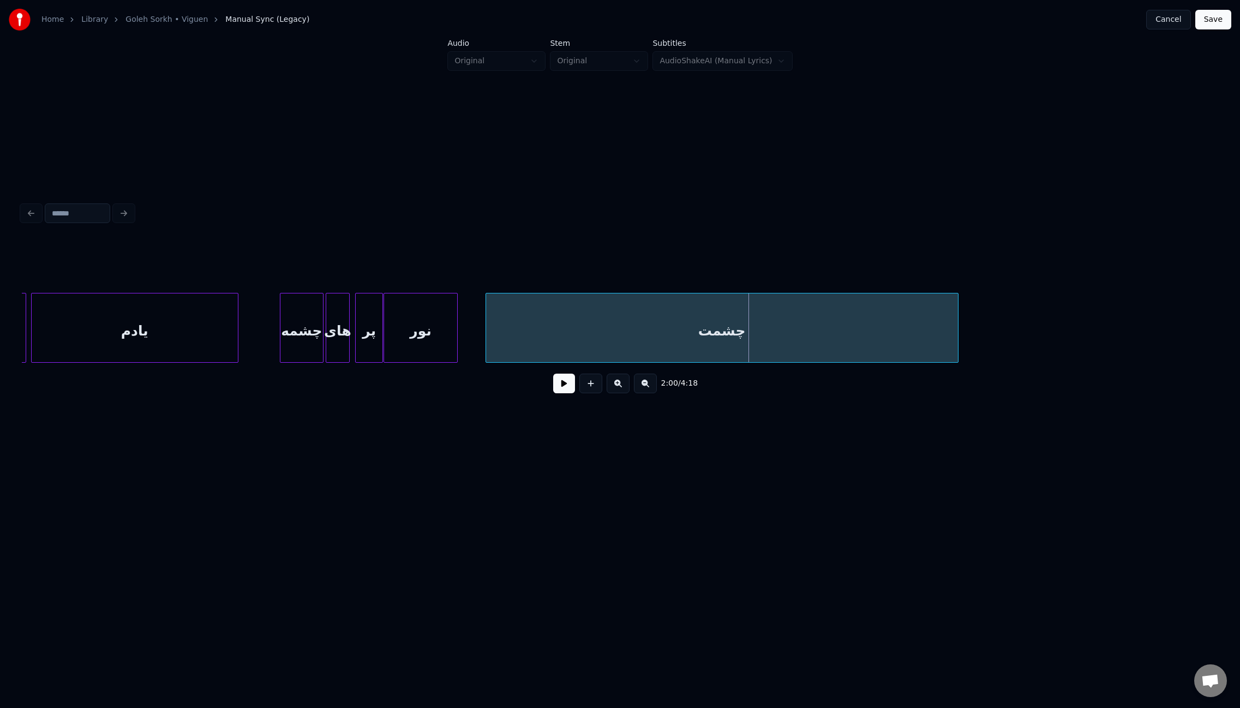
click at [769, 343] on div "چشمت" at bounding box center [722, 331] width 472 height 74
click at [558, 393] on button at bounding box center [564, 384] width 22 height 20
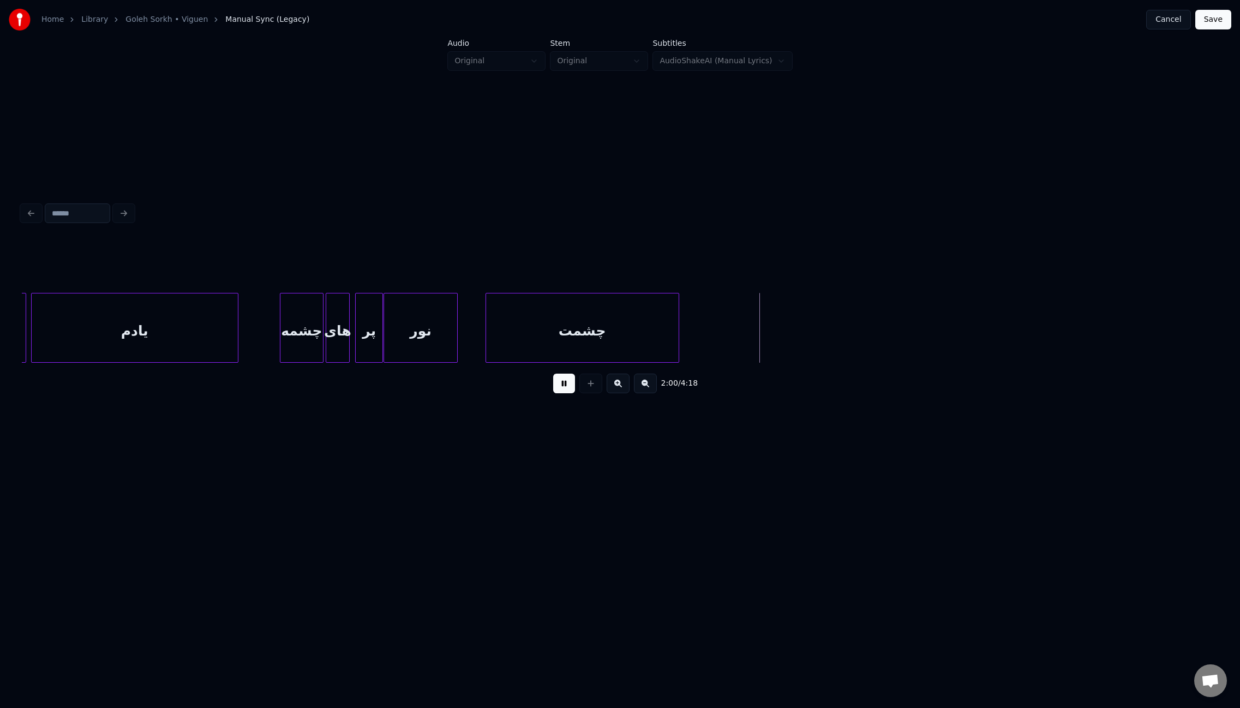
click at [678, 342] on div at bounding box center [676, 328] width 3 height 69
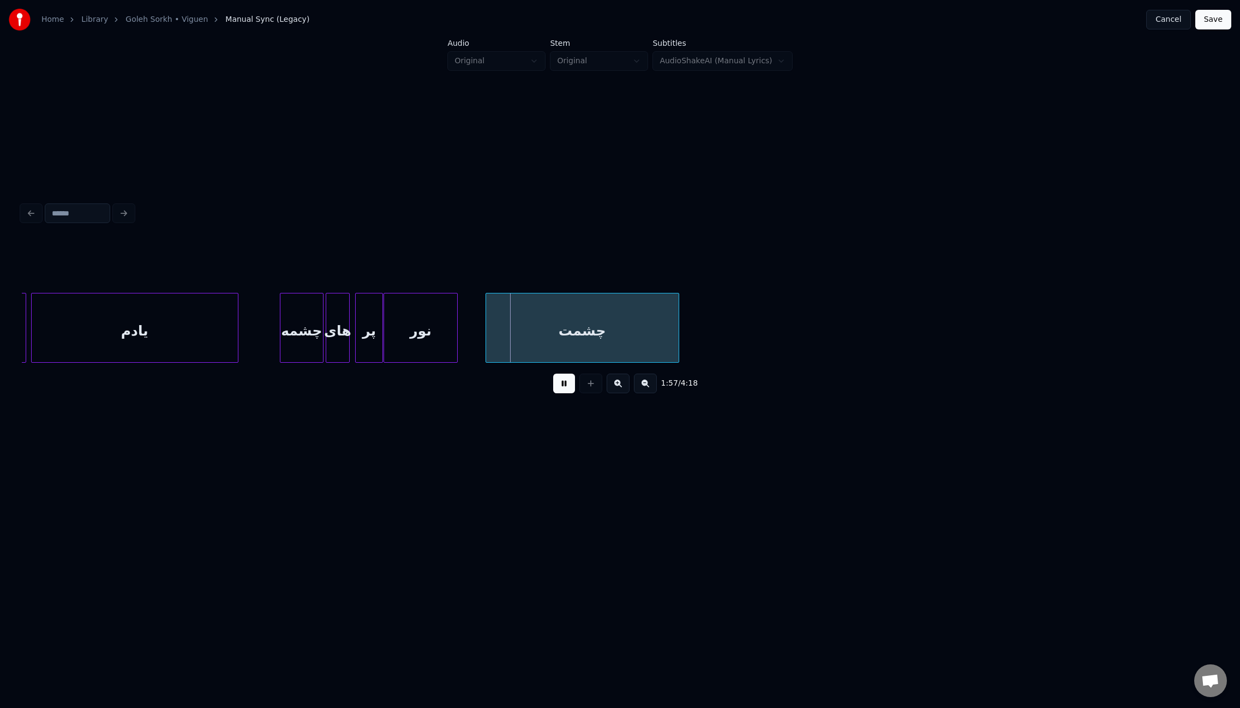
drag, startPoint x: 563, startPoint y: 386, endPoint x: 574, endPoint y: 378, distance: 14.0
click at [564, 386] on button at bounding box center [564, 384] width 22 height 20
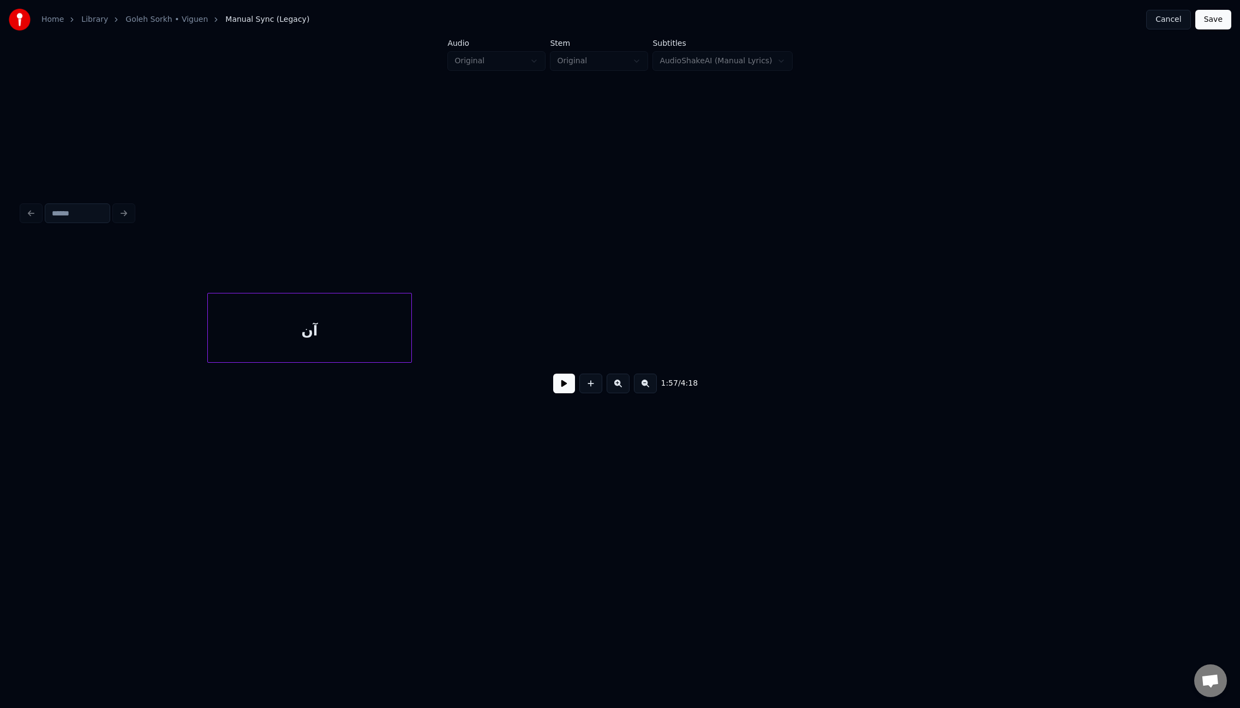
scroll to position [0, 12414]
click at [1057, 346] on div "آن" at bounding box center [1006, 331] width 203 height 74
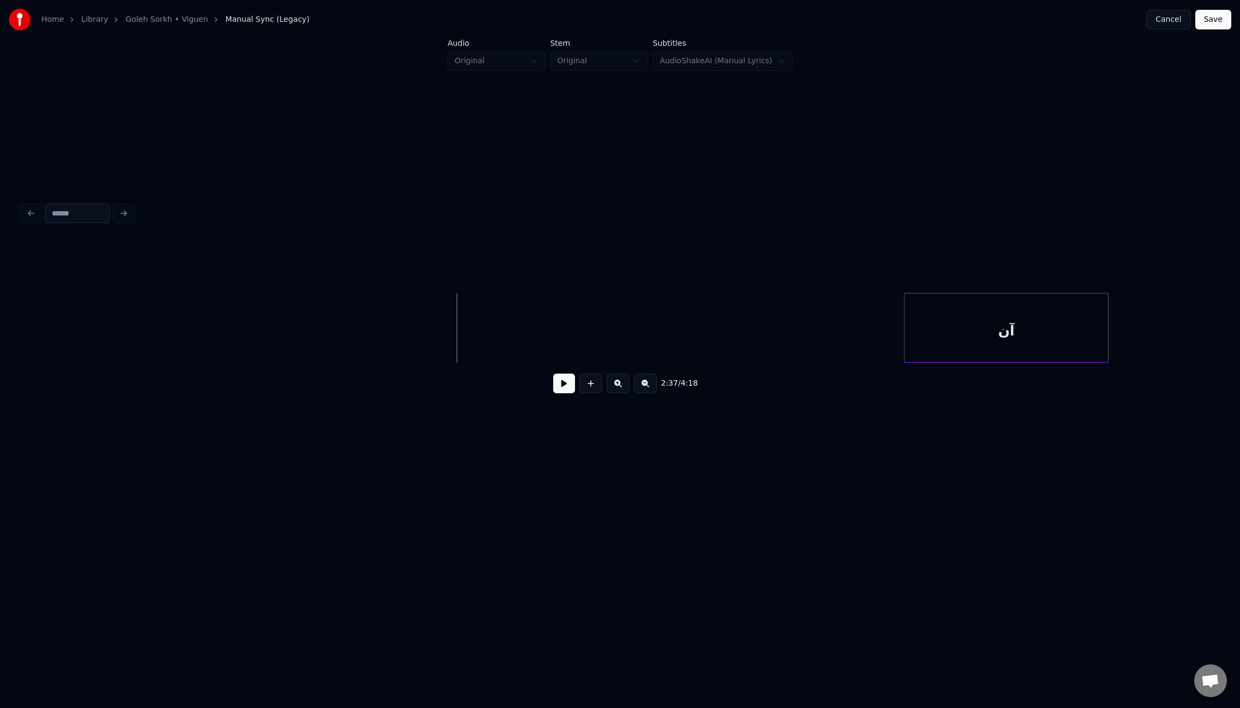
click at [561, 387] on button at bounding box center [564, 384] width 22 height 20
click at [563, 391] on button at bounding box center [564, 384] width 22 height 20
click at [441, 332] on div "آن" at bounding box center [418, 331] width 203 height 74
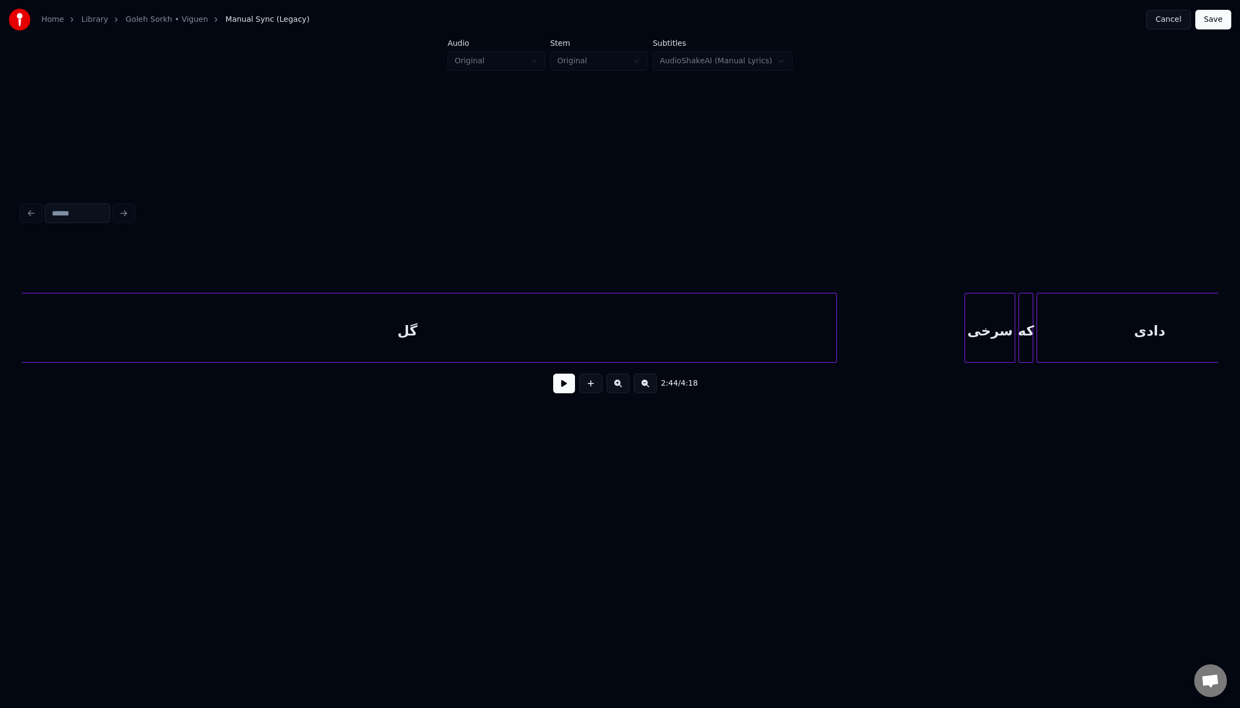
scroll to position [0, 13775]
click at [862, 340] on div "گل" at bounding box center [570, 331] width 858 height 74
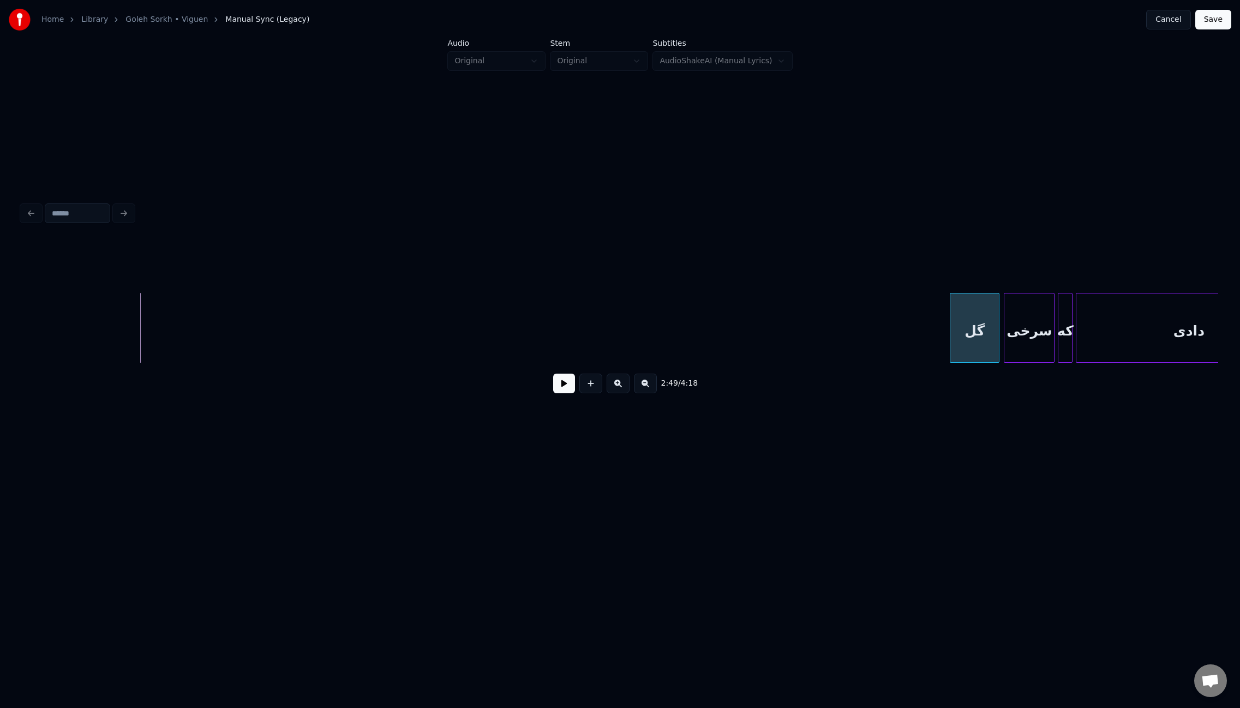
click at [953, 340] on div at bounding box center [951, 328] width 3 height 69
click at [562, 392] on button at bounding box center [564, 384] width 22 height 20
click at [563, 392] on button at bounding box center [564, 384] width 22 height 20
click at [1173, 337] on div "آن" at bounding box center [1070, 331] width 203 height 74
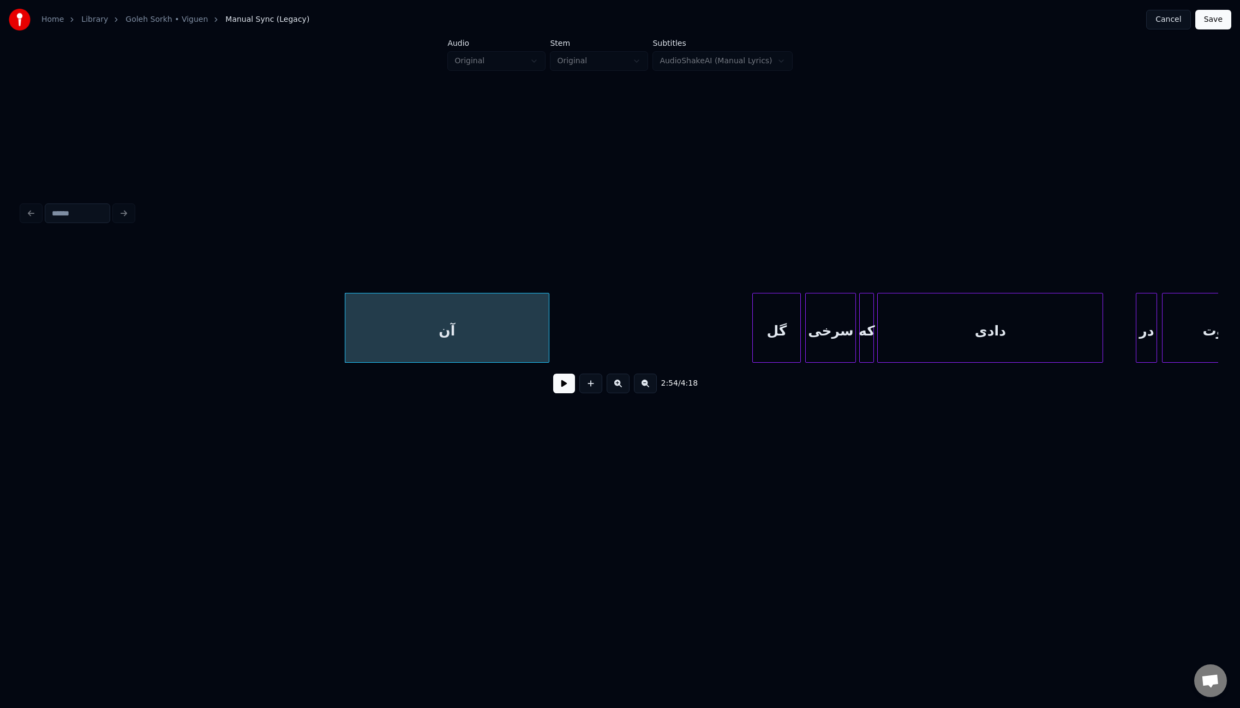
scroll to position [0, 13969]
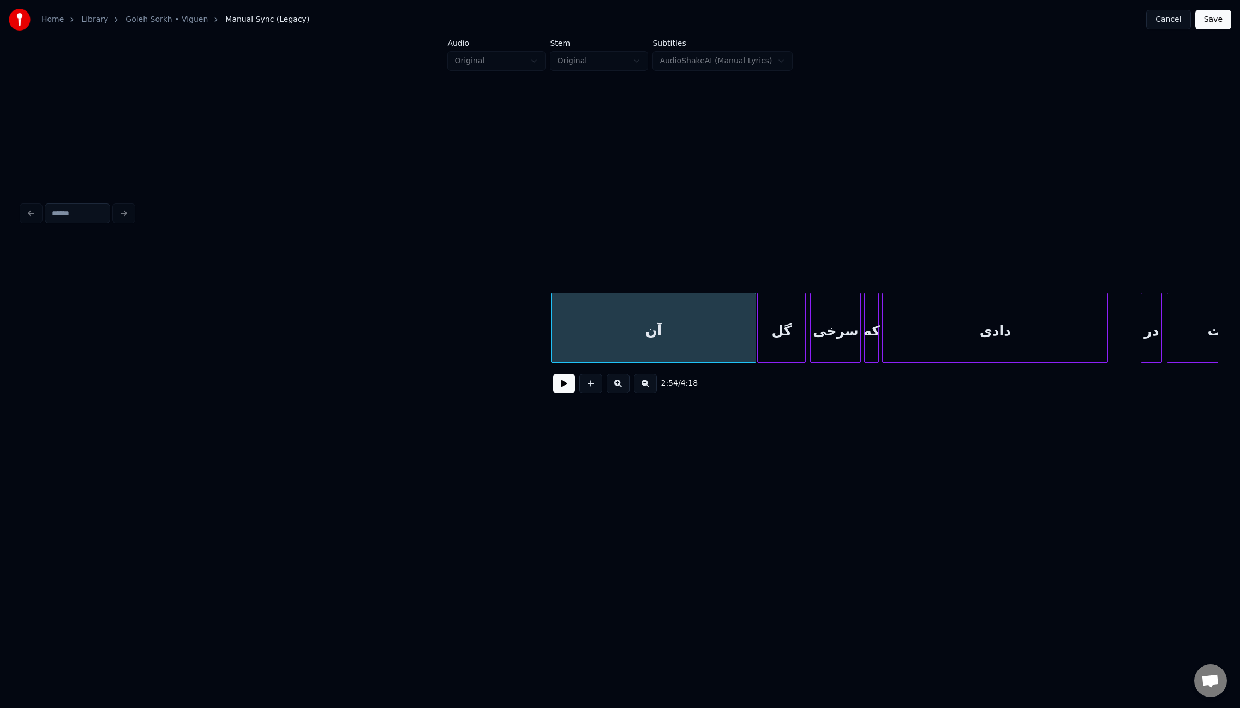
click at [726, 334] on div "آن" at bounding box center [653, 331] width 203 height 74
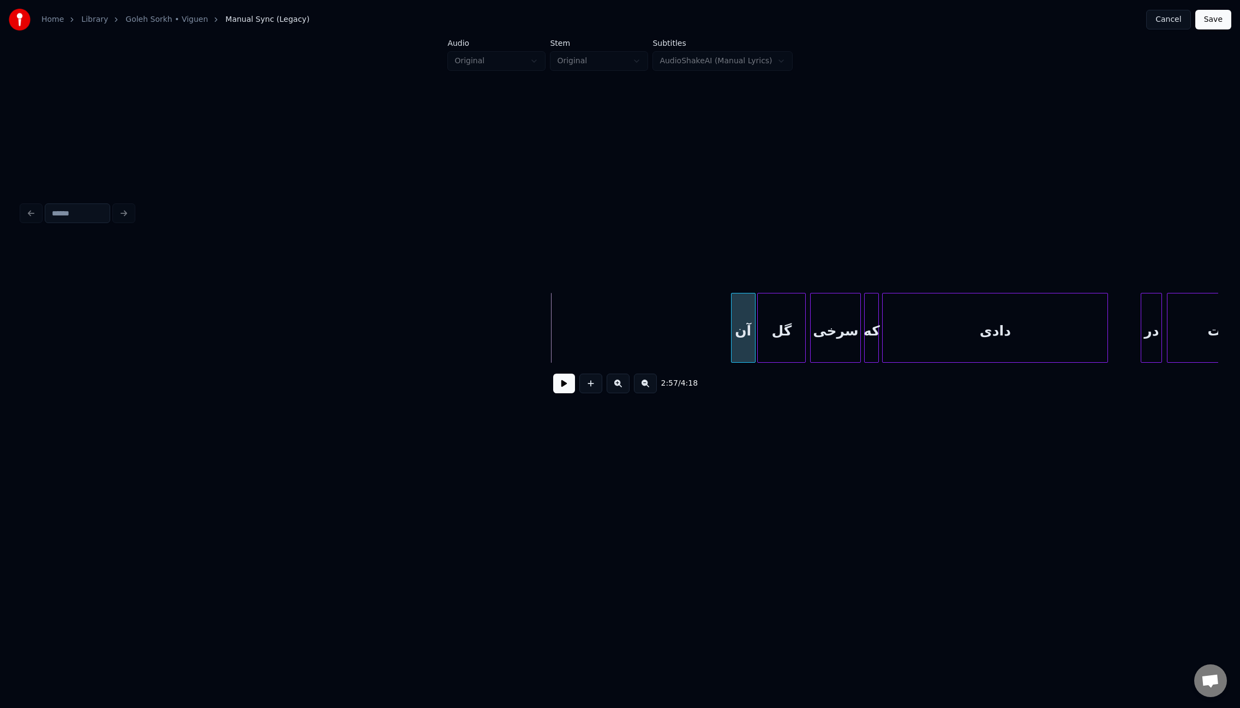
click at [732, 336] on div at bounding box center [733, 328] width 3 height 69
click at [1224, 20] on button "Save" at bounding box center [1213, 20] width 36 height 20
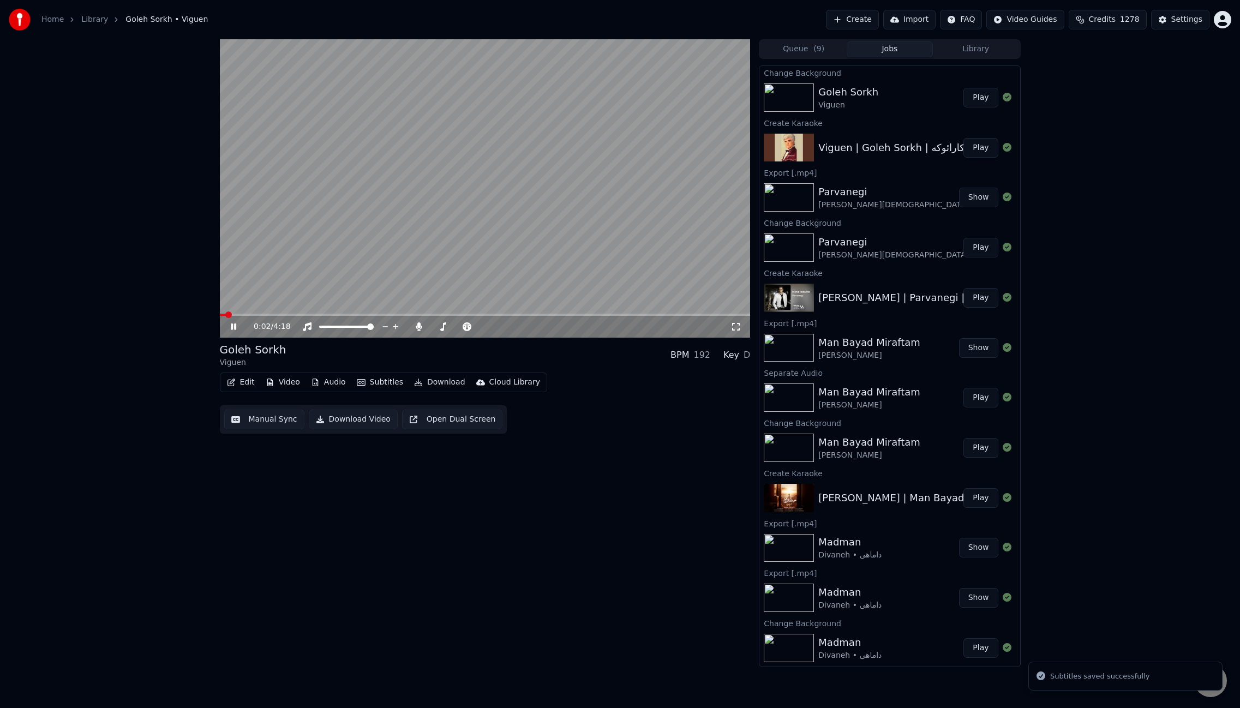
click at [274, 423] on button "Manual Sync" at bounding box center [264, 420] width 80 height 20
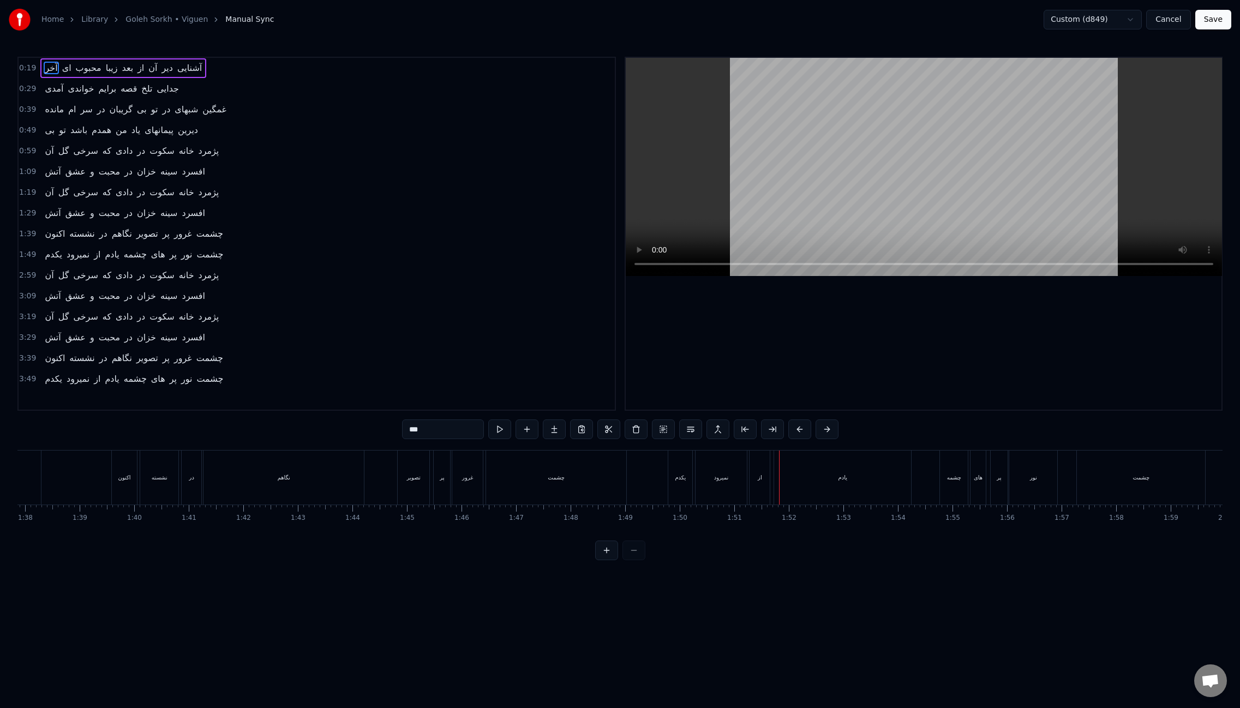
scroll to position [0, 6046]
click at [505, 435] on button at bounding box center [499, 430] width 23 height 20
click at [500, 431] on button at bounding box center [499, 430] width 23 height 20
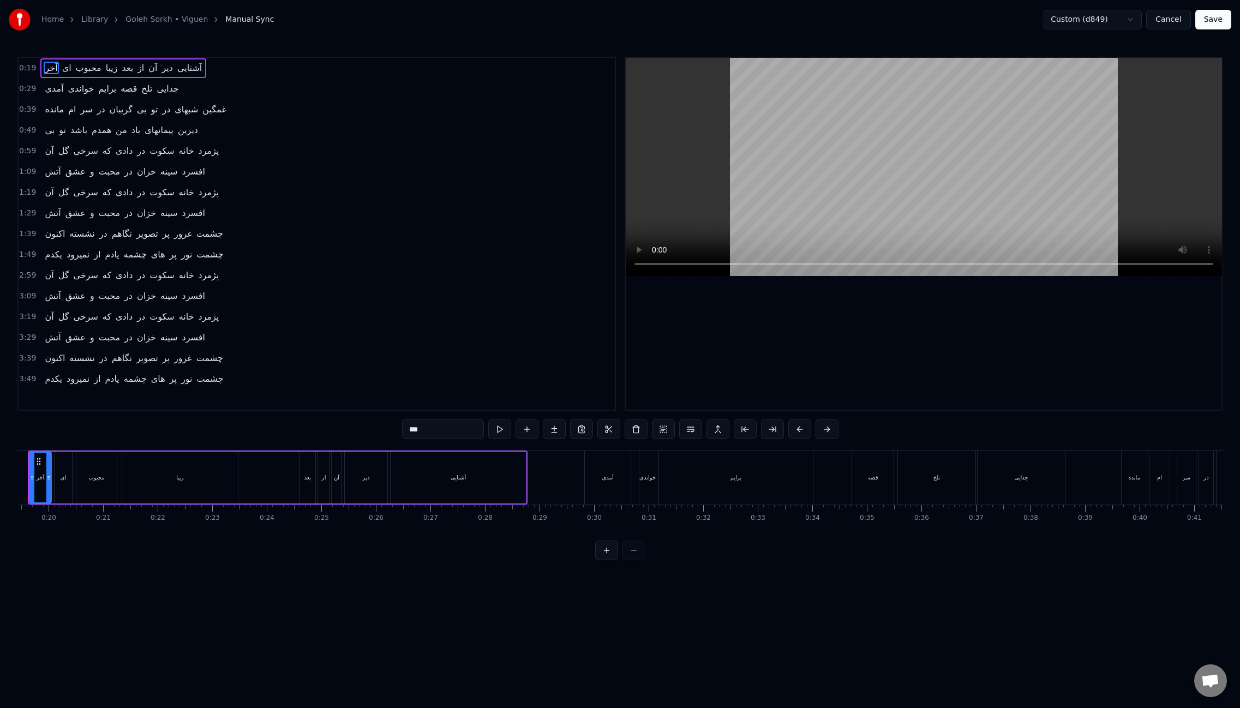
scroll to position [0, 1039]
click at [40, 229] on div "اکنون نشسته در نگاهم تصویر پر غرور چشمت" at bounding box center [133, 234] width 187 height 20
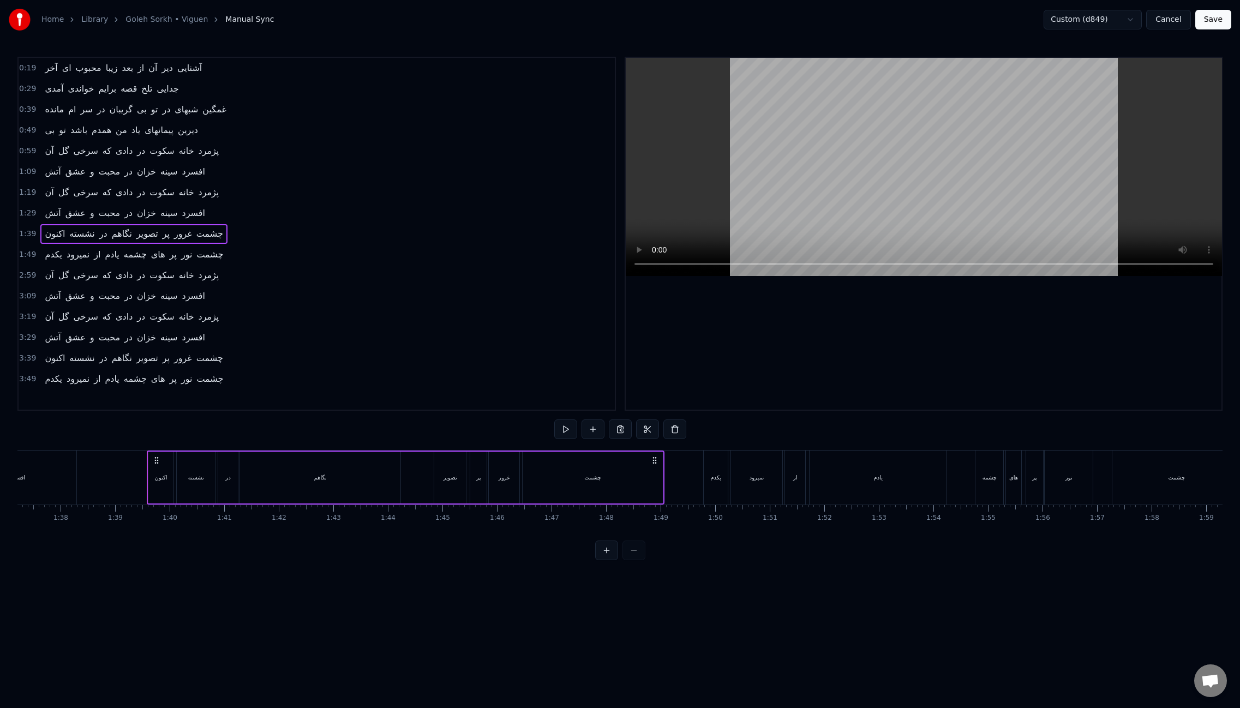
scroll to position [0, 5378]
click at [40, 250] on div "یکدم نمیرود از یادم چشمه های پر نور چشمت" at bounding box center [133, 255] width 187 height 20
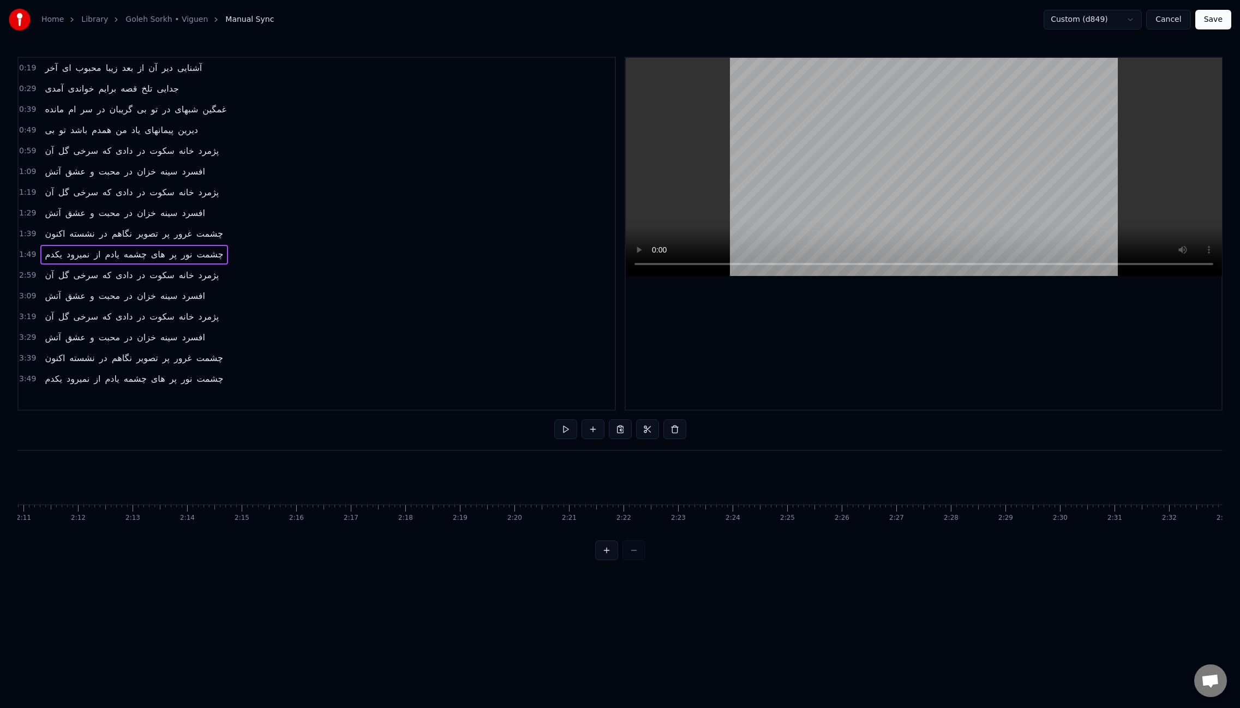
scroll to position [0, 7132]
click at [596, 428] on button at bounding box center [593, 430] width 23 height 20
click at [593, 430] on button at bounding box center [593, 430] width 23 height 20
click at [40, 63] on div "آخر ای محبوب زیبا بعد از آن دیر آشنایی" at bounding box center [123, 68] width 166 height 20
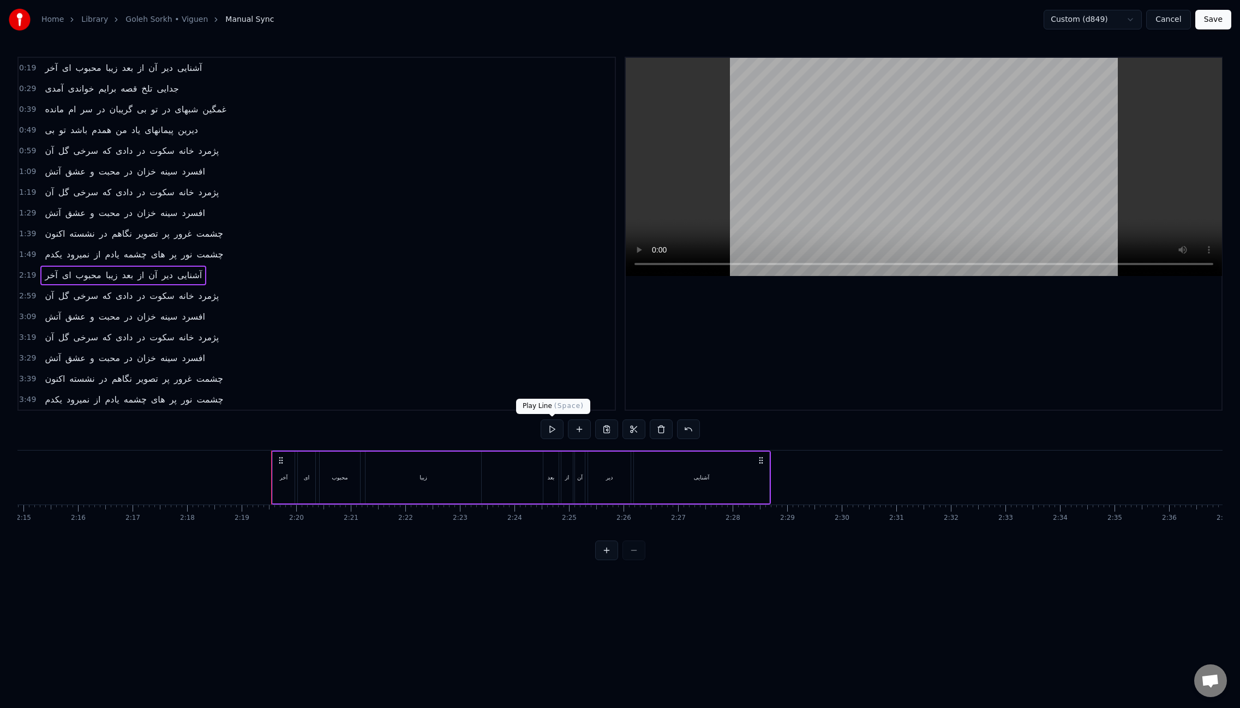
click at [546, 427] on button at bounding box center [552, 430] width 23 height 20
click at [40, 82] on div "آمدی خواندی برایم قصه تلخ جدایی" at bounding box center [111, 89] width 142 height 20
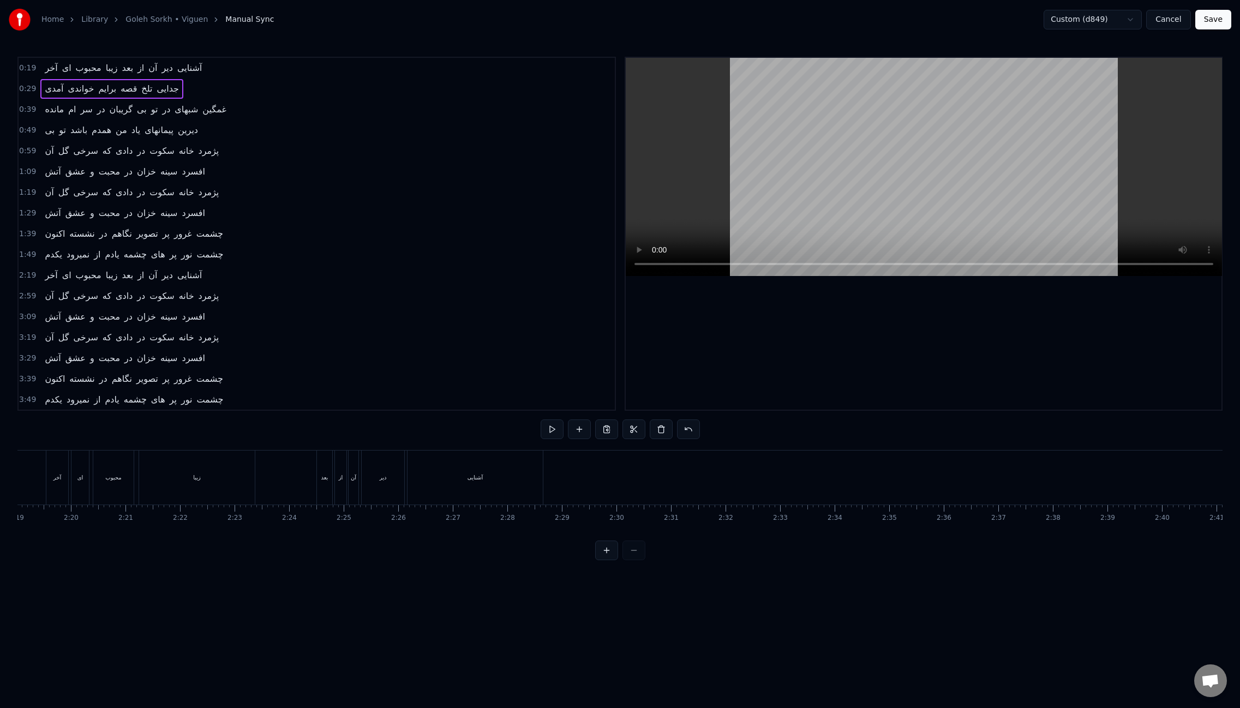
scroll to position [0, 7591]
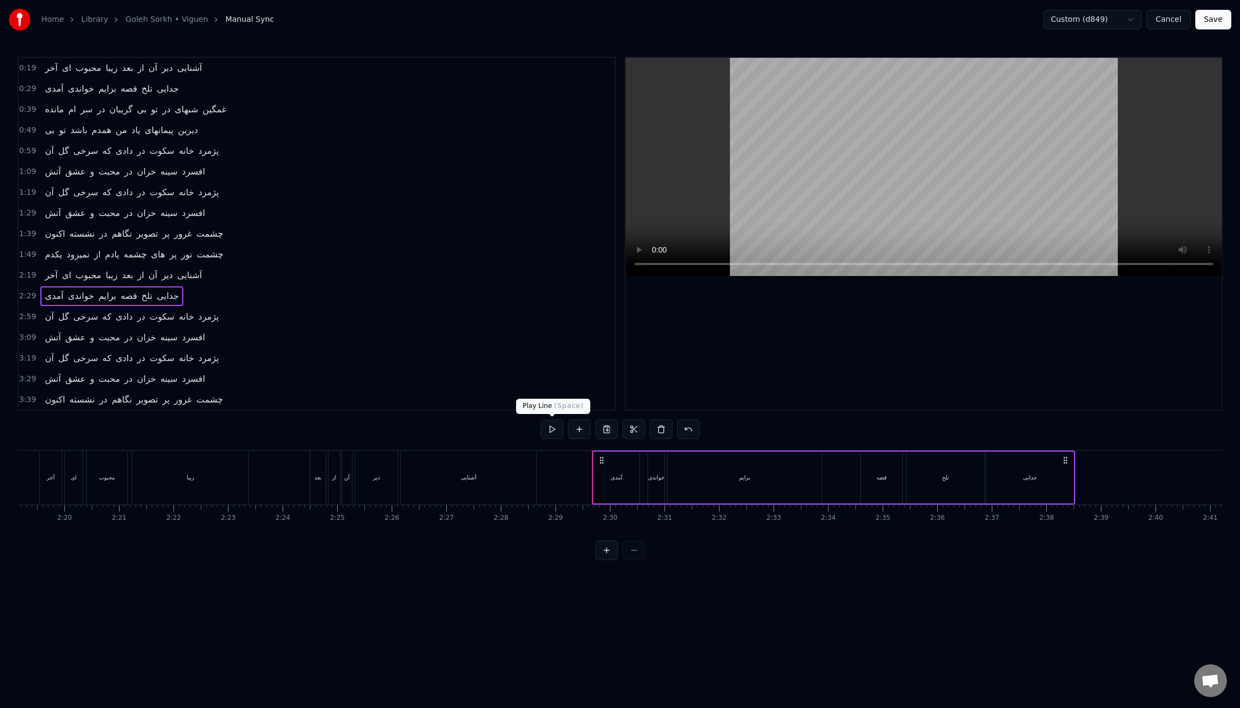
click at [558, 430] on button at bounding box center [552, 430] width 23 height 20
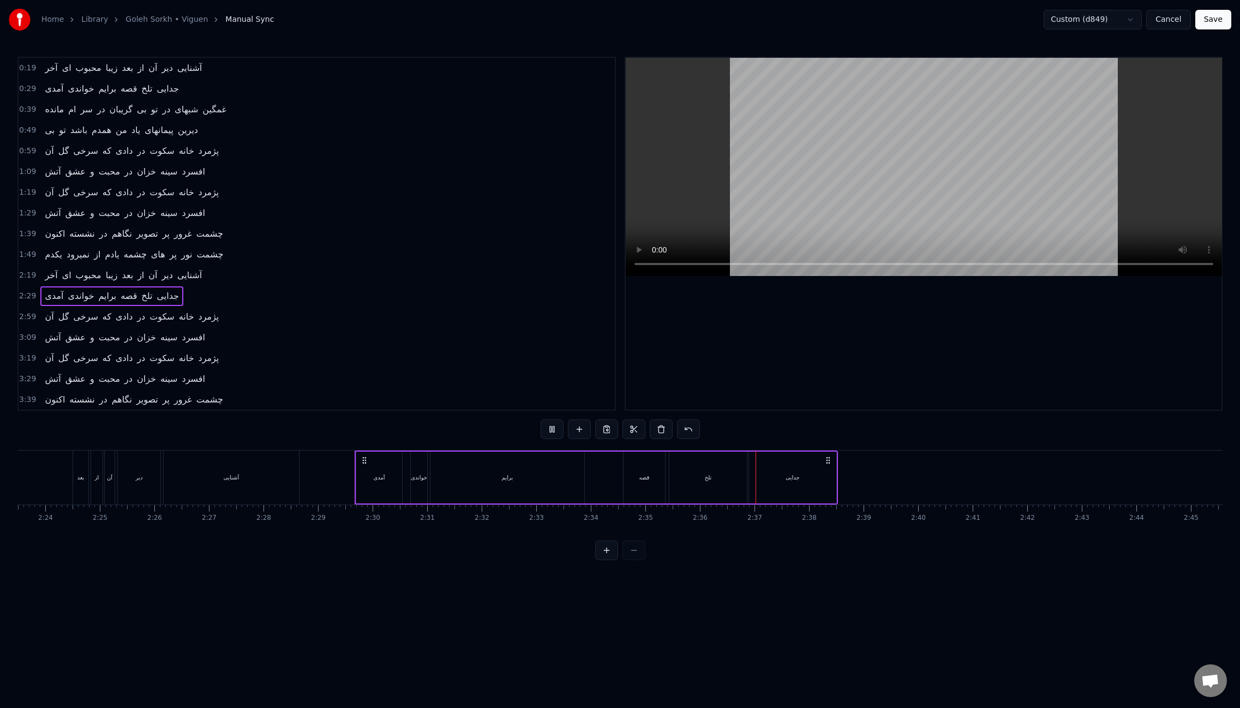
scroll to position [0, 7873]
click at [40, 105] on div "مانده ام سر در گریبان بی تو در شبهای غمگین" at bounding box center [135, 110] width 190 height 20
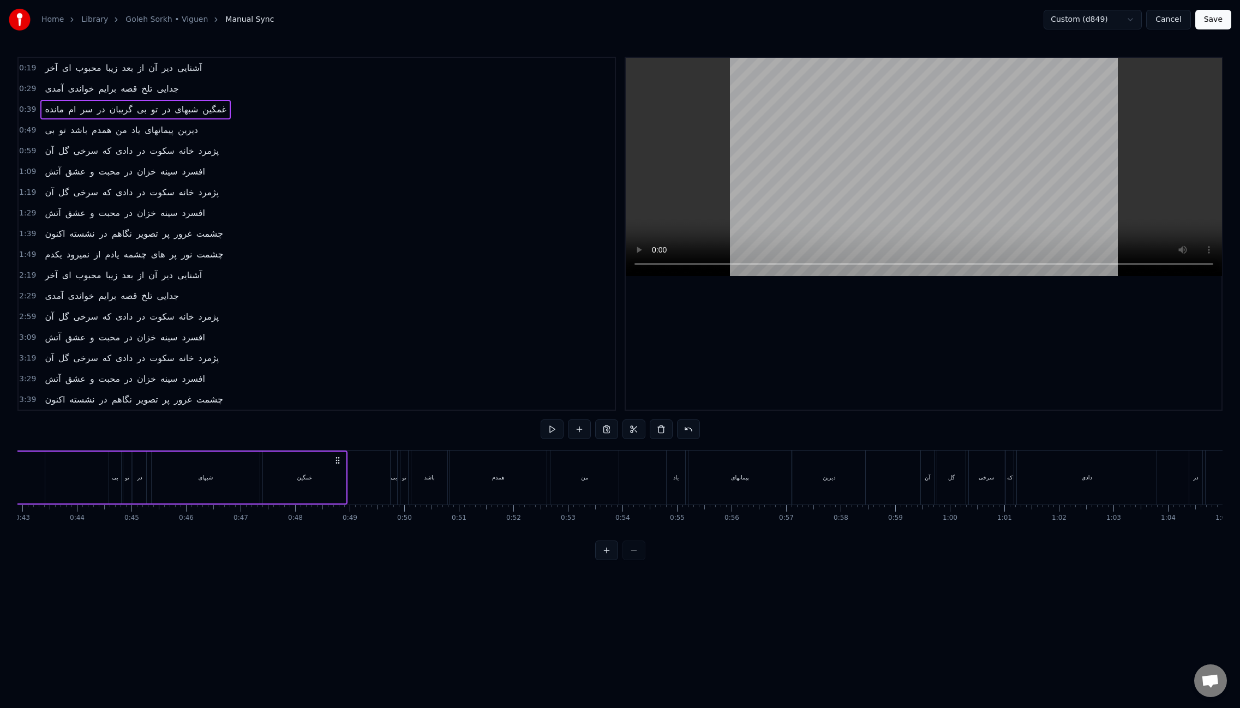
scroll to position [0, 2109]
drag, startPoint x: 281, startPoint y: 540, endPoint x: 341, endPoint y: 540, distance: 60.0
click at [341, 540] on div "0:19 آخر ای محبوب زیبا بعد از آن دیر آشنایی 0:29 آمدی خواندی برایم قصه تلخ جدای…" at bounding box center [619, 309] width 1205 height 504
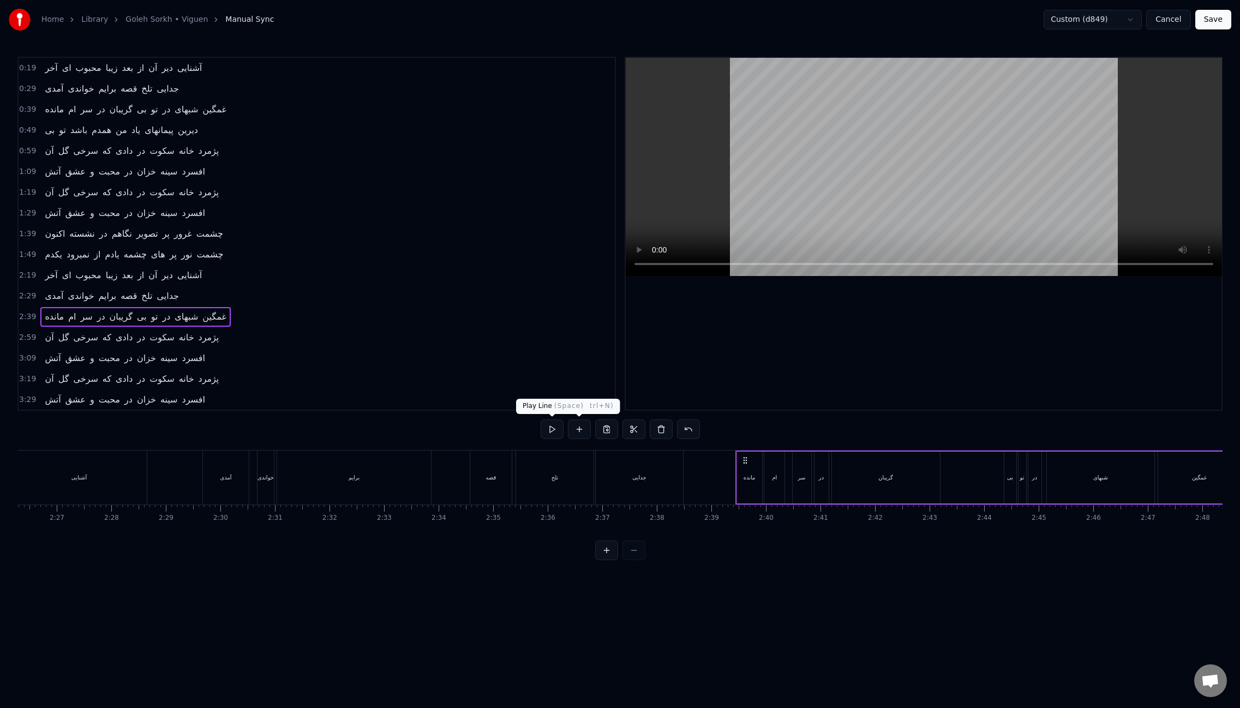
click at [549, 433] on button at bounding box center [552, 430] width 23 height 20
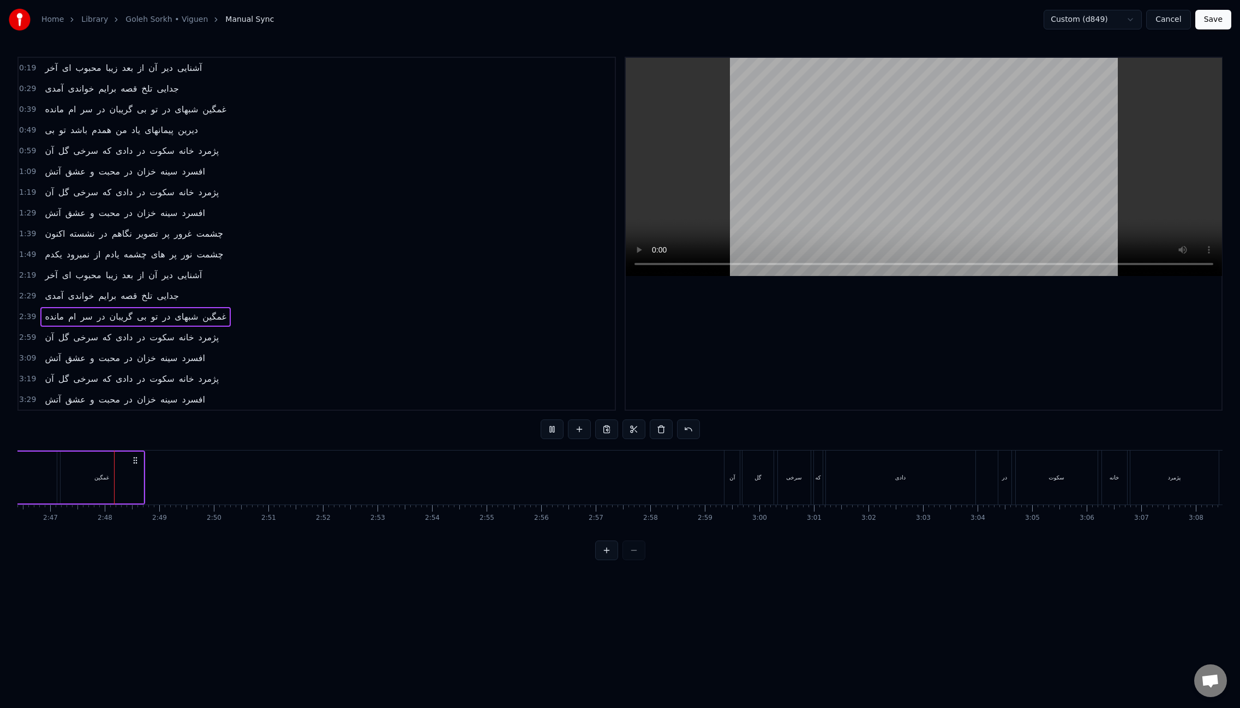
scroll to position [0, 9089]
click at [41, 123] on div "بی تو باشد همدم من یاد پیمانهای دیرین" at bounding box center [121, 131] width 162 height 20
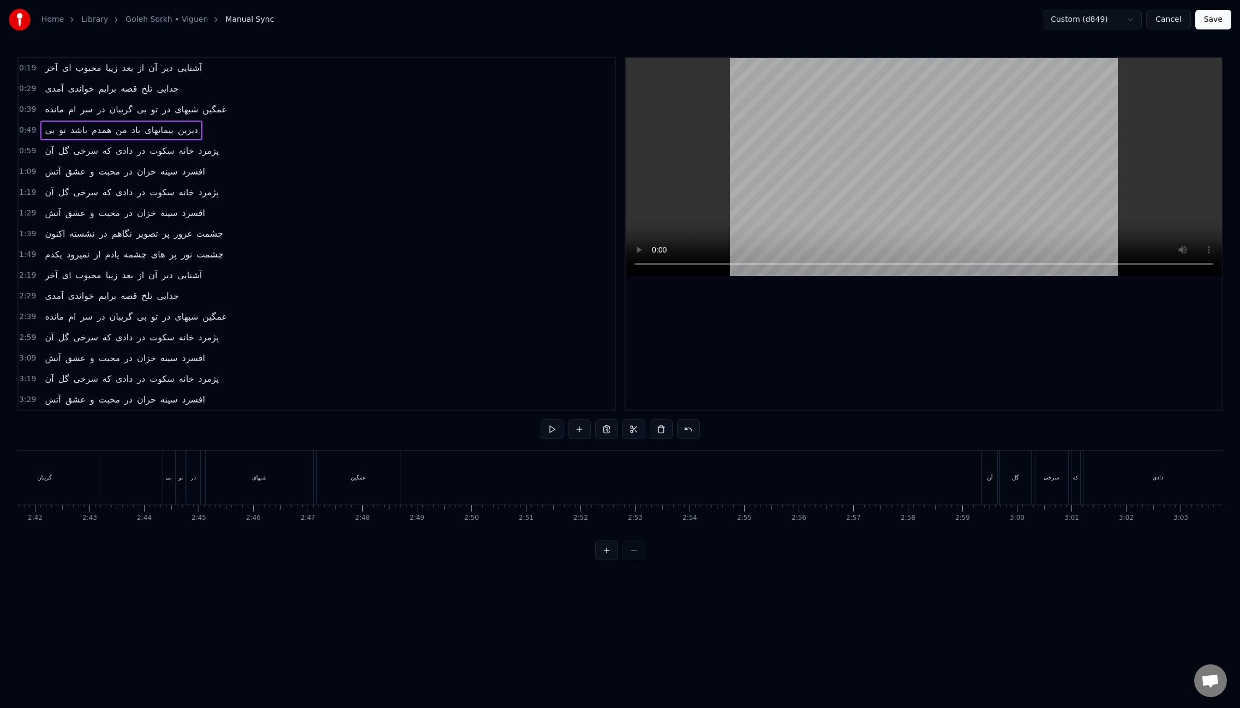
scroll to position [0, 8763]
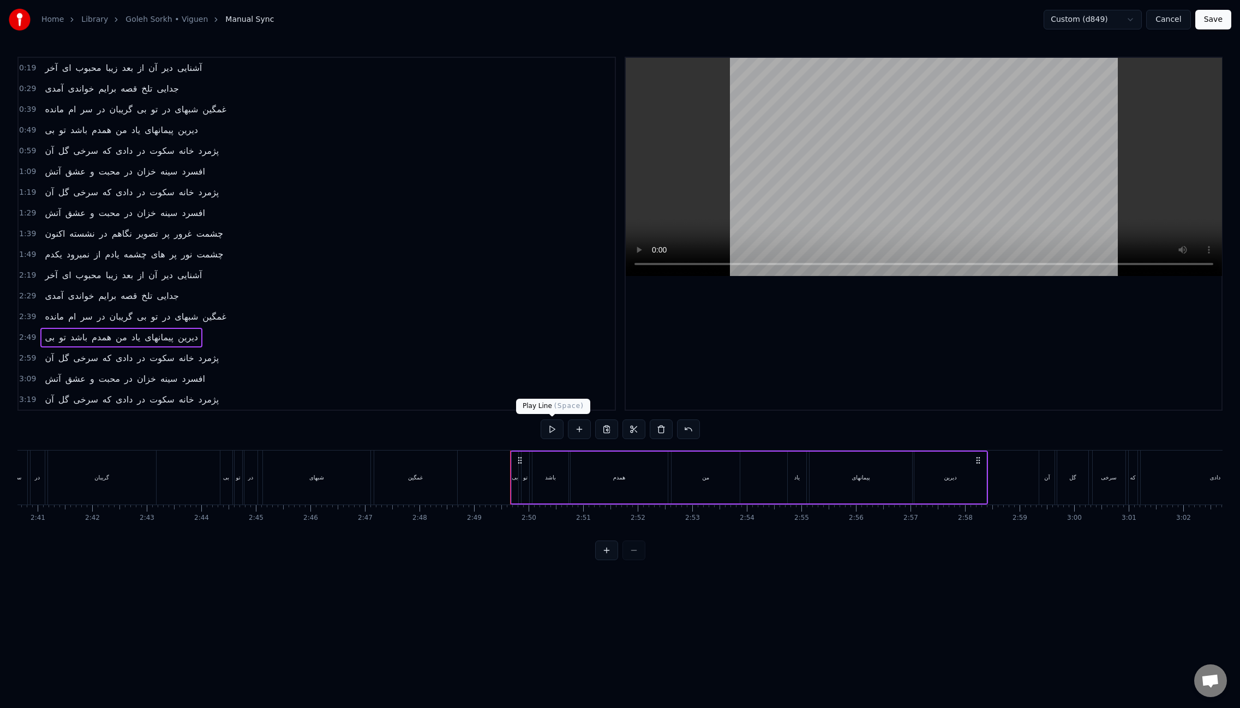
click at [554, 431] on button at bounding box center [552, 430] width 23 height 20
click at [1217, 17] on button "Save" at bounding box center [1213, 20] width 36 height 20
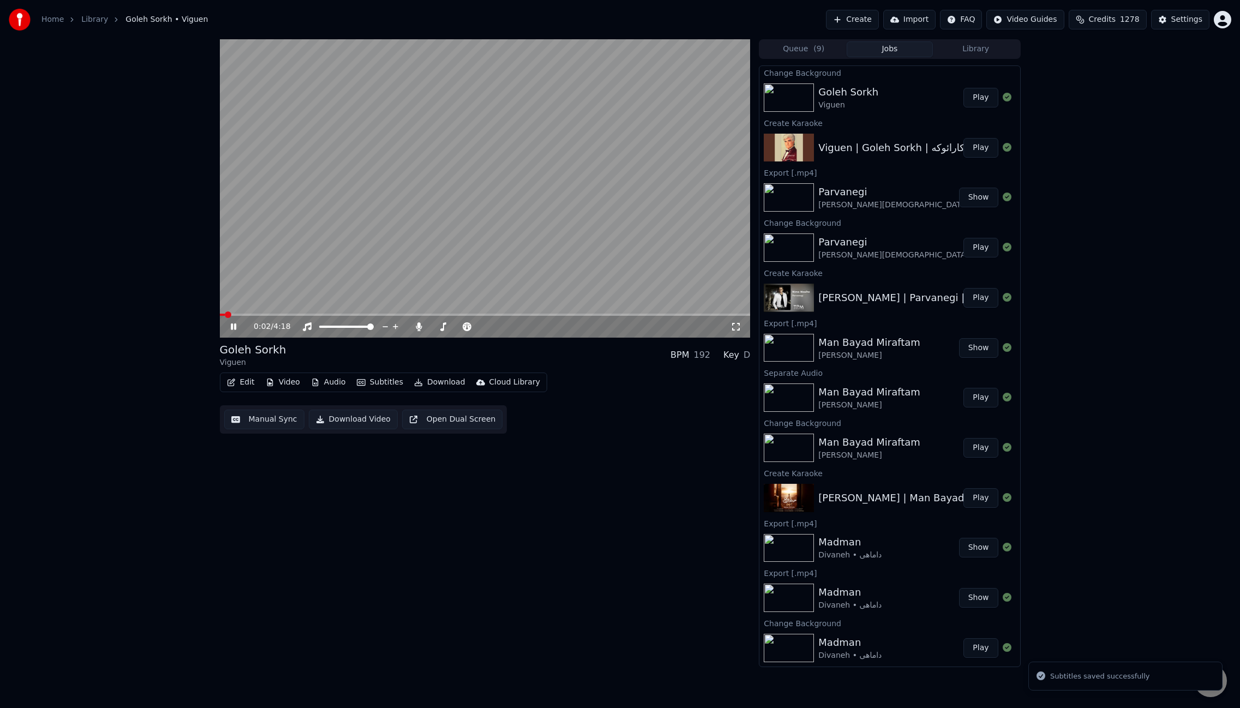
click at [244, 381] on button "Edit" at bounding box center [241, 382] width 37 height 15
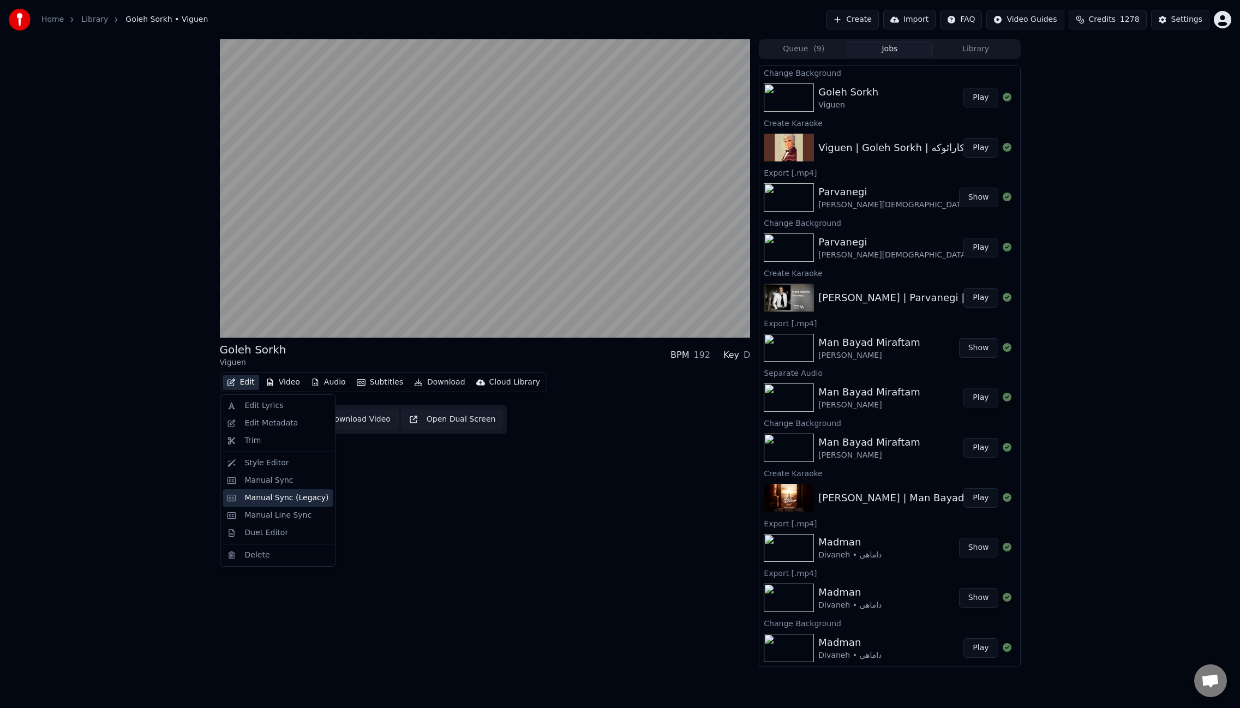
click at [302, 505] on div "Manual Sync (Legacy)" at bounding box center [278, 497] width 110 height 17
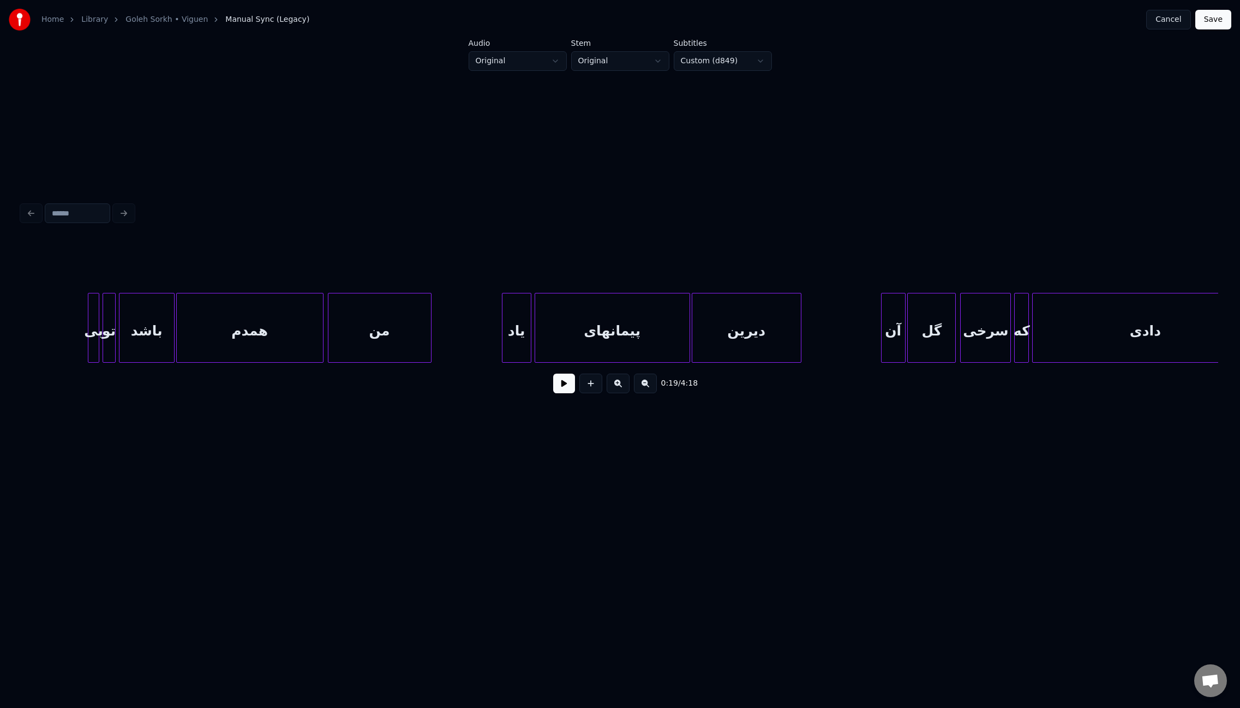
scroll to position [0, 13992]
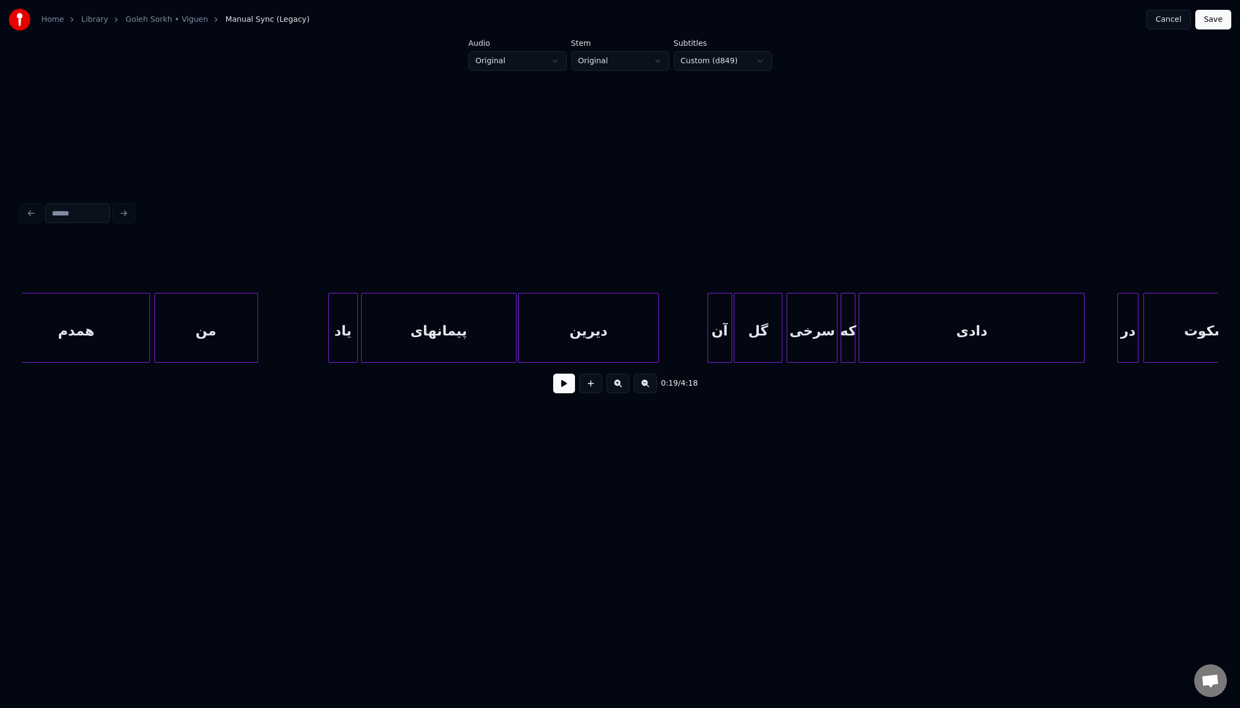
click at [657, 324] on div at bounding box center [656, 328] width 3 height 69
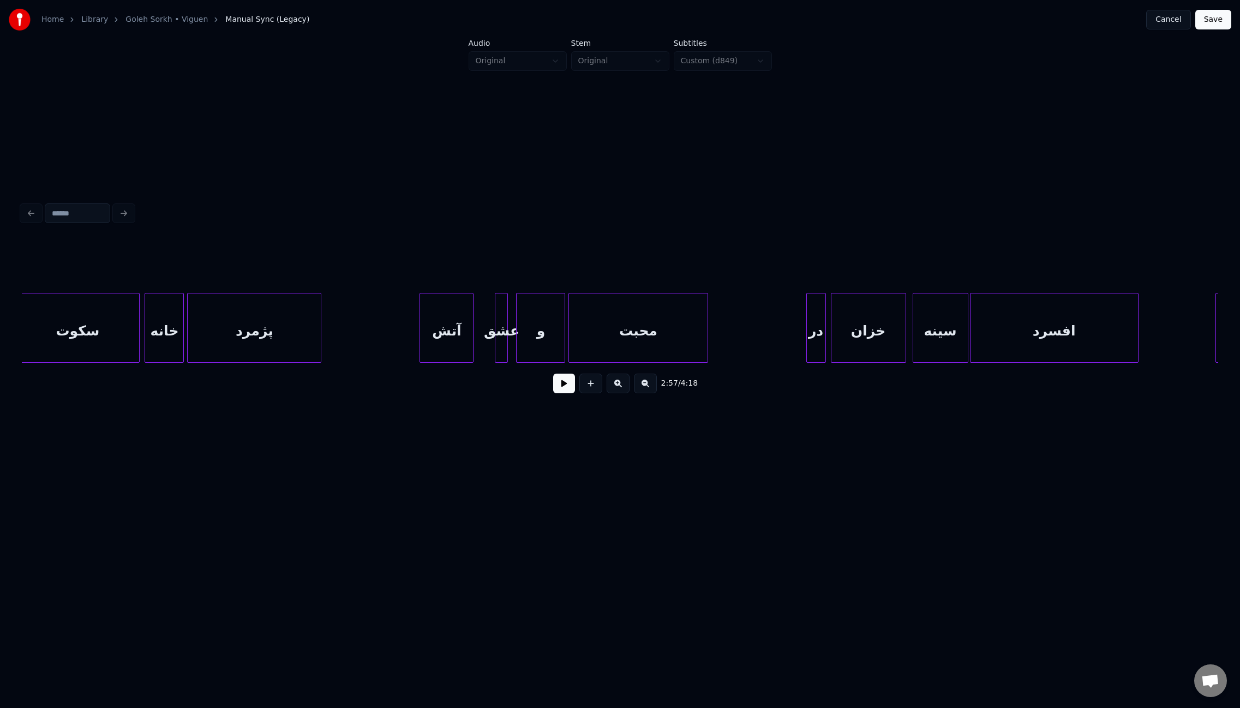
scroll to position [0, 15158]
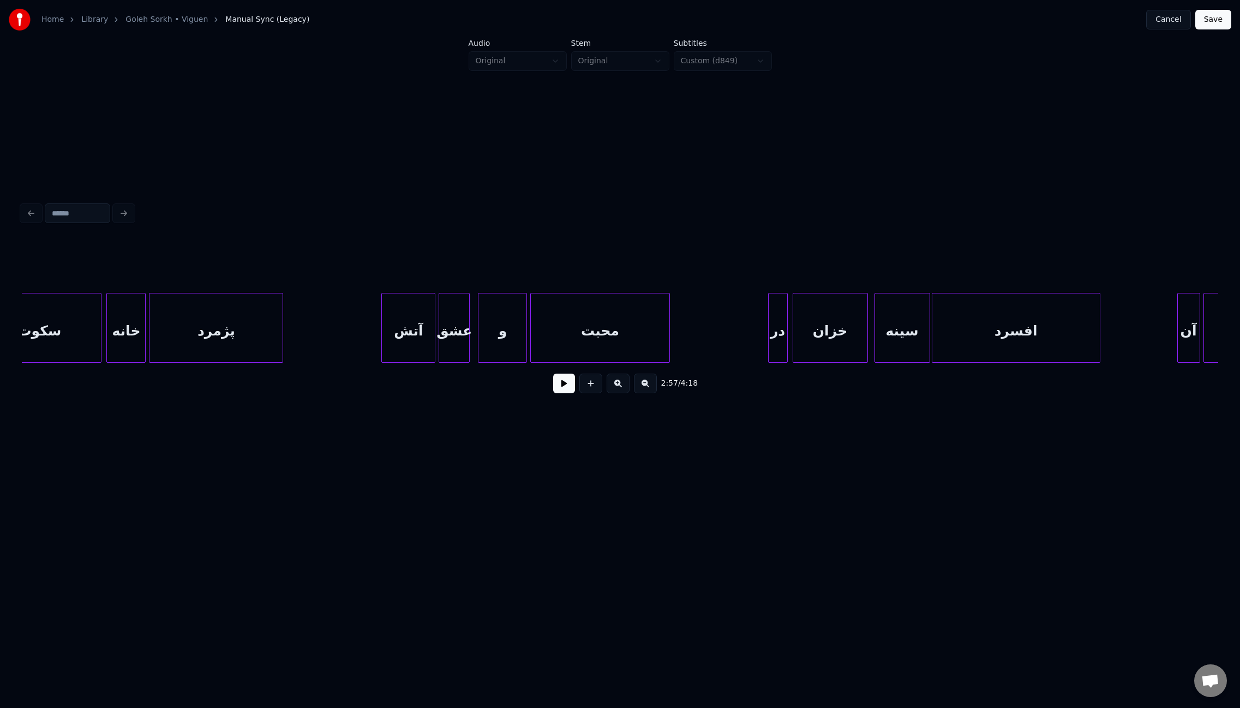
click at [439, 333] on div at bounding box center [440, 328] width 3 height 69
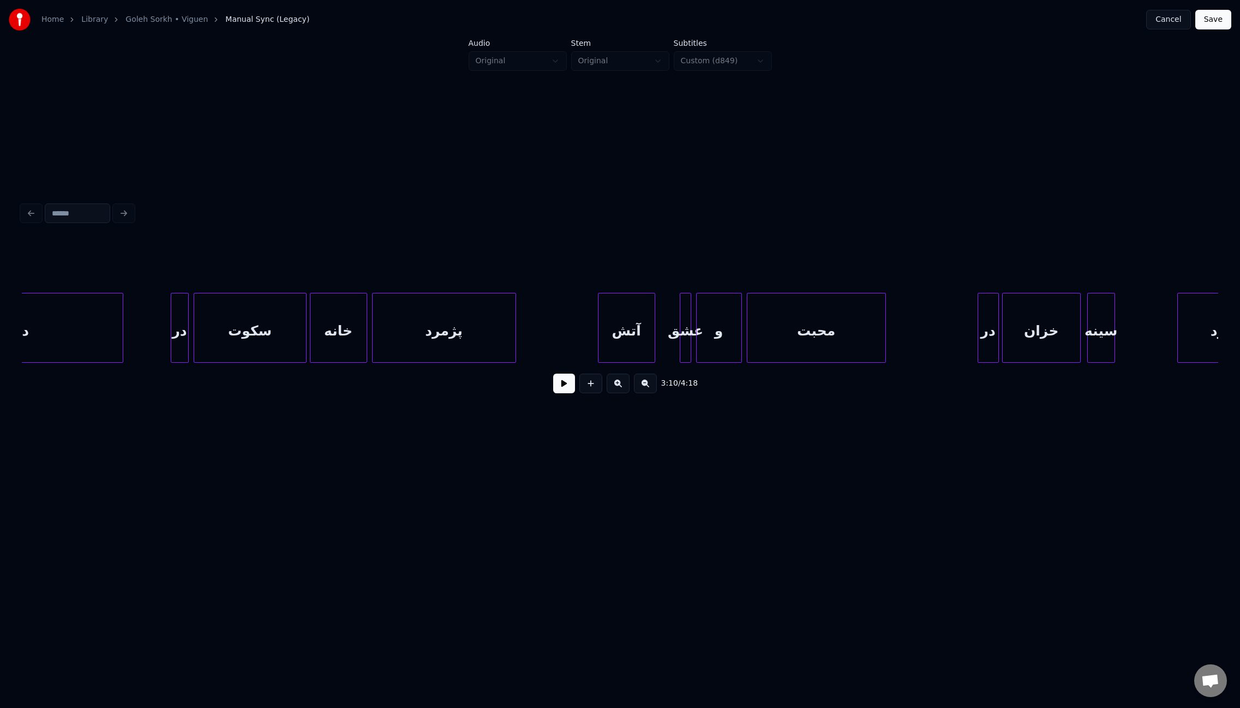
scroll to position [0, 16658]
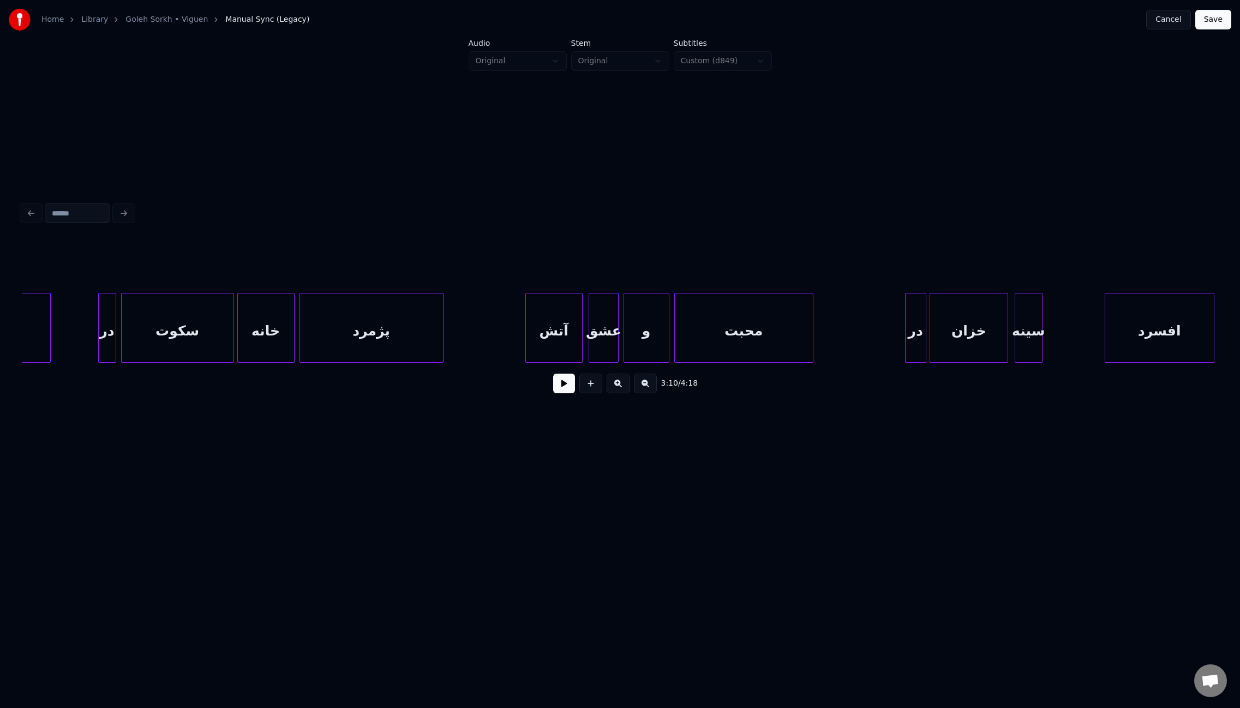
click at [589, 311] on div at bounding box center [590, 328] width 3 height 69
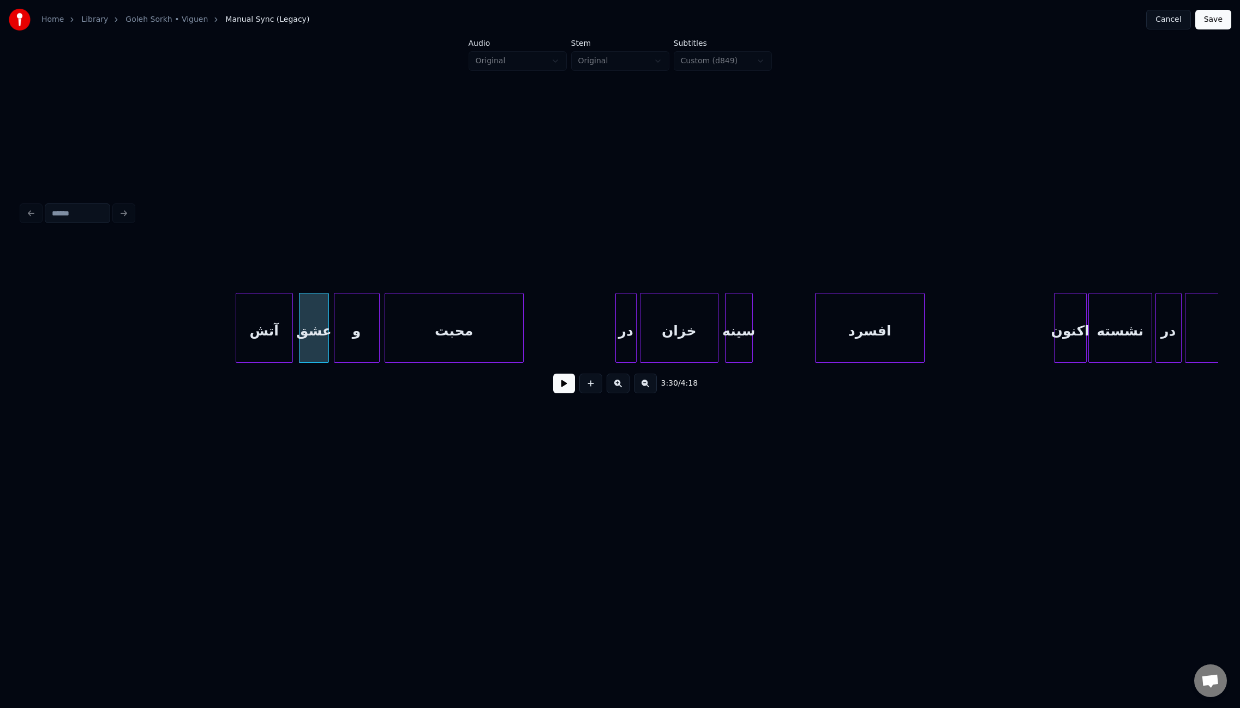
scroll to position [0, 17126]
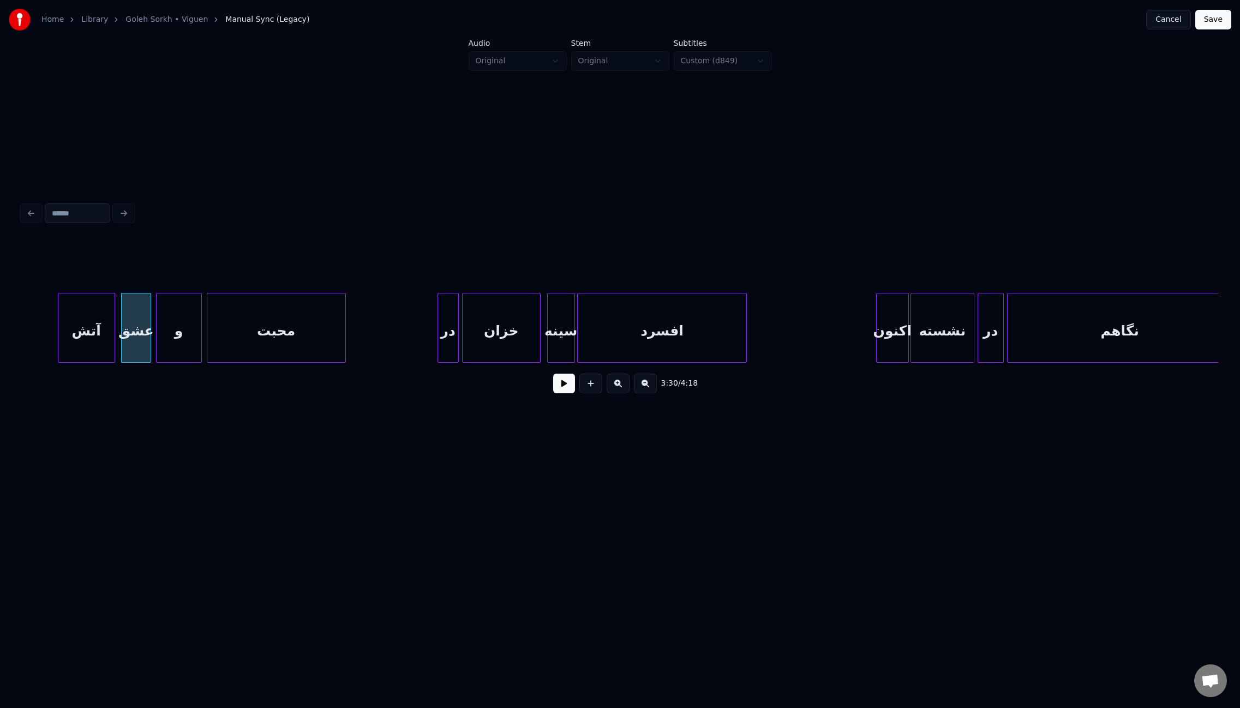
click at [578, 321] on div at bounding box center [579, 328] width 3 height 69
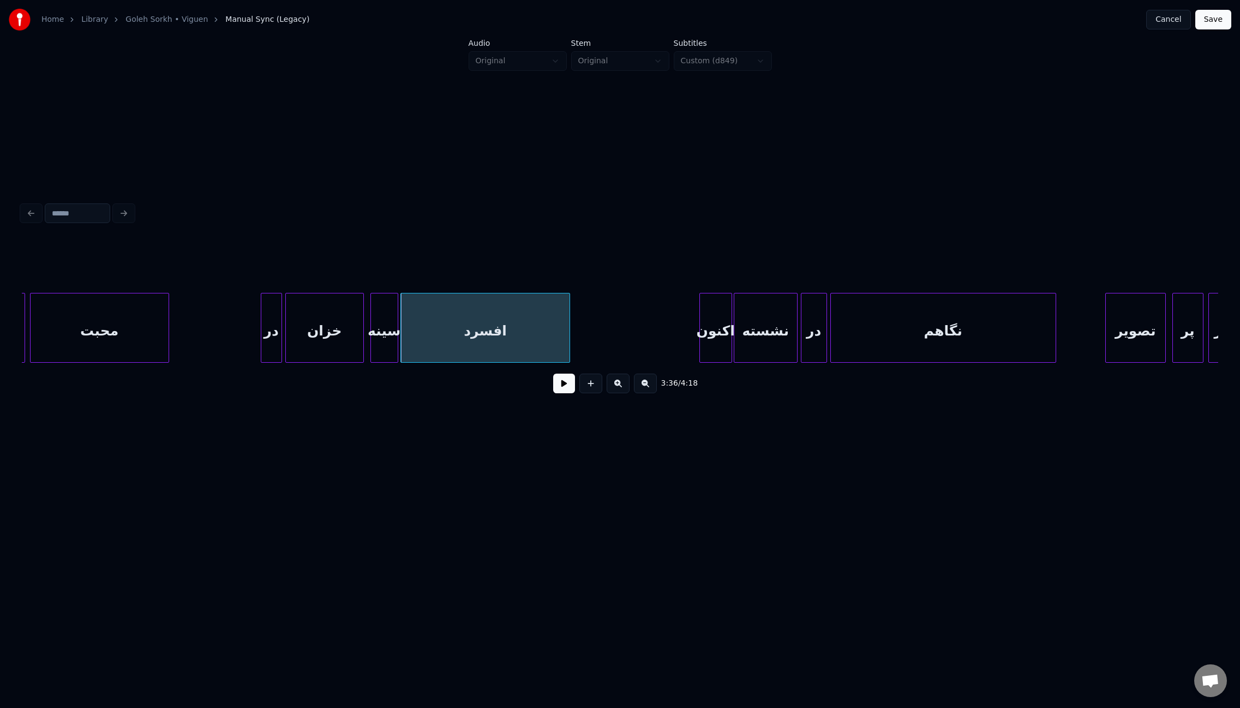
scroll to position [0, 17307]
click at [674, 312] on div at bounding box center [675, 328] width 3 height 69
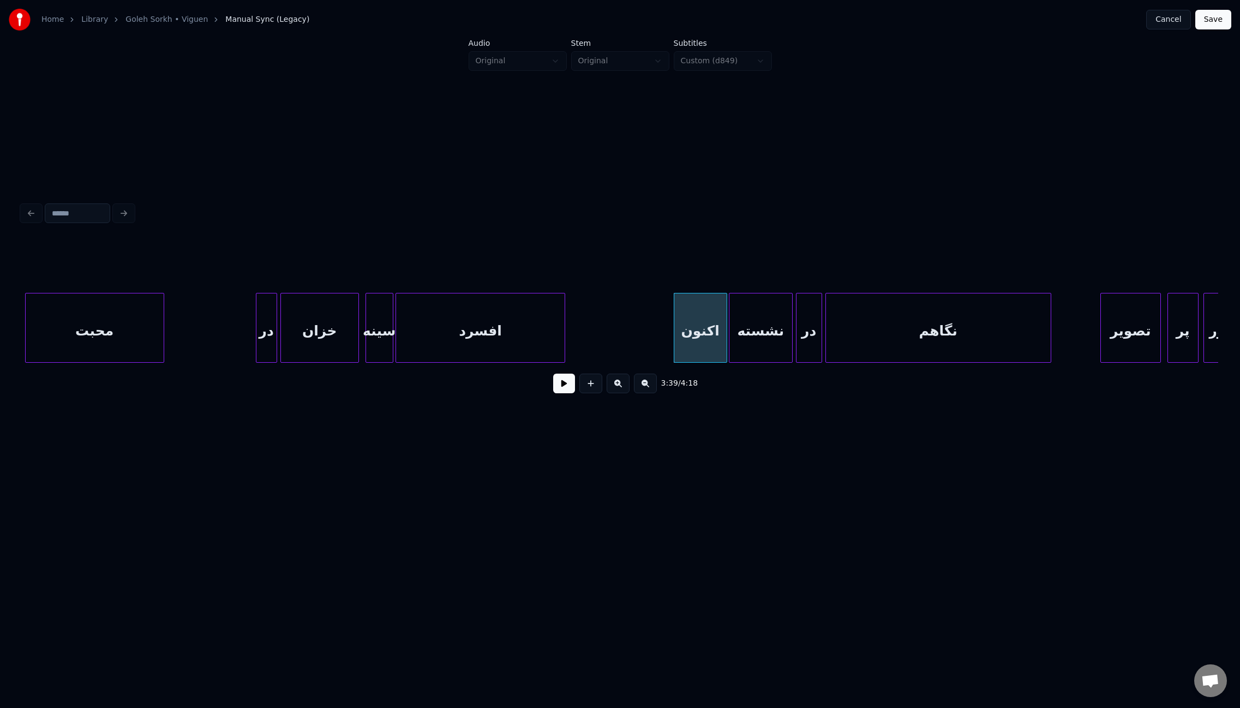
click at [565, 392] on button at bounding box center [564, 384] width 22 height 20
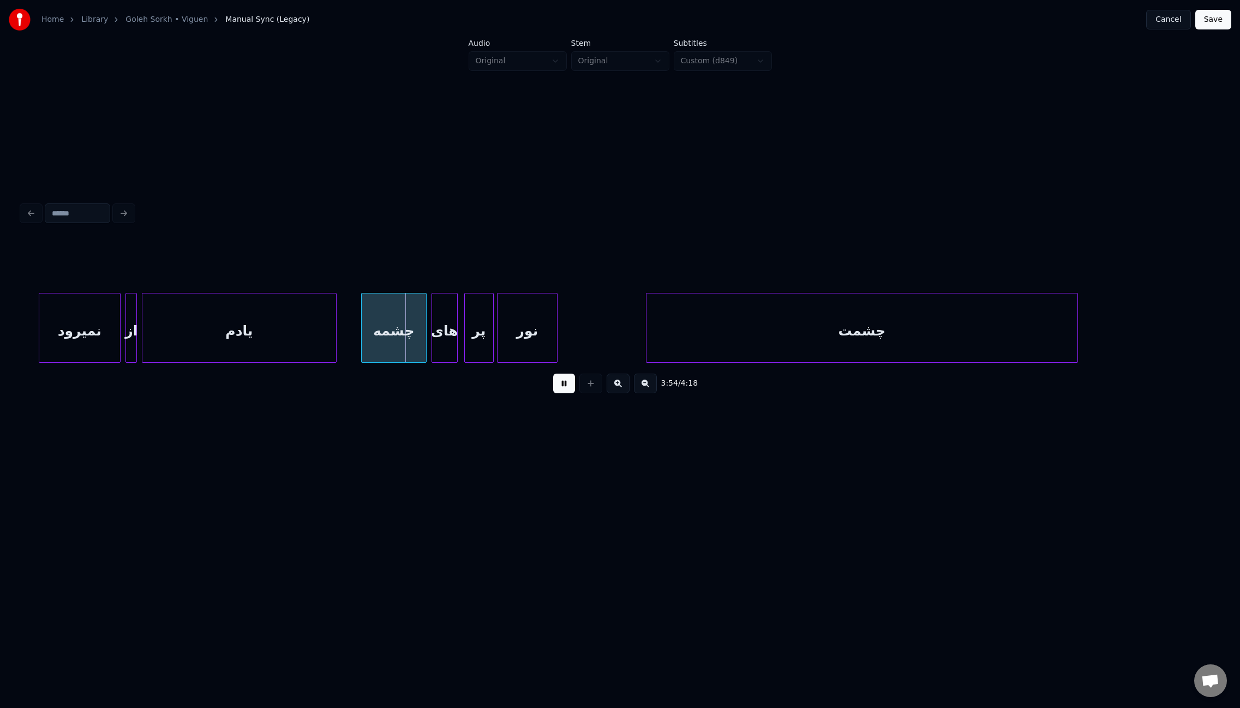
scroll to position [0, 18945]
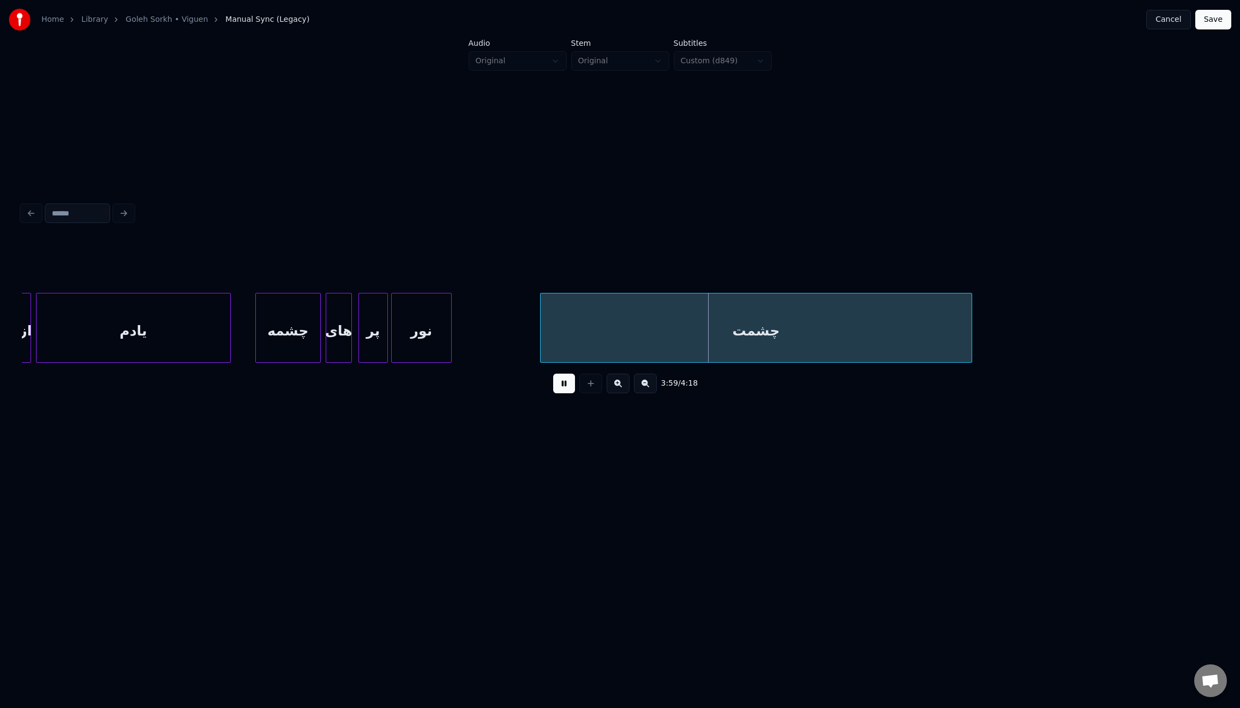
click at [559, 392] on button at bounding box center [564, 384] width 22 height 20
click at [1213, 25] on button "Save" at bounding box center [1213, 20] width 36 height 20
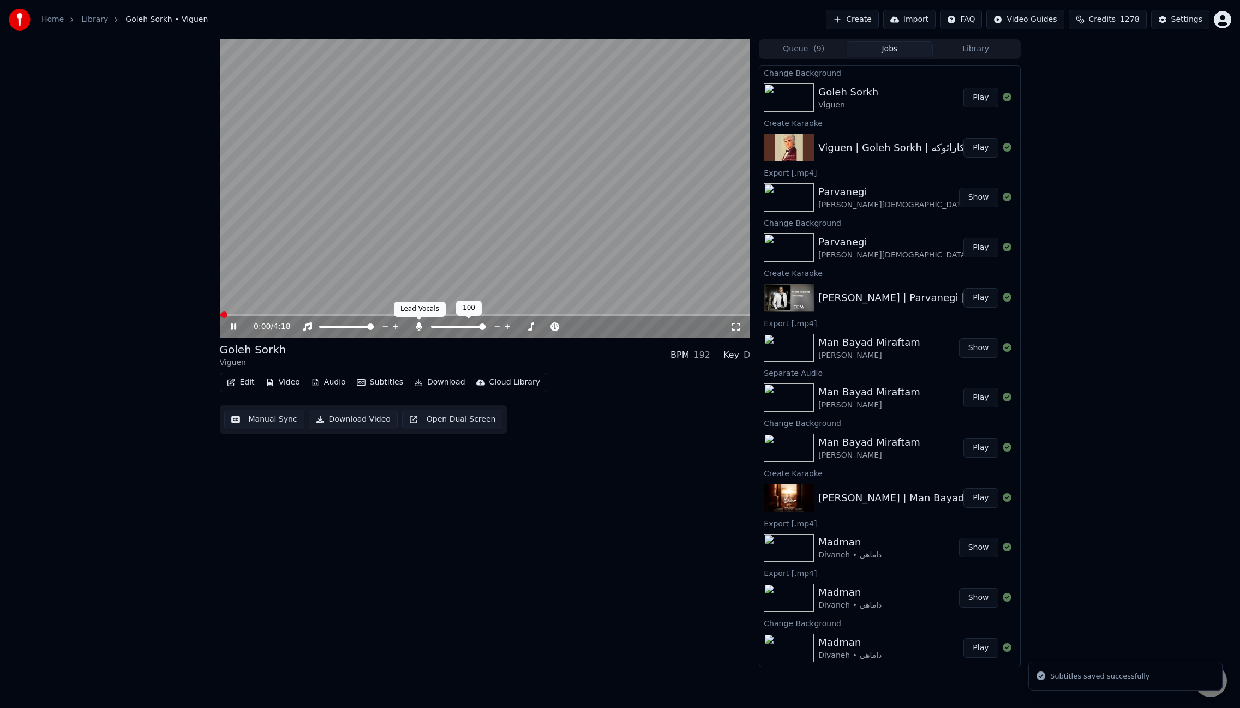
click at [421, 328] on icon at bounding box center [419, 326] width 6 height 9
click at [317, 314] on span at bounding box center [485, 315] width 531 height 2
click at [449, 384] on button "Download" at bounding box center [440, 382] width 60 height 15
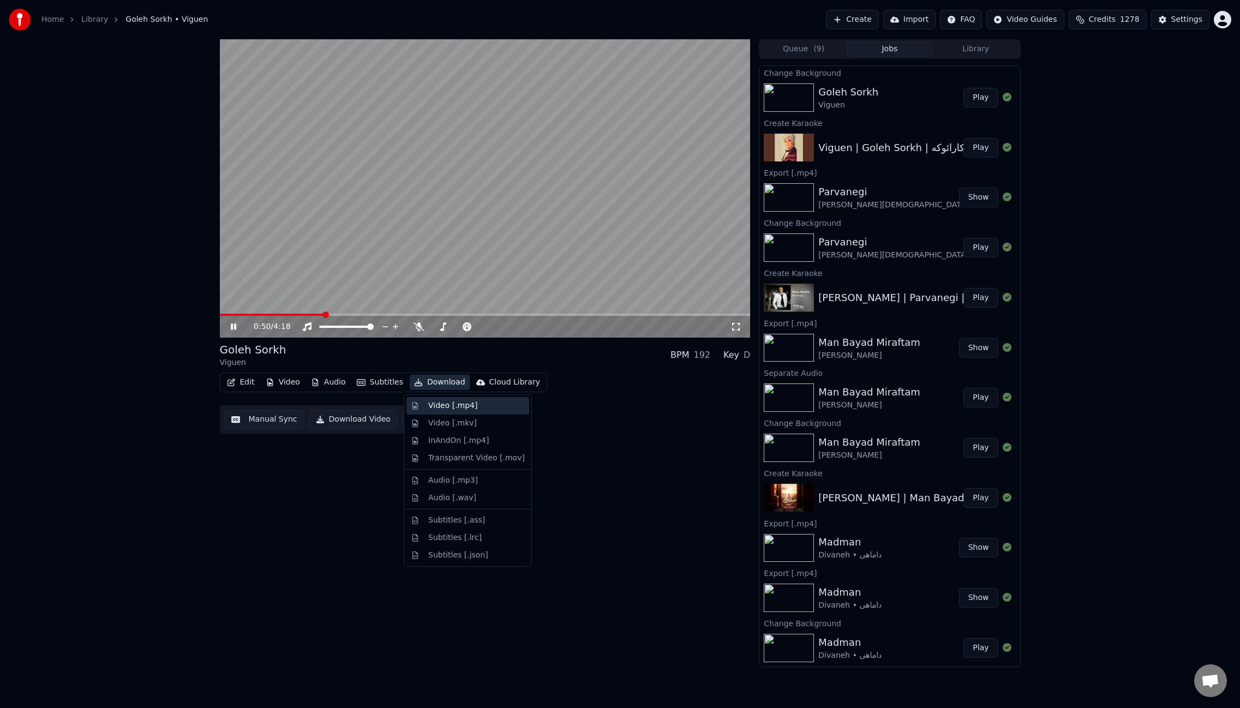
click at [468, 403] on div "Video [.mp4]" at bounding box center [452, 405] width 49 height 11
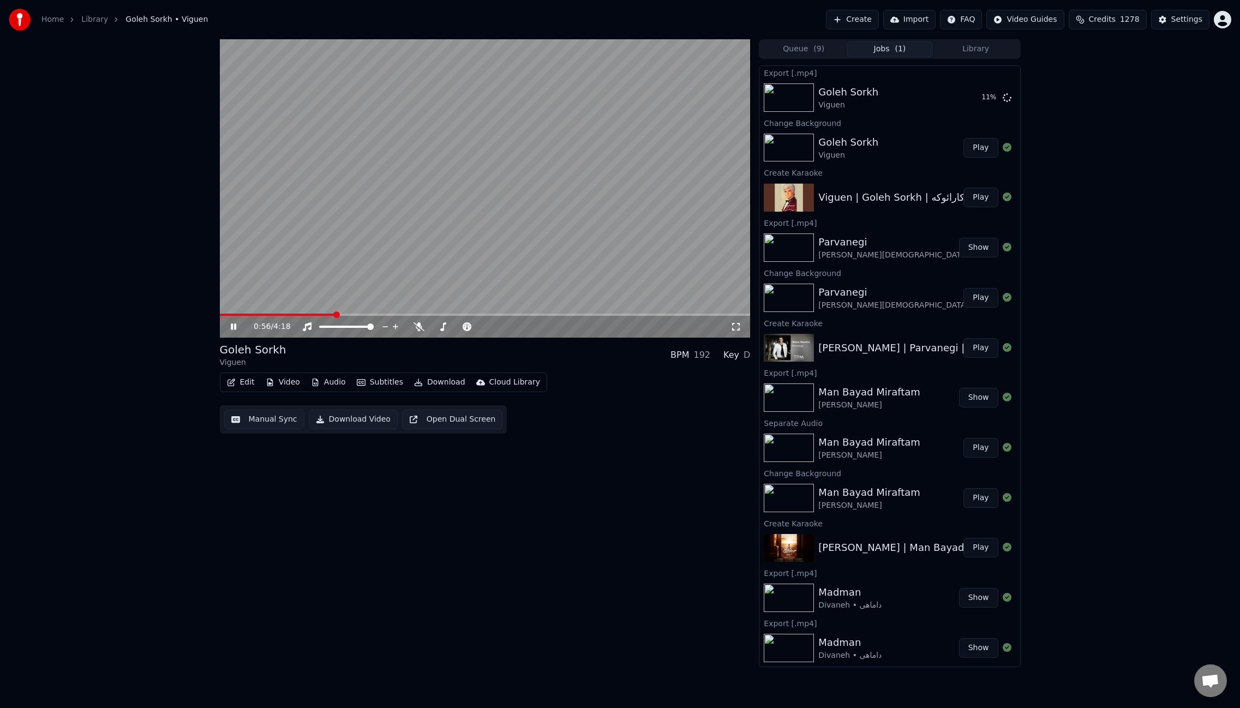
click at [568, 247] on video at bounding box center [485, 188] width 531 height 298
